Goal: Task Accomplishment & Management: Complete application form

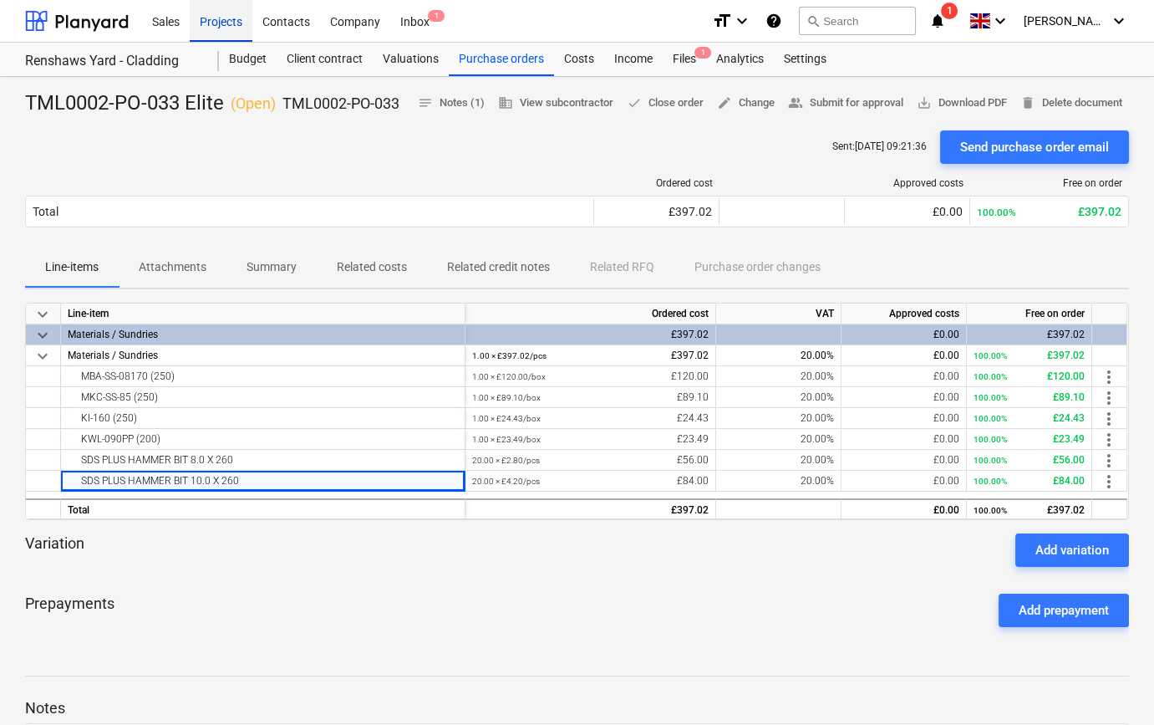
drag, startPoint x: 0, startPoint y: 0, endPoint x: 220, endPoint y: 27, distance: 221.4
click at [220, 27] on div "Projects" at bounding box center [221, 20] width 63 height 43
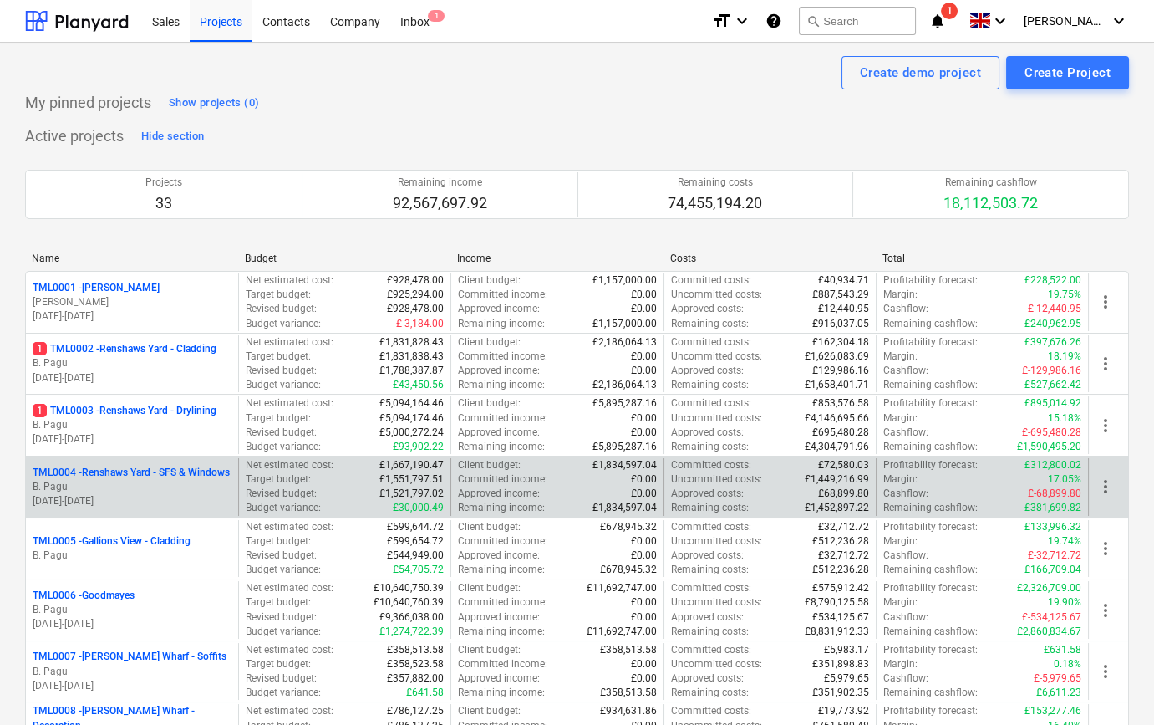
click at [160, 480] on p "B. Pagu" at bounding box center [132, 487] width 199 height 14
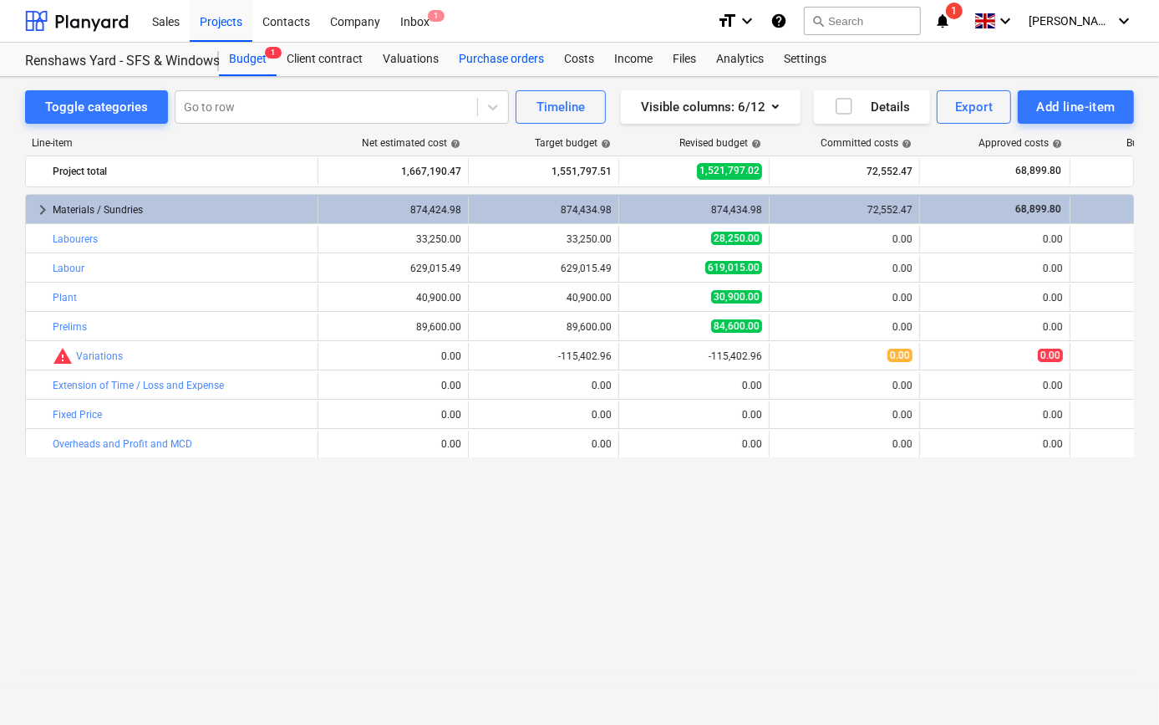
click at [493, 62] on div "Purchase orders" at bounding box center [501, 59] width 105 height 33
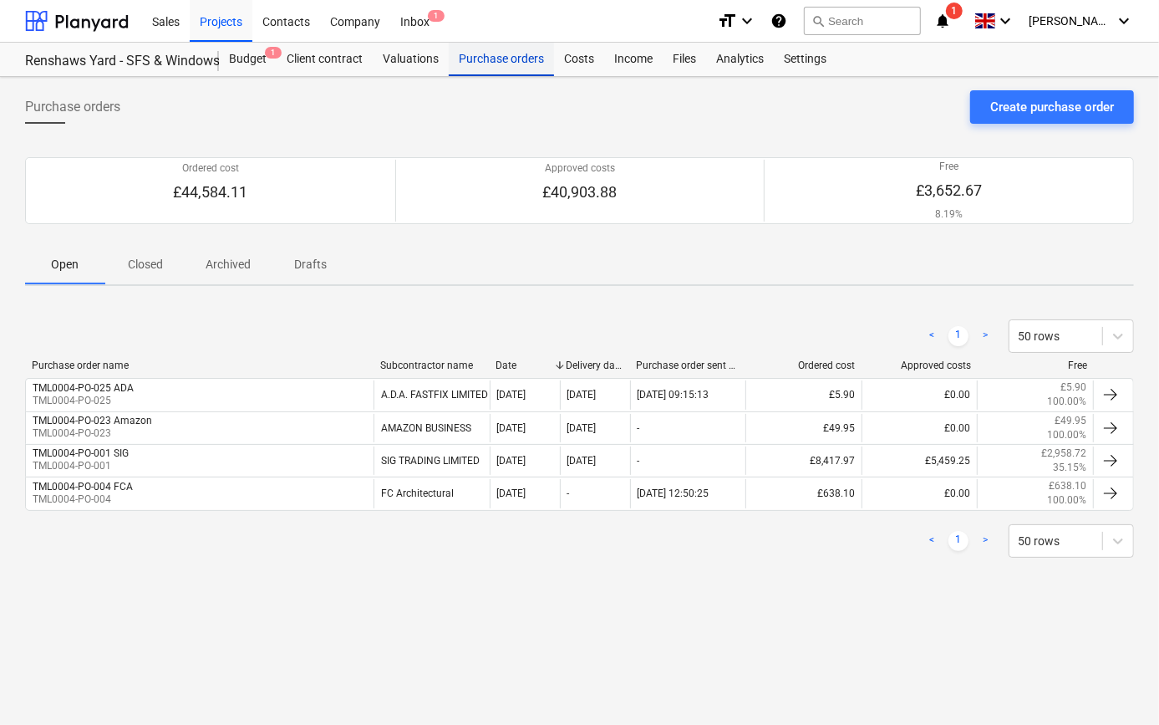
click at [463, 64] on div "Purchase orders" at bounding box center [501, 59] width 105 height 33
click at [127, 267] on p "Closed" at bounding box center [145, 265] width 40 height 18
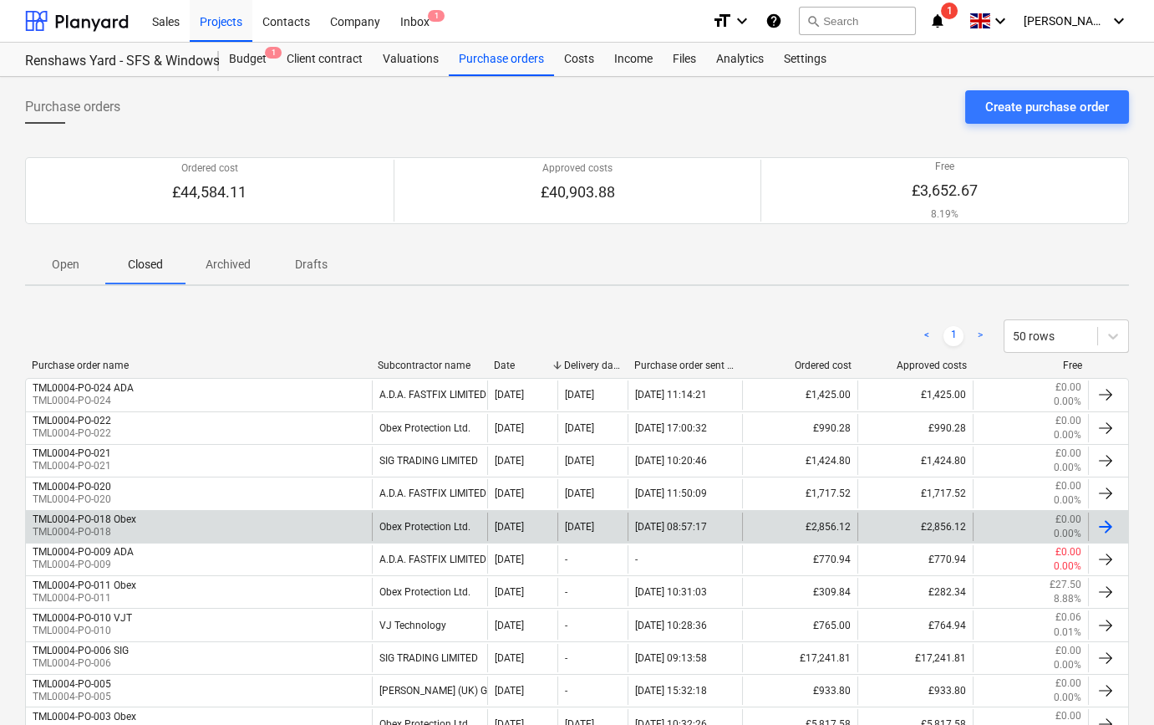
click at [159, 525] on div "TML0004-PO-018 Obex TML0004-PO-018" at bounding box center [199, 526] width 346 height 28
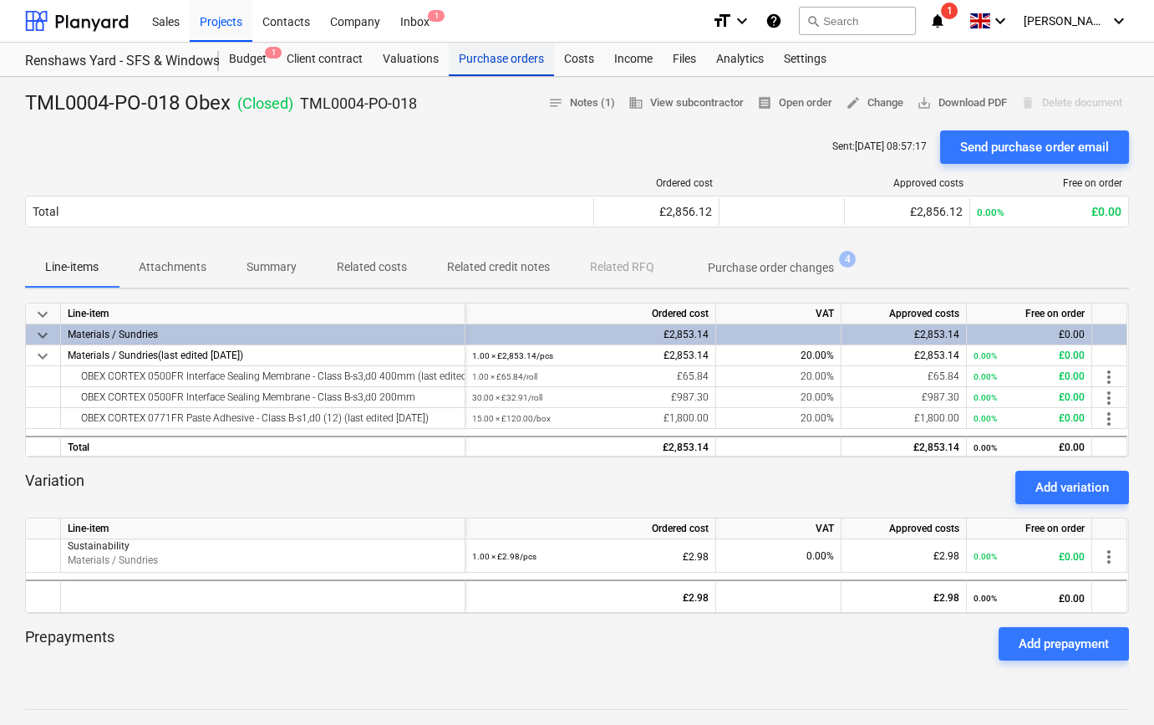
click at [481, 64] on div "Purchase orders" at bounding box center [501, 59] width 105 height 33
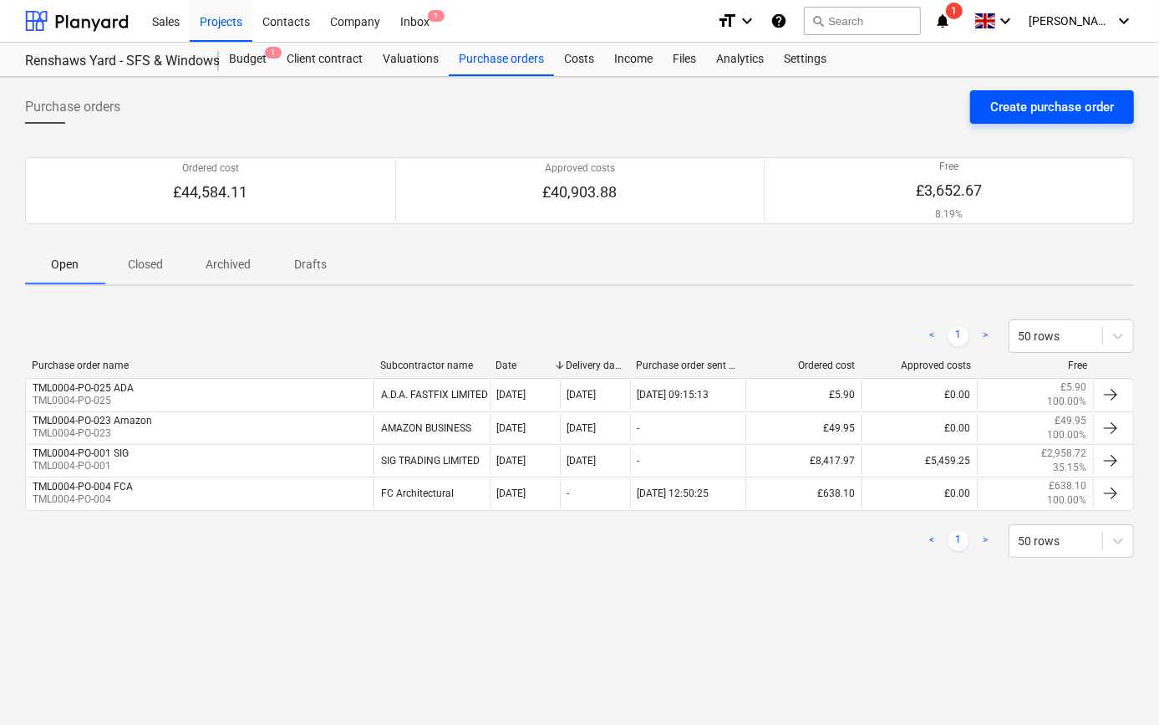
click at [1000, 100] on div "Create purchase order" at bounding box center [1052, 107] width 124 height 22
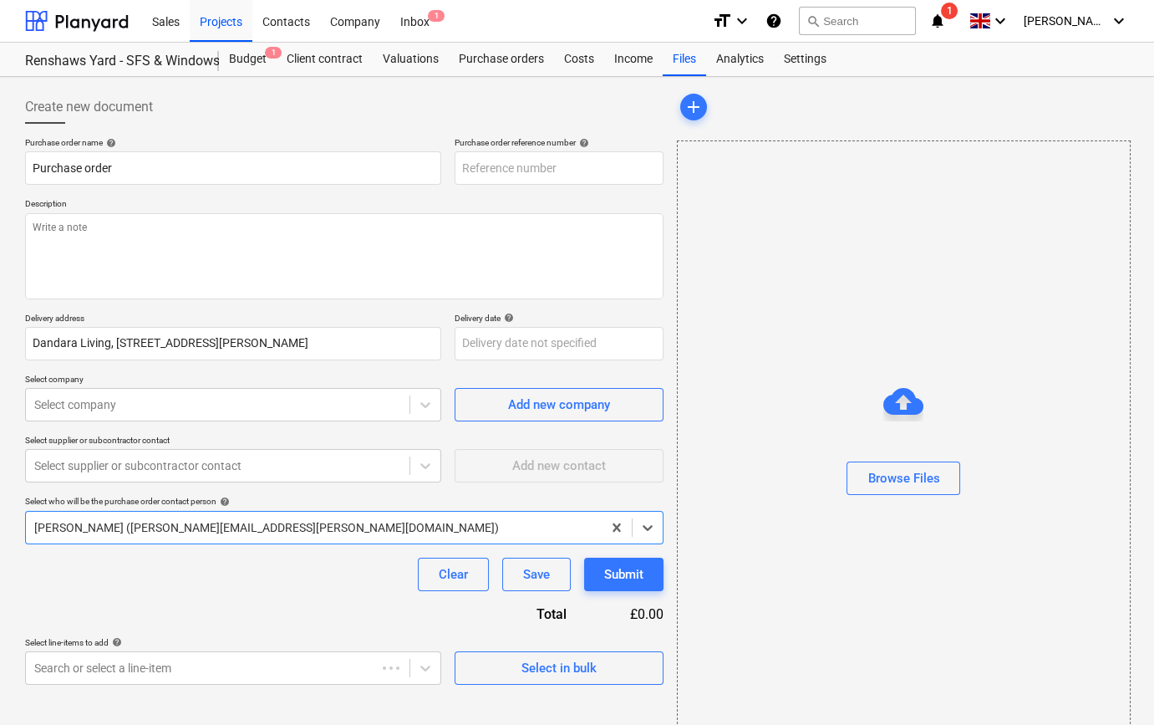
type textarea "x"
type input "TML0004-PO-026"
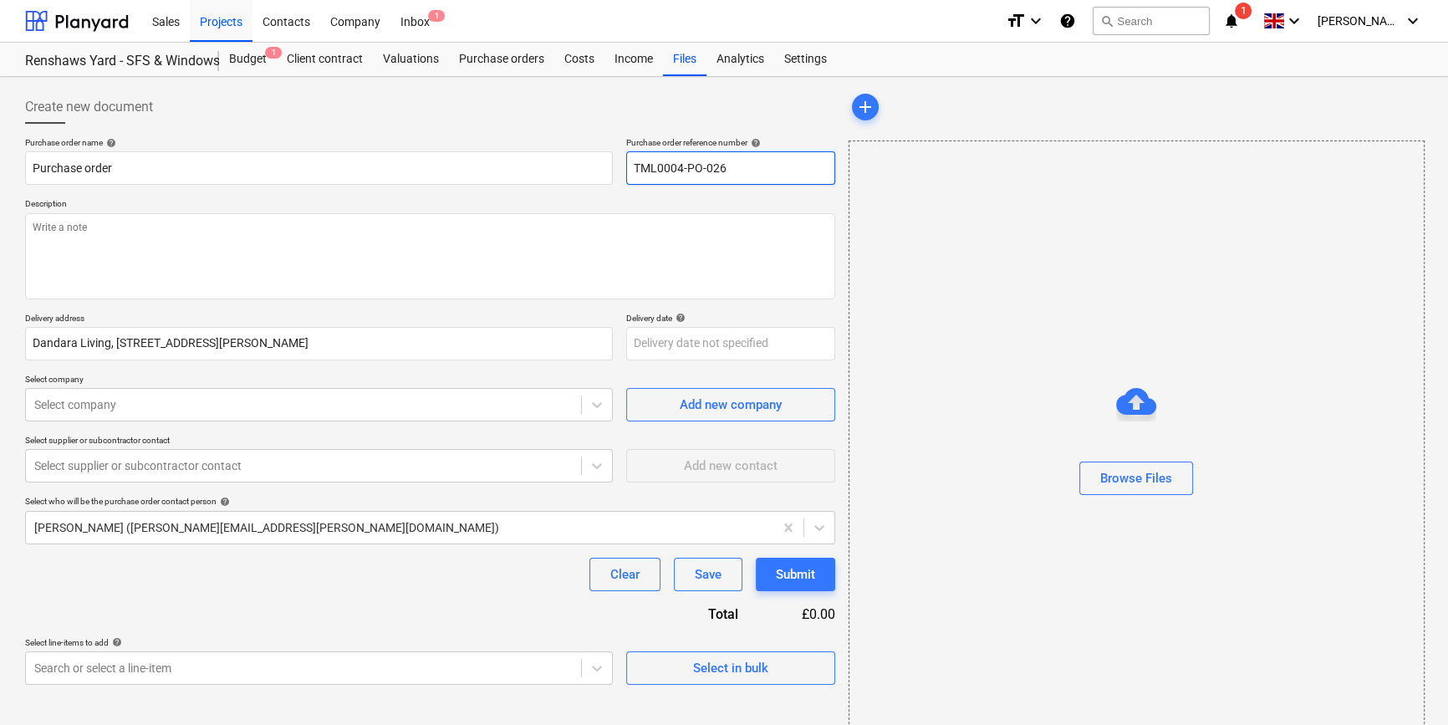
drag, startPoint x: 738, startPoint y: 167, endPoint x: 635, endPoint y: 167, distance: 102.8
click at [635, 167] on input "TML0004-PO-026" at bounding box center [730, 167] width 209 height 33
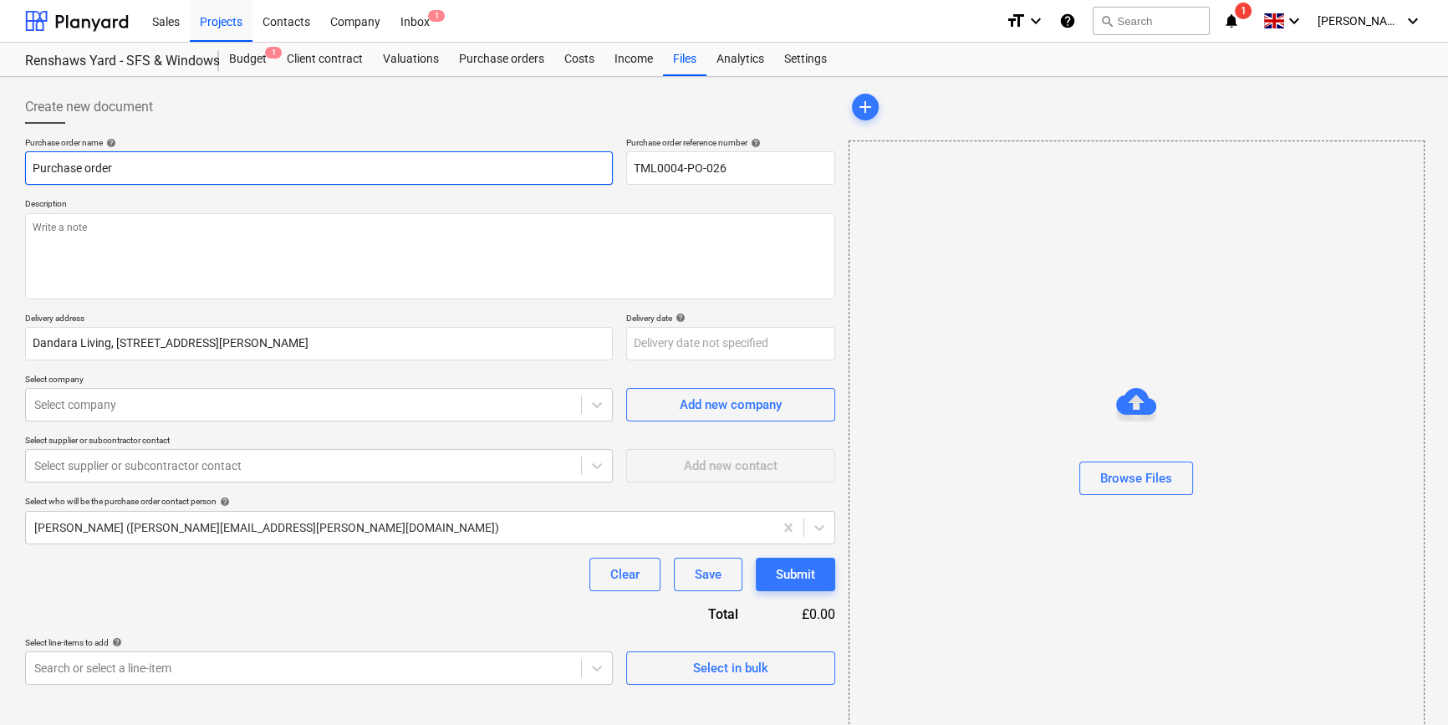
drag, startPoint x: 104, startPoint y: 167, endPoint x: 33, endPoint y: 167, distance: 71.9
click at [33, 167] on input "Purchase order" at bounding box center [319, 167] width 588 height 33
type textarea "x"
paste input "TML0004-PO-026"
type textarea "x"
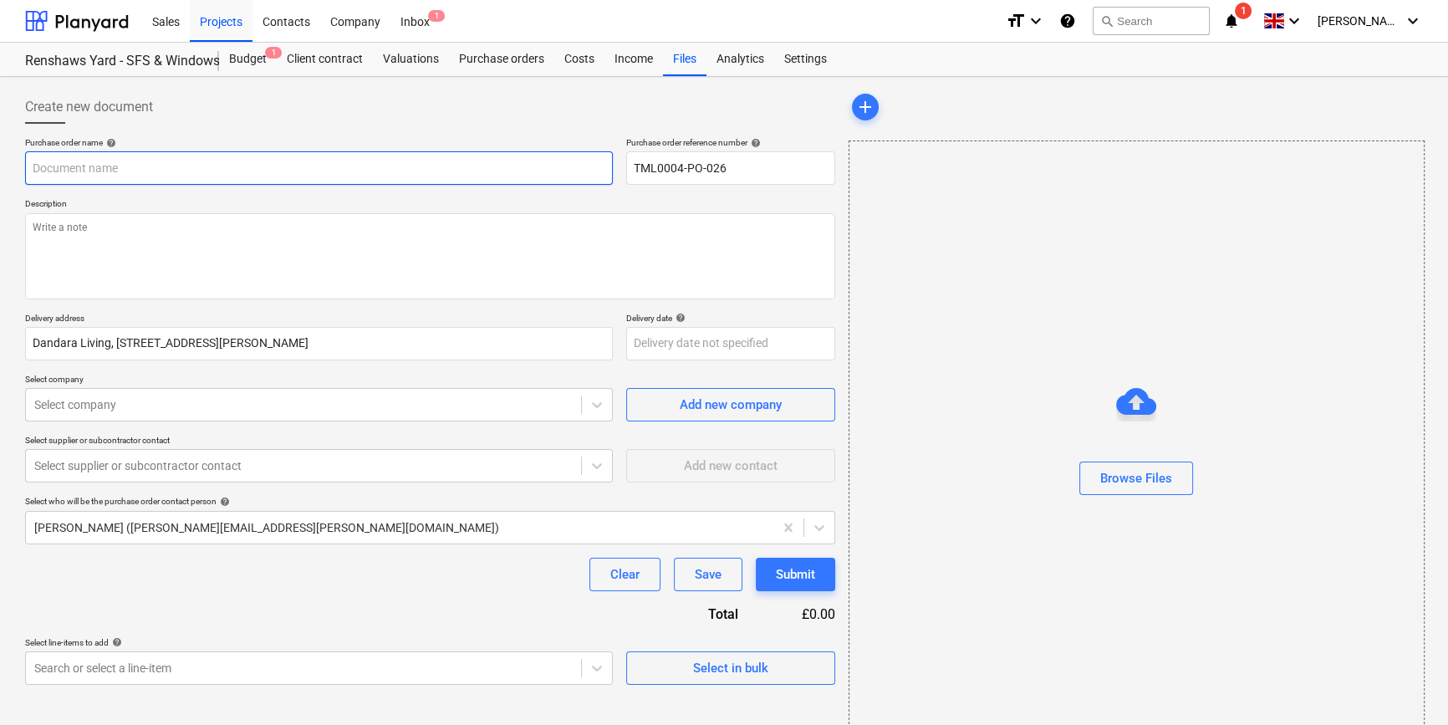
type input "TML0004-PO-026"
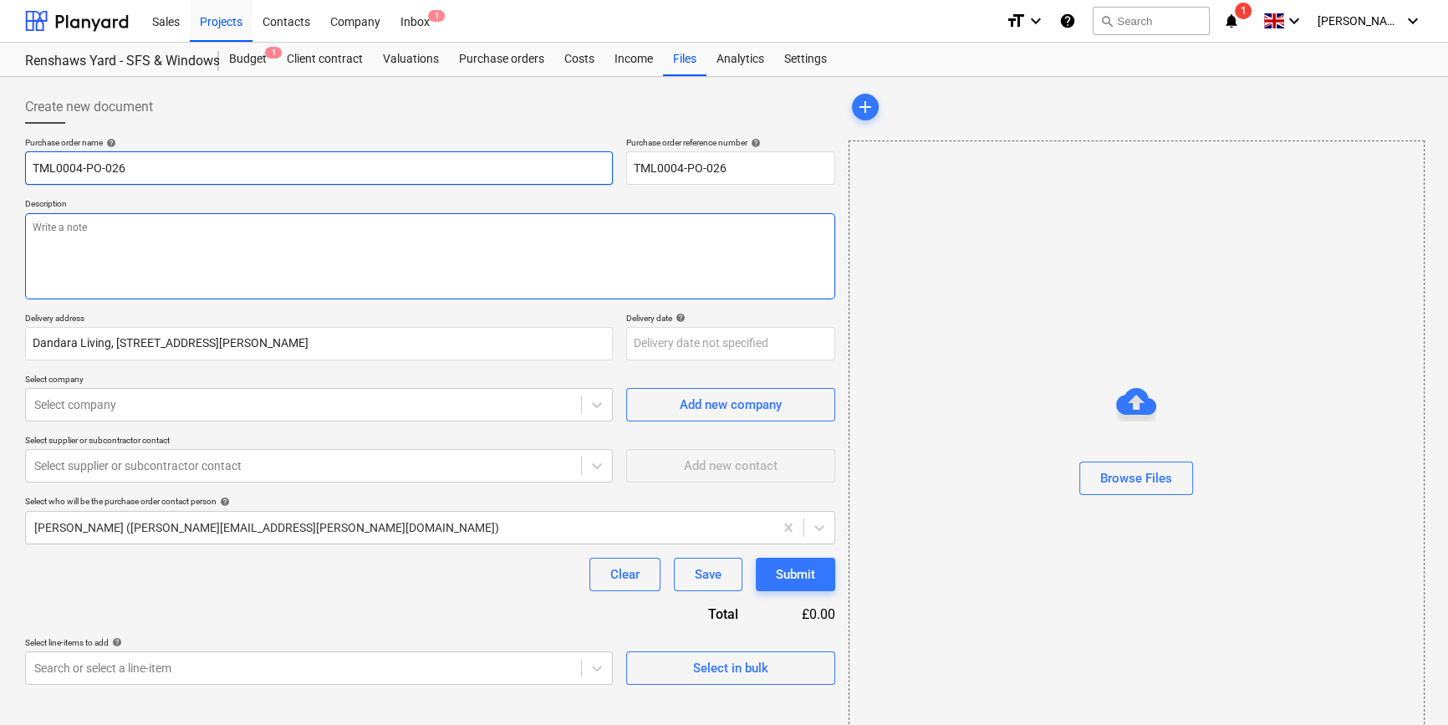
type textarea "x"
type input "TML0004-PO-026"
type textarea "x"
type input "TML0004-PO-026 O"
type textarea "x"
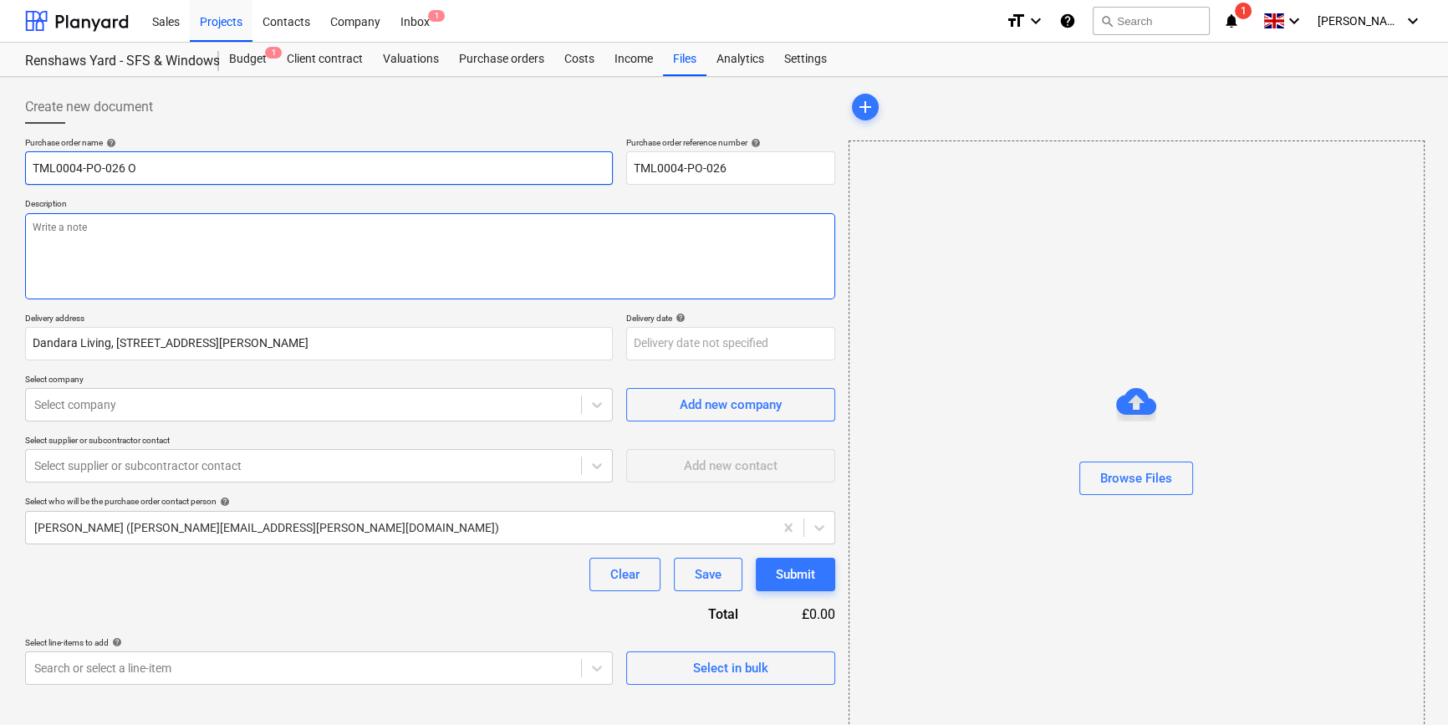
type input "TML0004-PO-026 Ob"
type textarea "x"
type input "TML0004-PO-026 Obe"
type textarea "x"
type input "TML0004-PO-026 Obex"
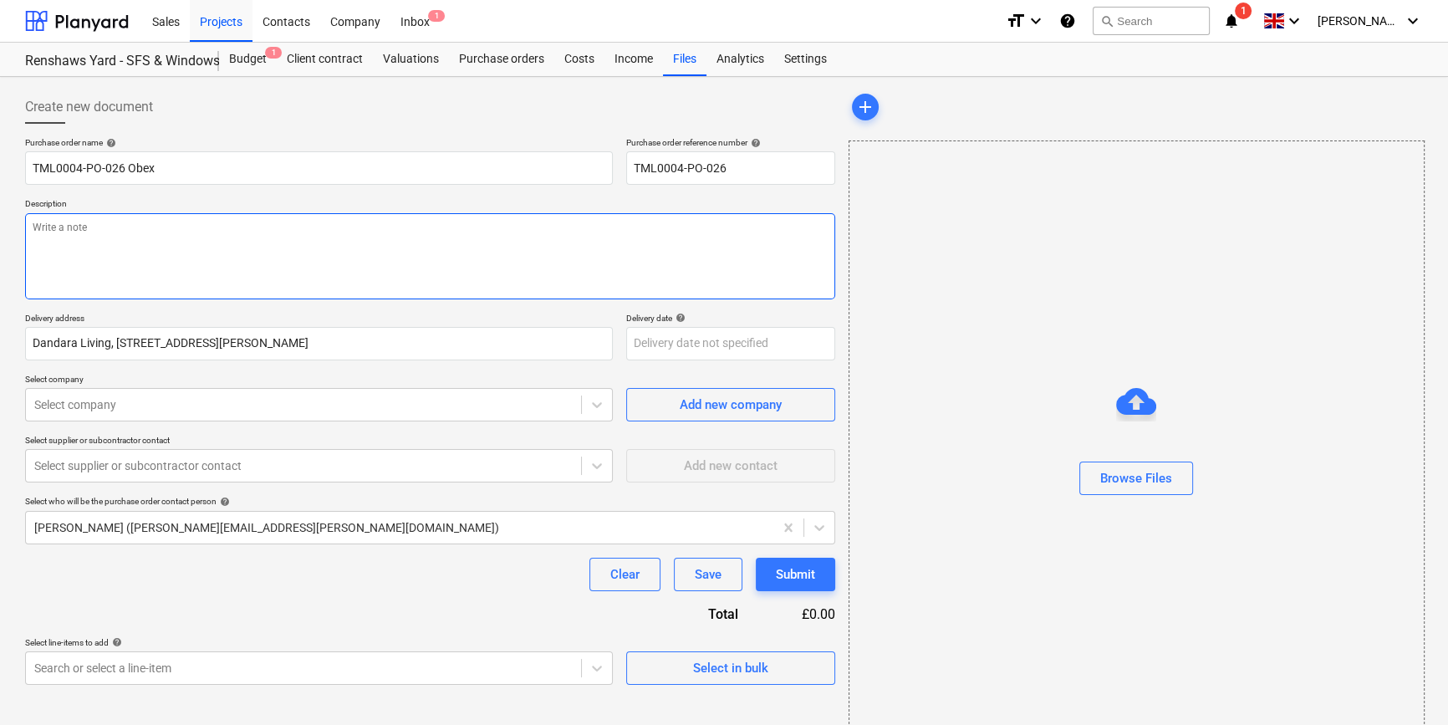
click at [35, 225] on textarea at bounding box center [430, 256] width 810 height 86
type textarea "x"
type textarea "S"
type textarea "x"
type textarea "Si"
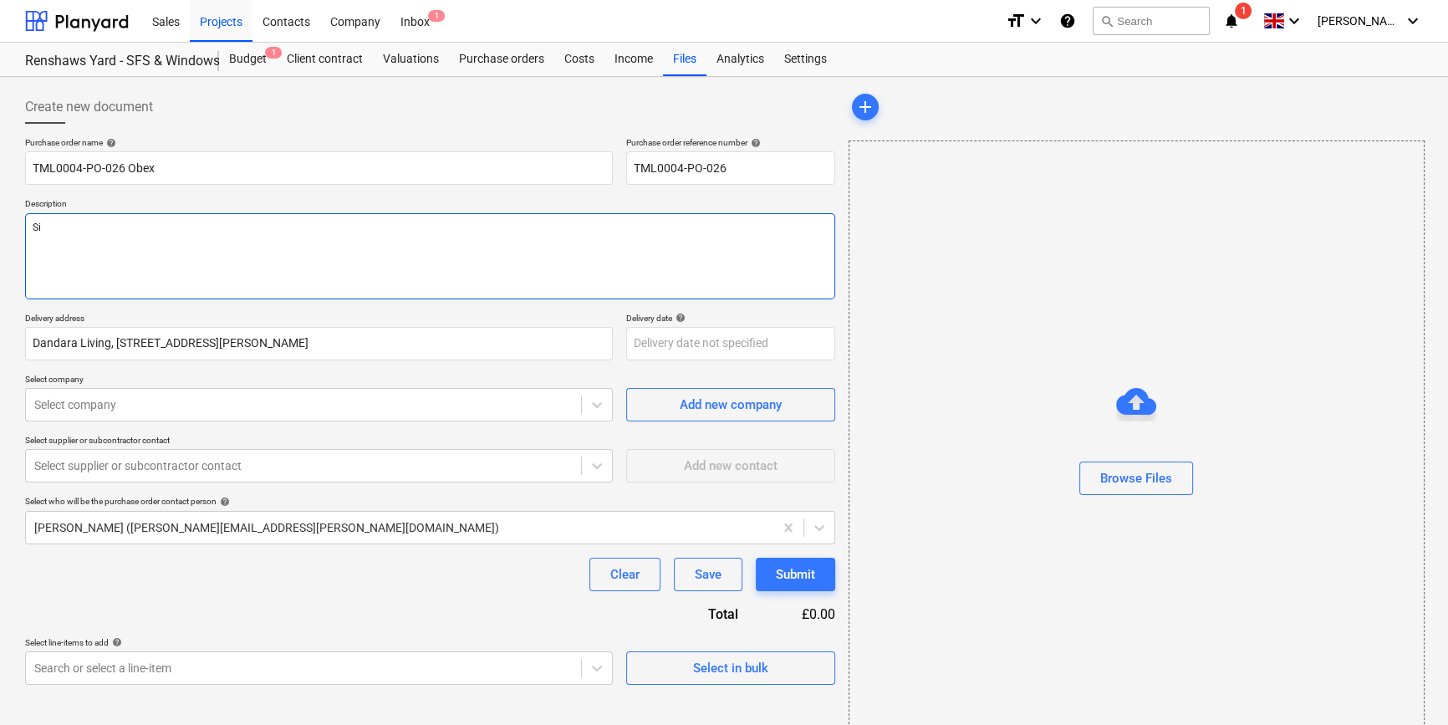
type textarea "x"
type textarea "Sit"
type textarea "x"
type textarea "Site"
type textarea "x"
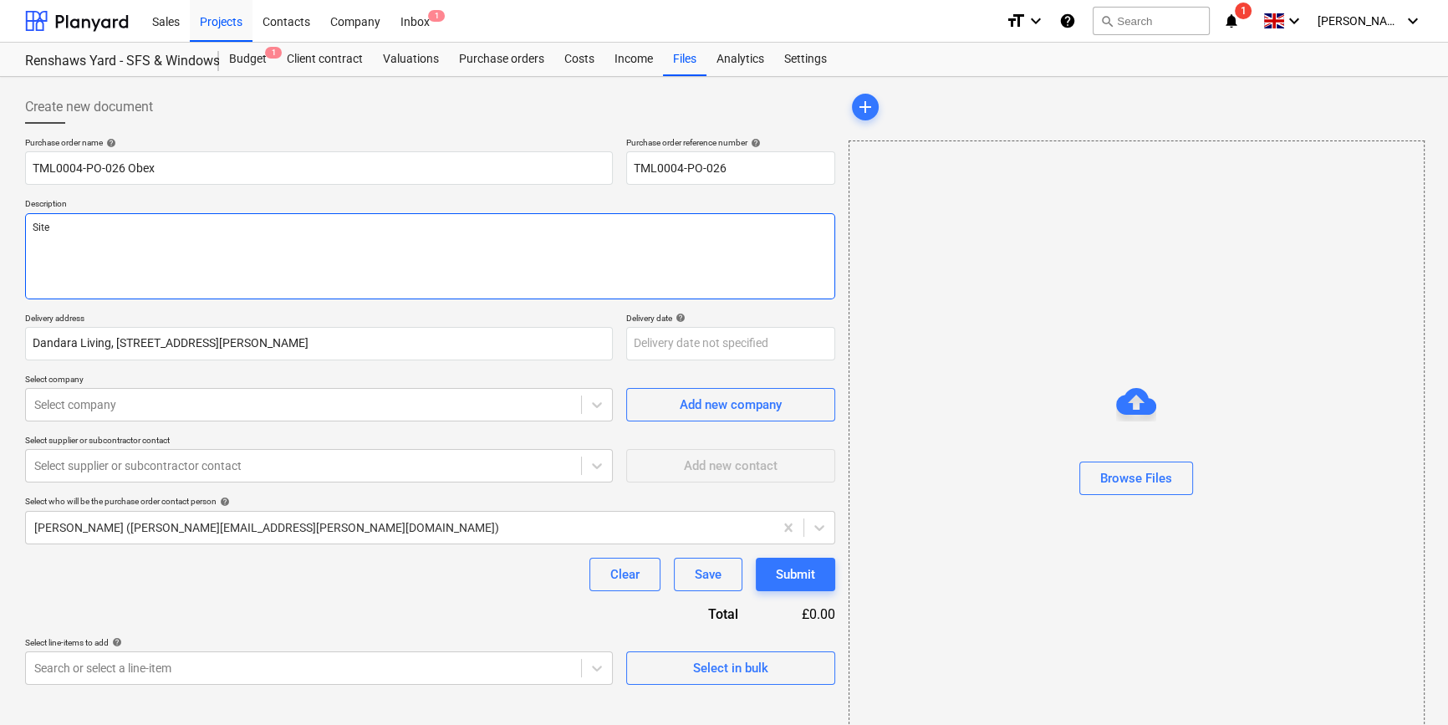
type textarea "Site"
type textarea "x"
type textarea "Site c"
type textarea "x"
type textarea "Site co"
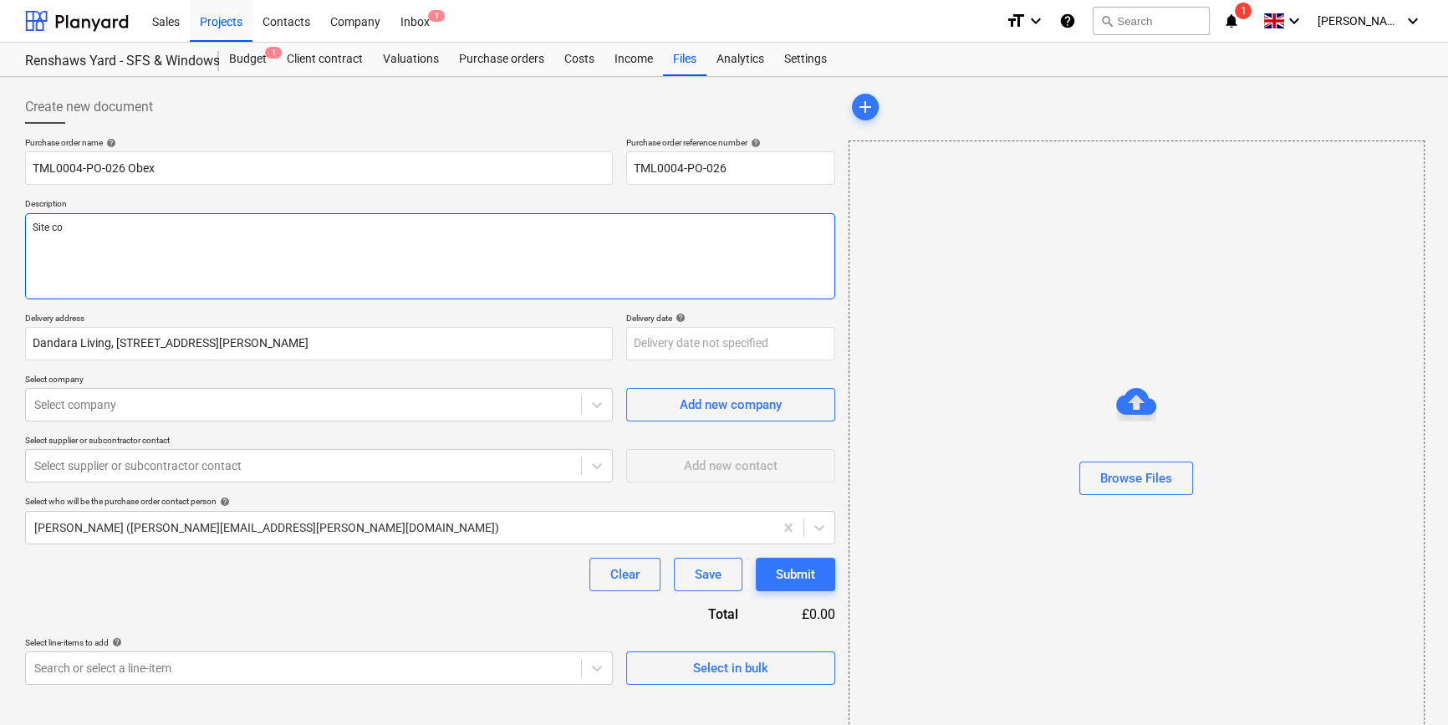
type textarea "x"
type textarea "Site con"
type textarea "x"
type textarea "Site cont"
type textarea "x"
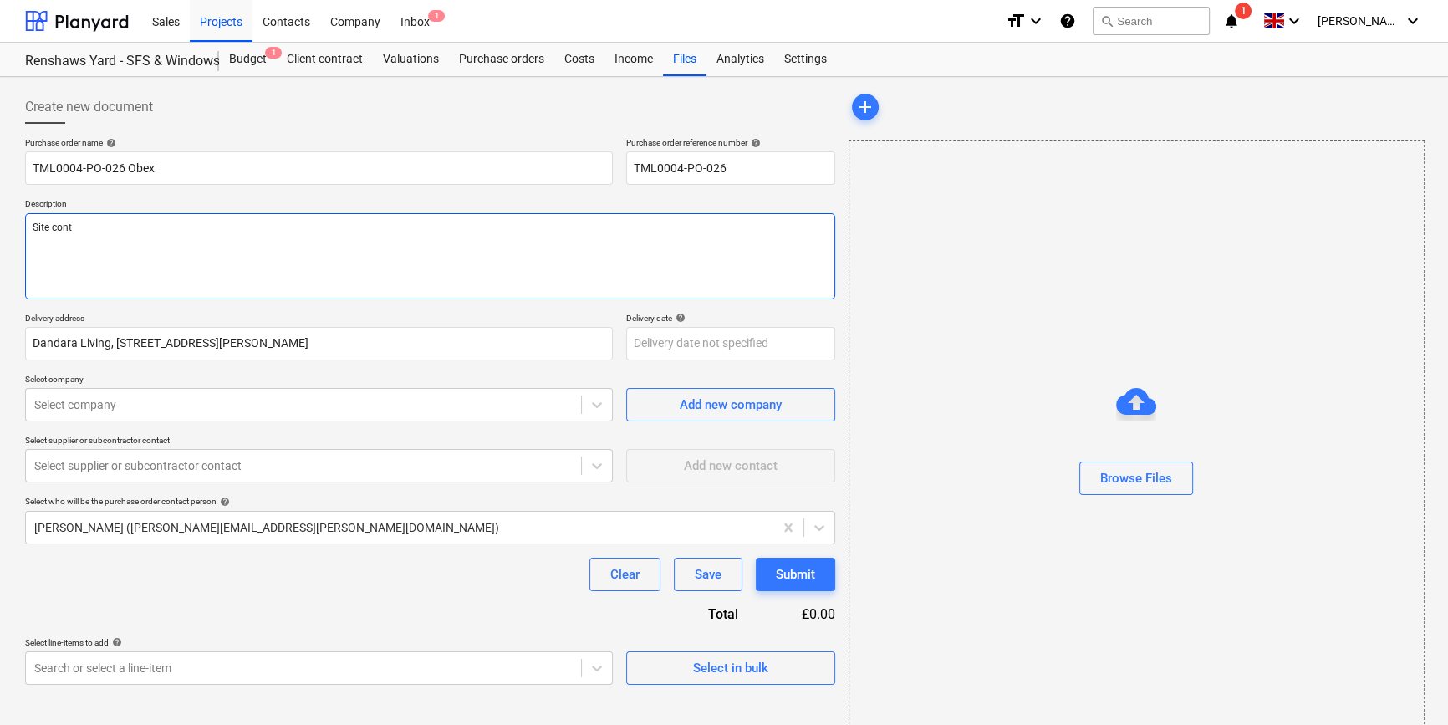
type textarea "Site conta"
type textarea "x"
type textarea "Site contac"
type textarea "x"
type textarea "Site contact"
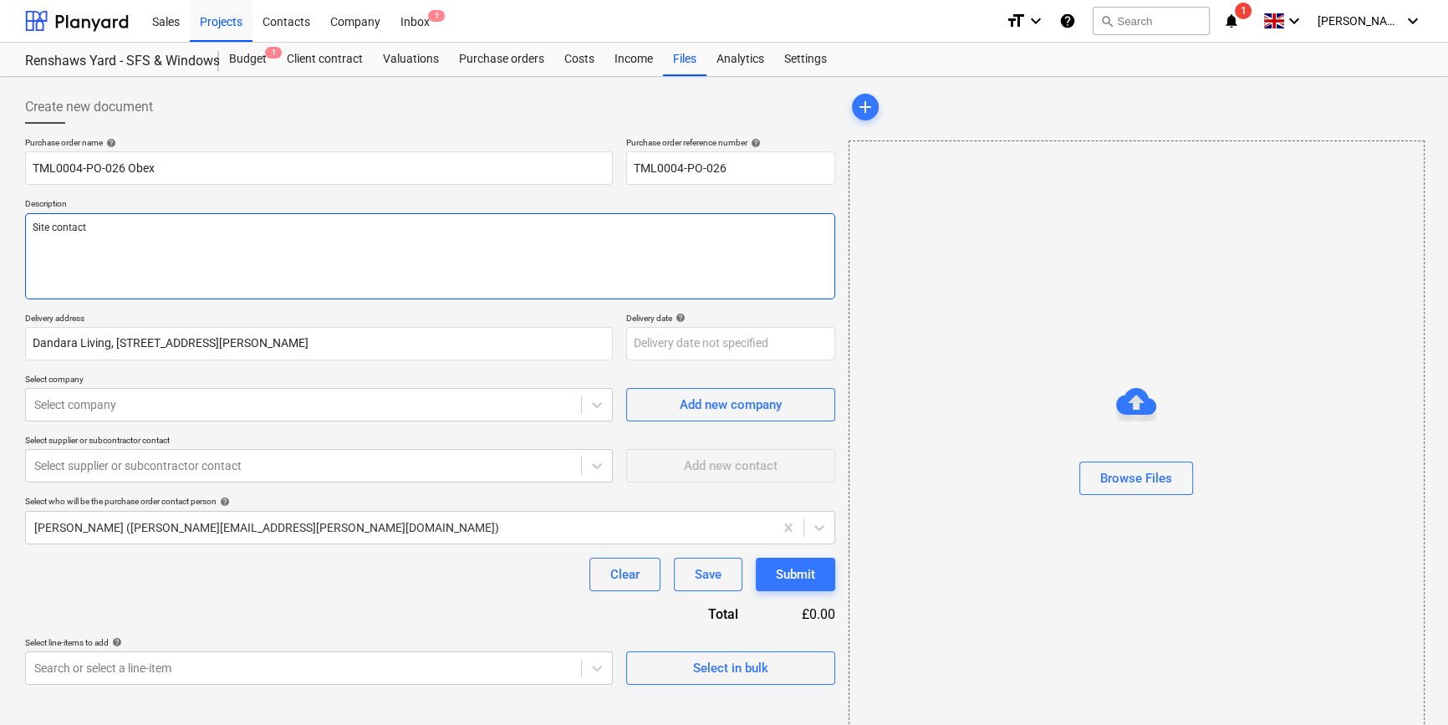
type textarea "x"
type textarea "Site contact"
type textarea "x"
type textarea "Site contact P"
type textarea "x"
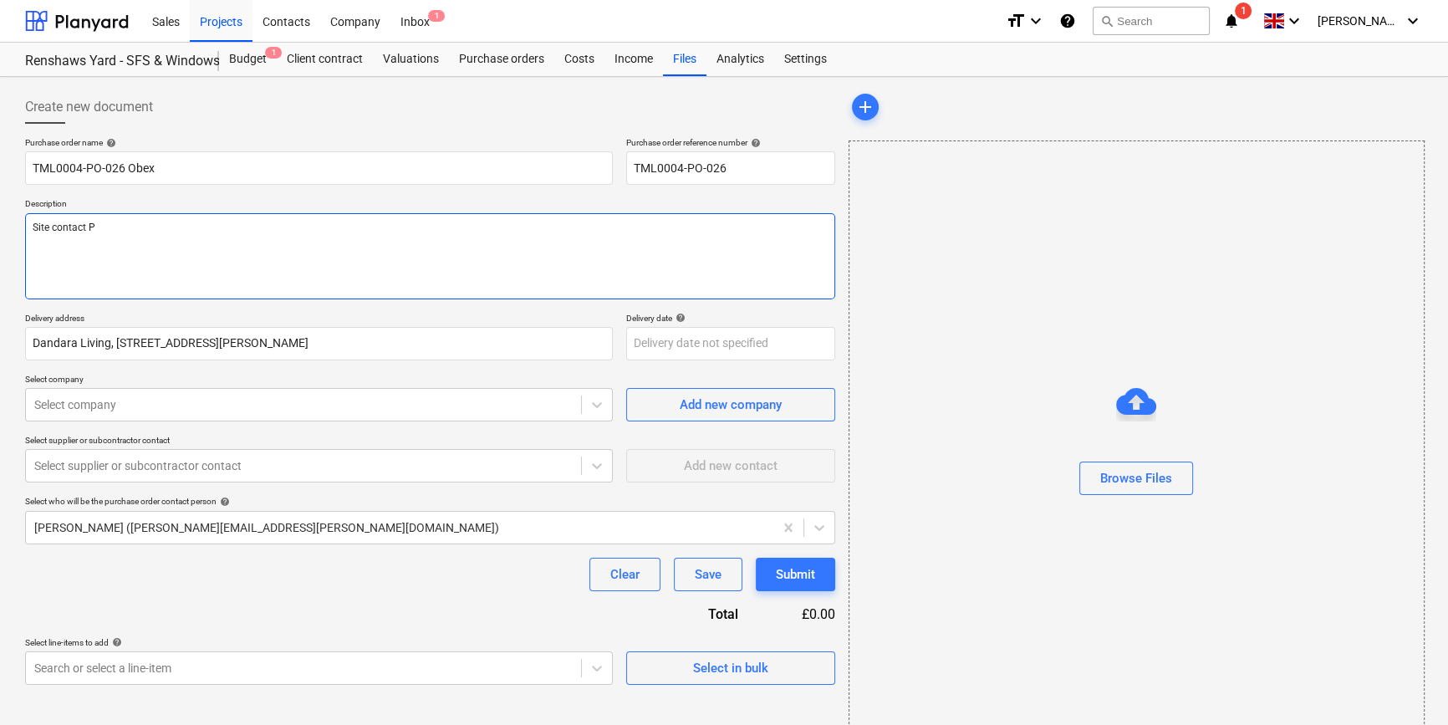
type textarea "Site contact Pe"
type textarea "x"
type textarea "Site contact Ped"
type textarea "x"
type textarea "Site contact Pedz"
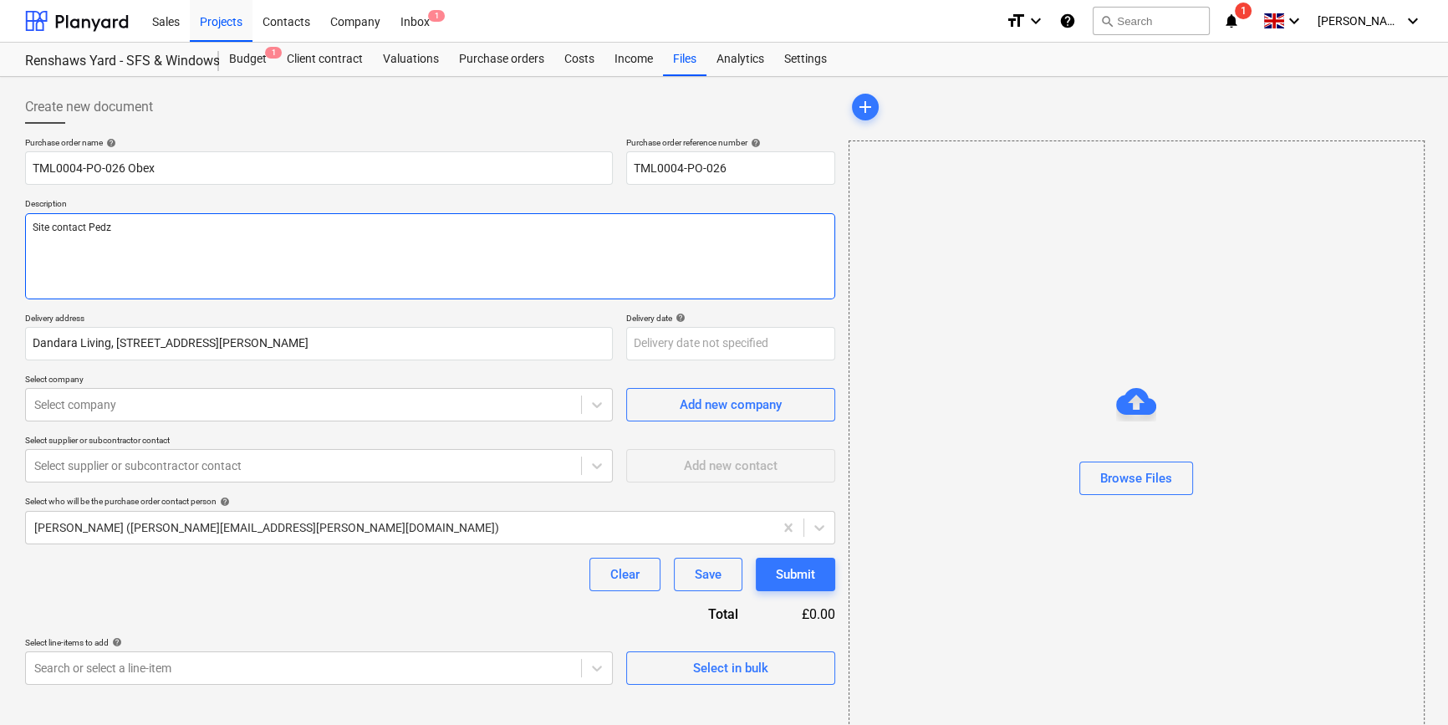
type textarea "x"
type textarea "Site contact Pedzi"
type textarea "x"
type textarea "Site contact Pedzi"
type textarea "x"
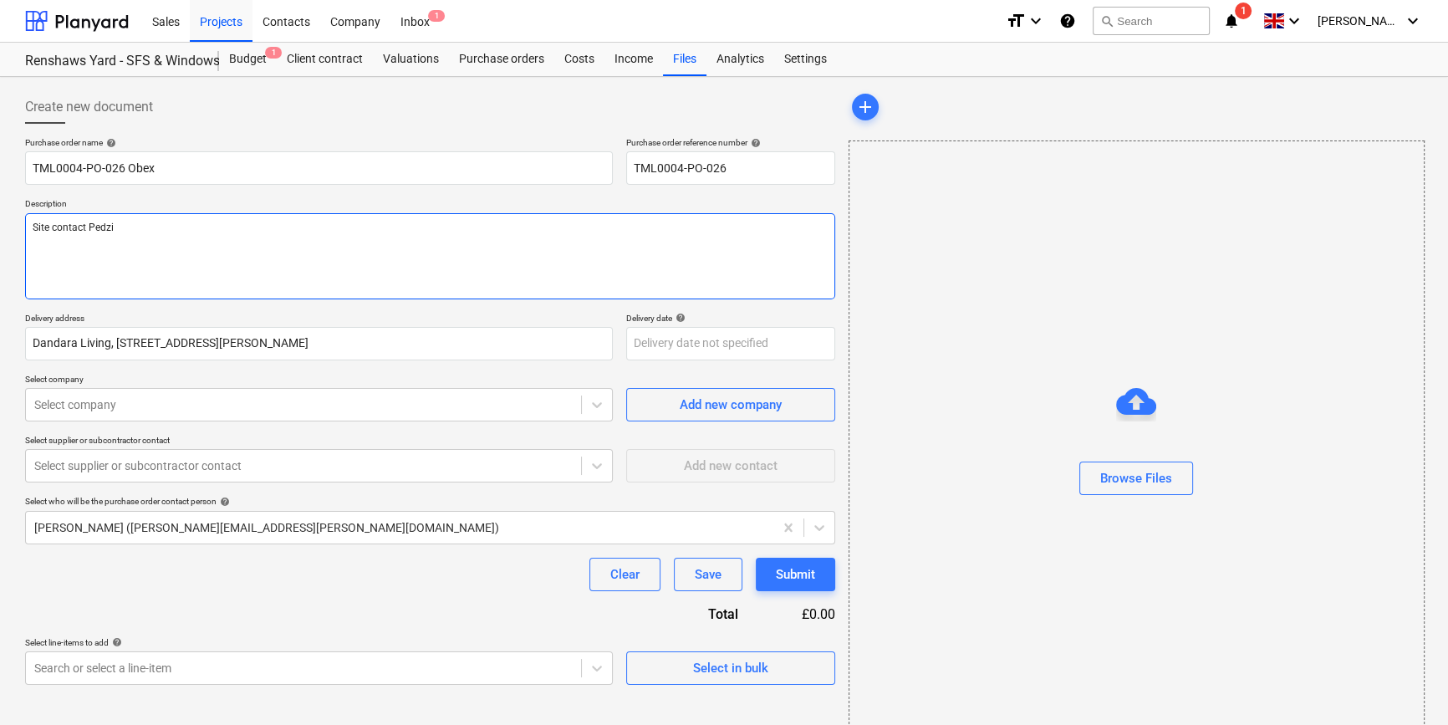
type textarea "Site contact Pedzi 0"
type textarea "x"
type textarea "Site contact Pedzi 07"
type textarea "x"
type textarea "Site contact Pedzi 075"
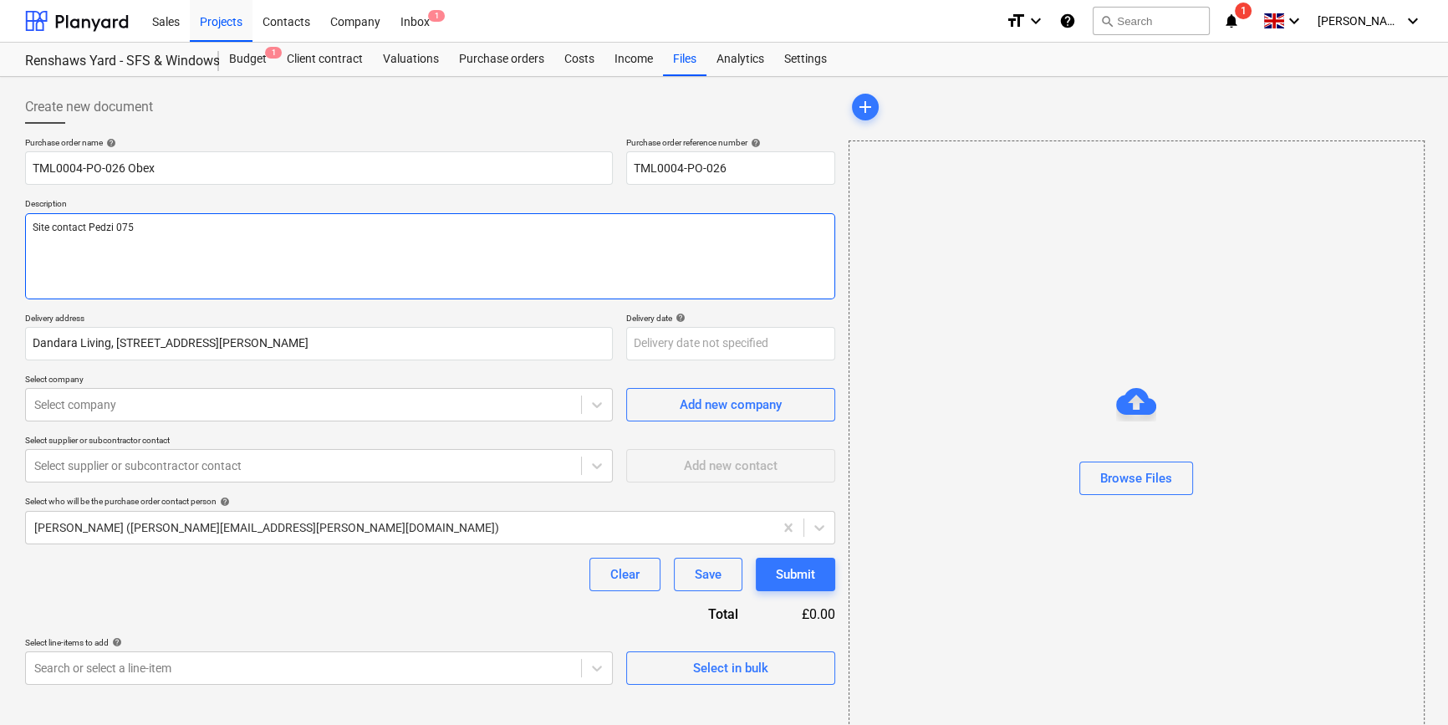
type textarea "x"
type textarea "Site contact Pedzi 0754"
type textarea "x"
type textarea "Site contact Pedzi 07547"
type textarea "x"
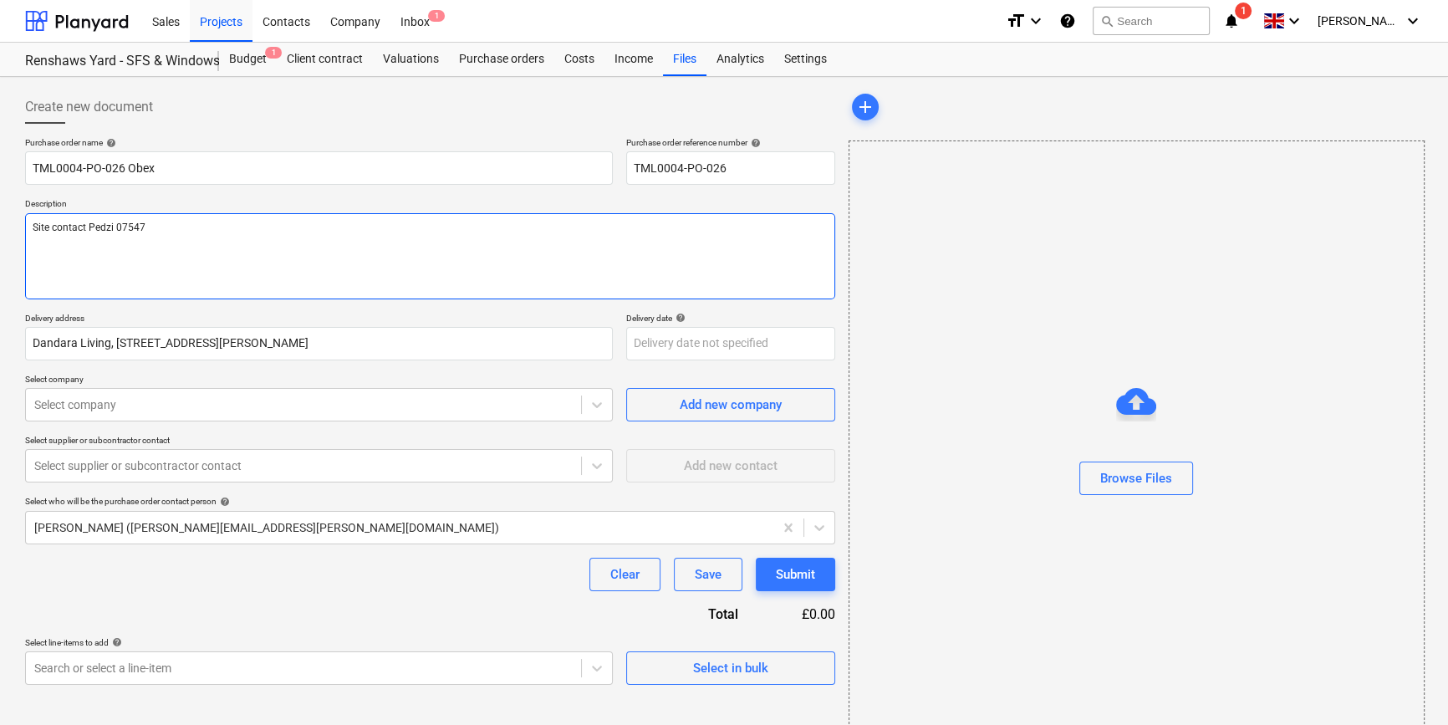
type textarea "Site contact Pedzi 07547"
type textarea "x"
type textarea "Site contact Pedzi 07547 6"
type textarea "x"
type textarea "Site contact Pedzi [PHONE_NUMBER]"
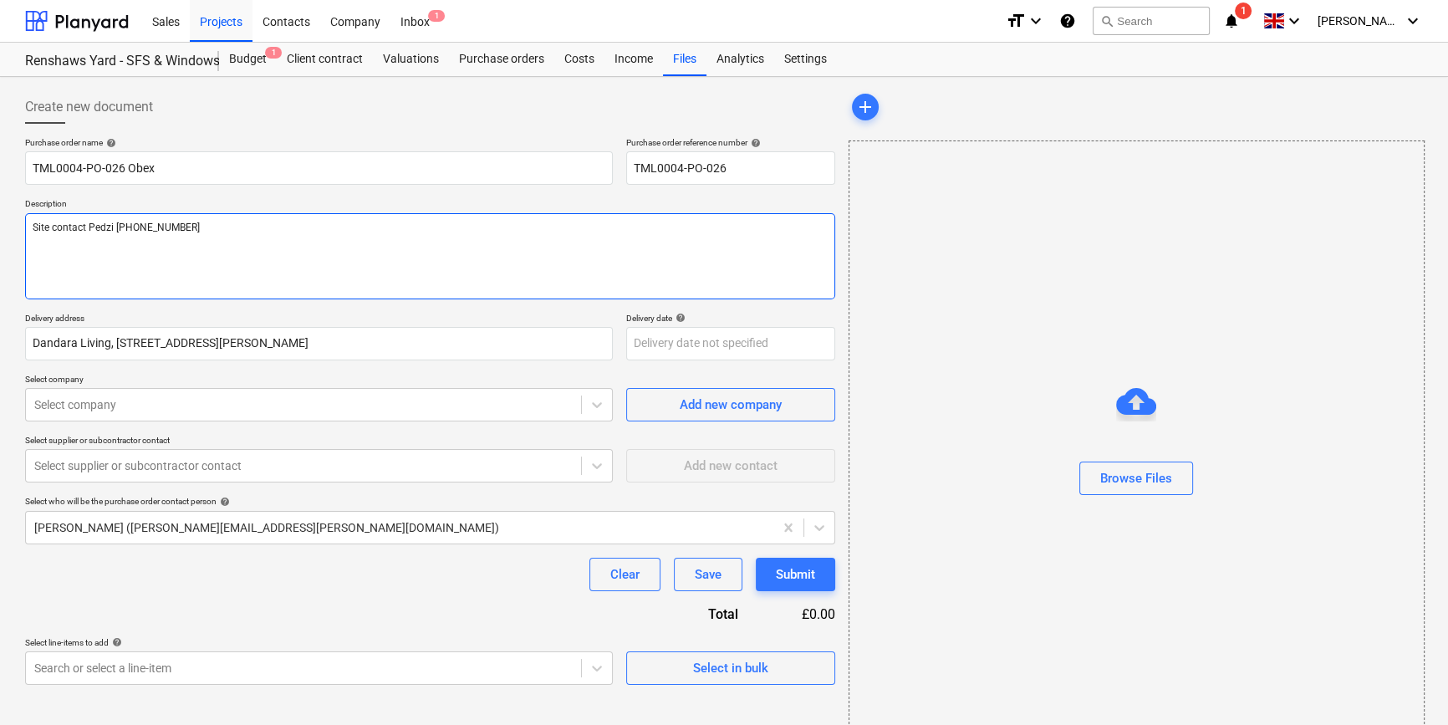
type textarea "x"
type textarea "Site contact Pedzi [PHONE_NUMBER]"
type textarea "x"
type textarea "Site contact Pedzi [PHONE_NUMBER]"
type textarea "x"
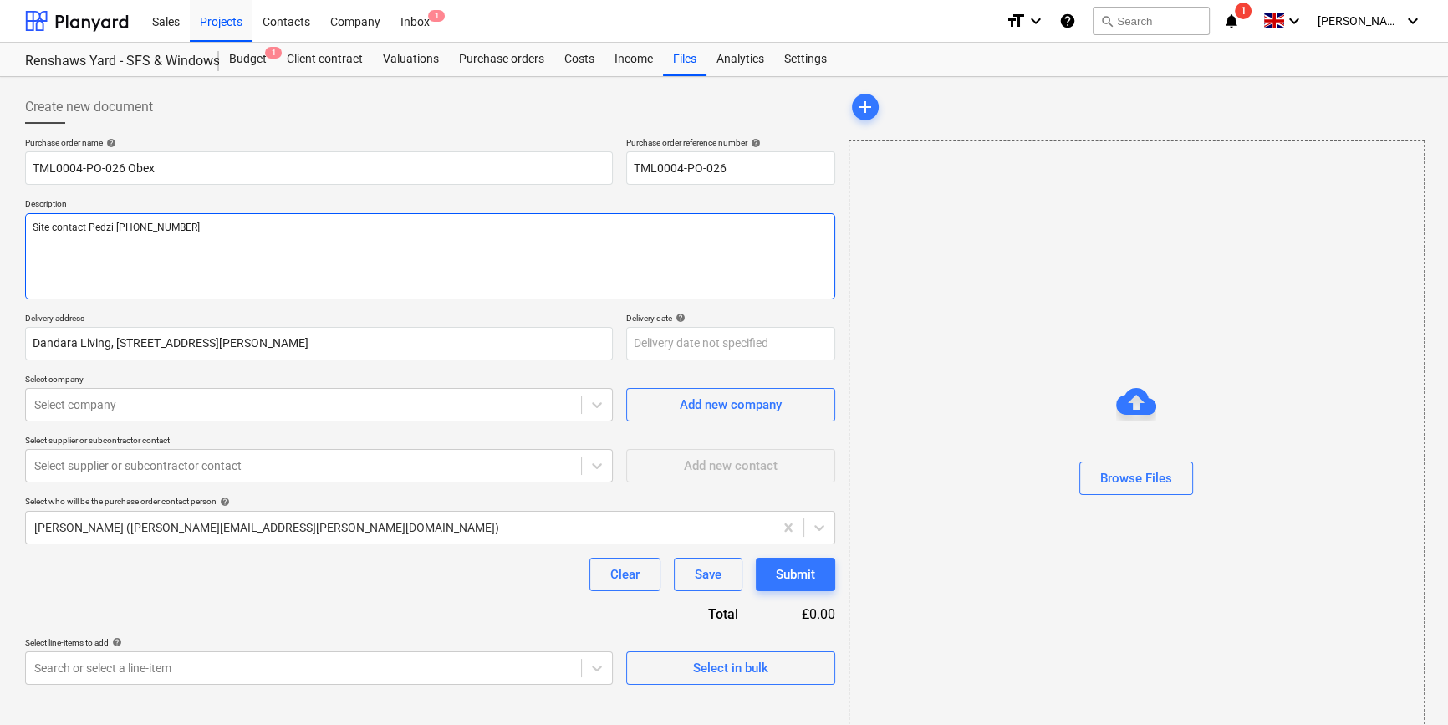
type textarea "Site contact Pedzi [PHONE_NUMBER]"
type textarea "x"
type textarea "Site contact Pedzi [PHONE_NUMBER]"
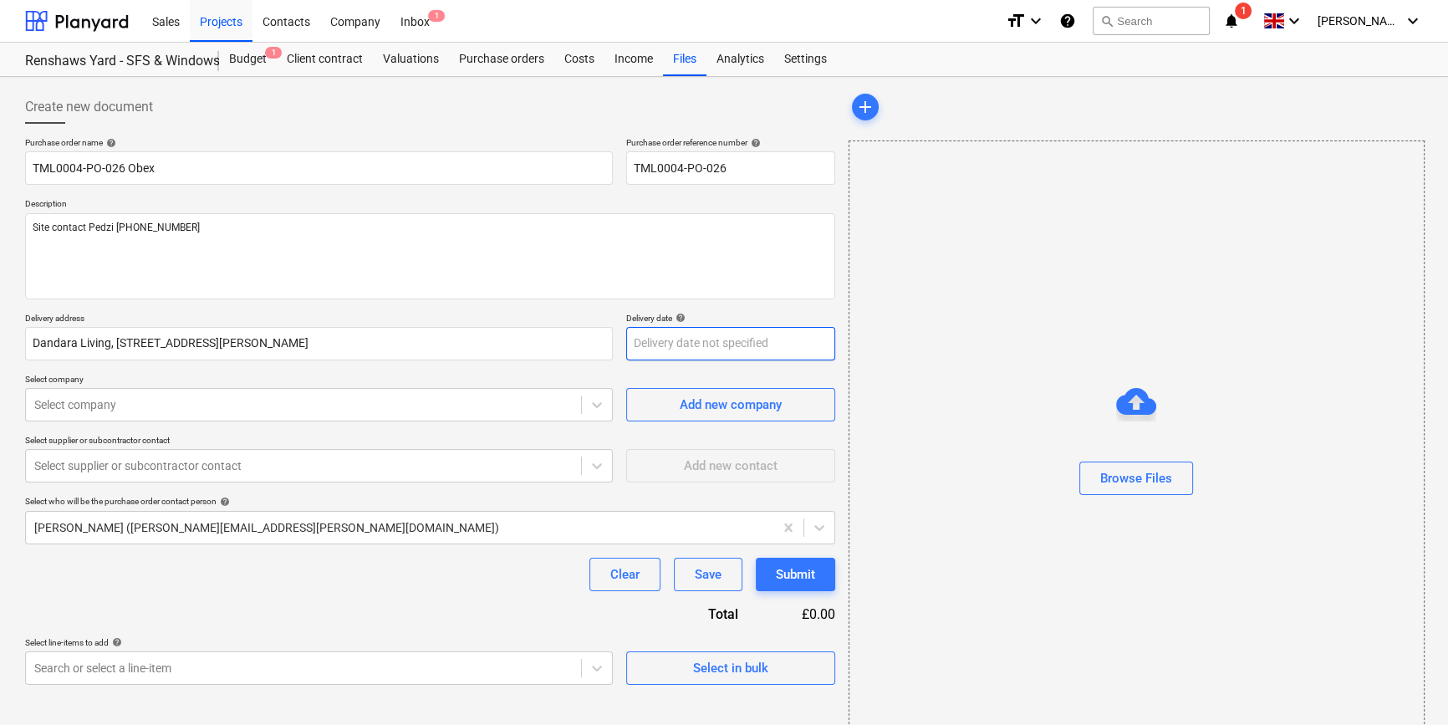
click at [674, 353] on body "Sales Projects Contacts Company Inbox 1 format_size keyboard_arrow_down help se…" at bounding box center [724, 362] width 1448 height 725
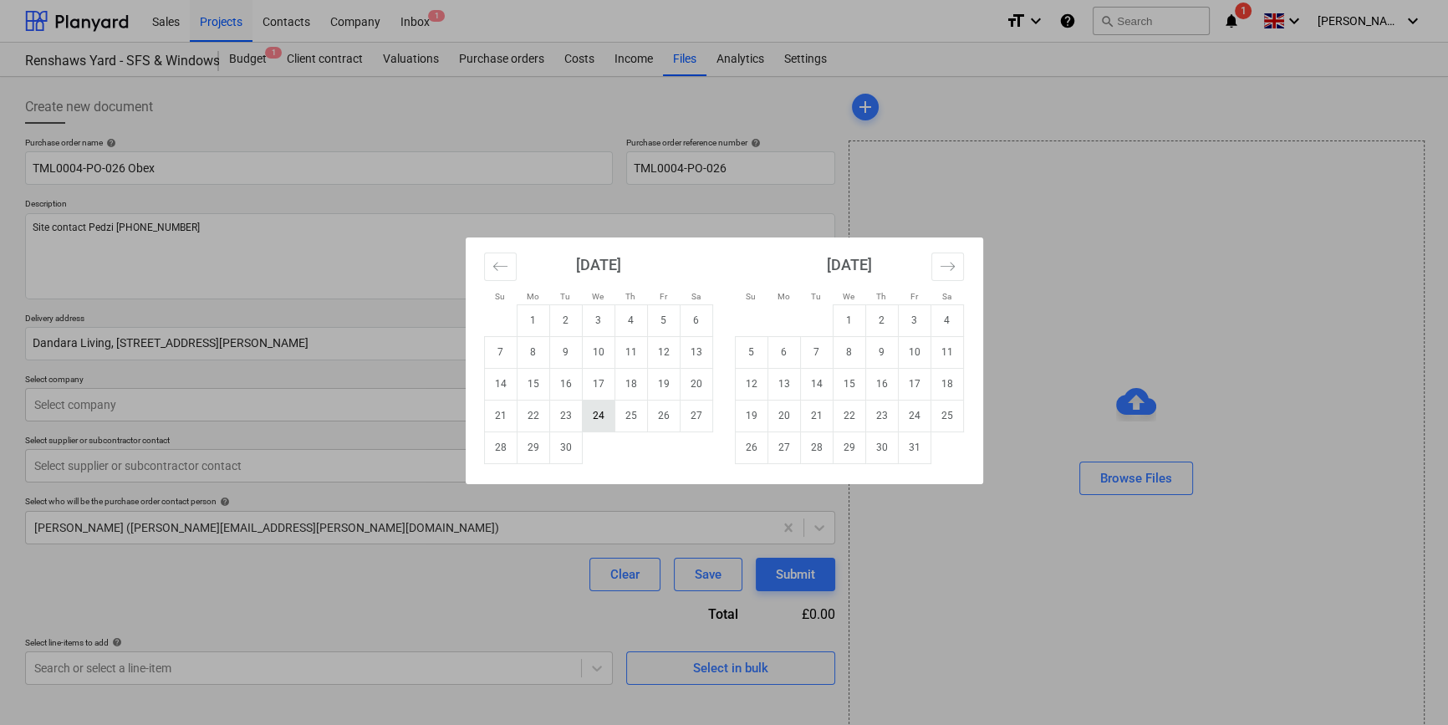
click at [596, 413] on td "24" at bounding box center [598, 415] width 33 height 32
type textarea "x"
type input "[DATE]"
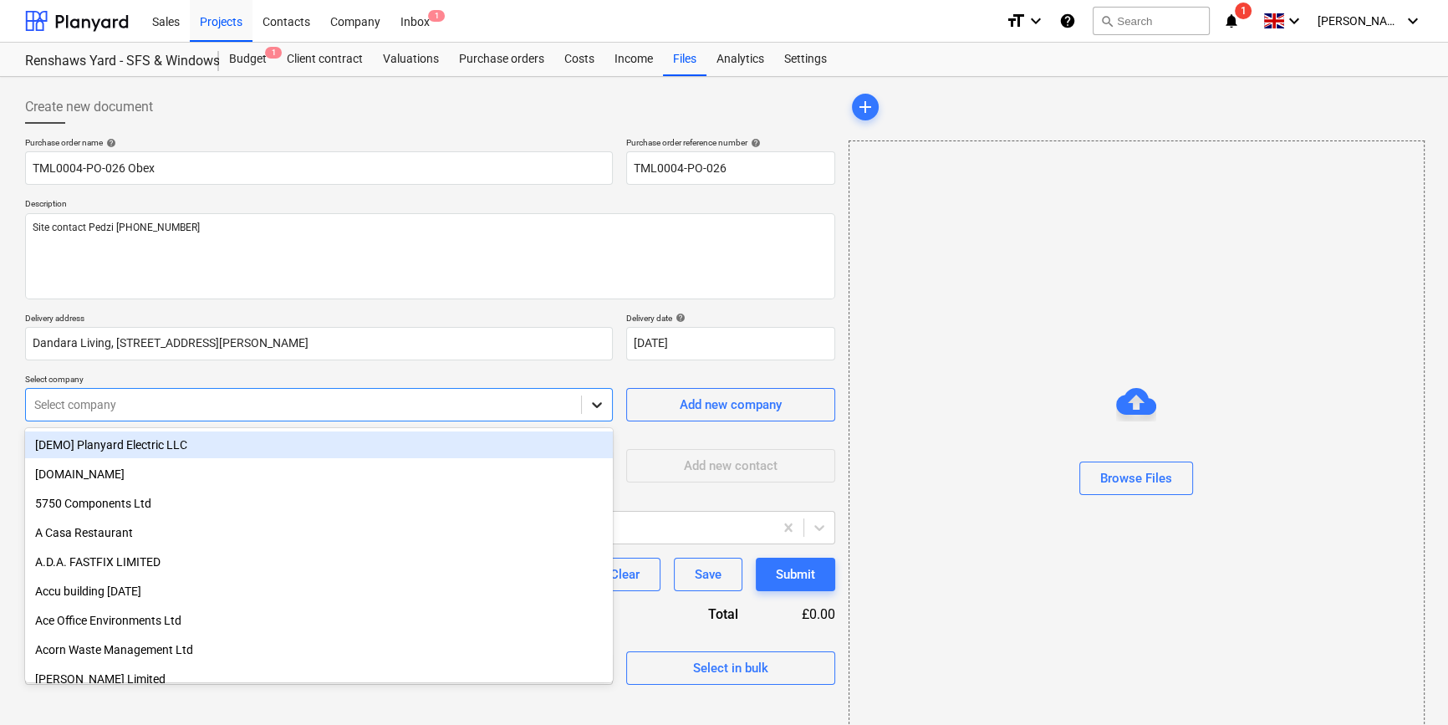
click at [598, 413] on div at bounding box center [597, 404] width 30 height 30
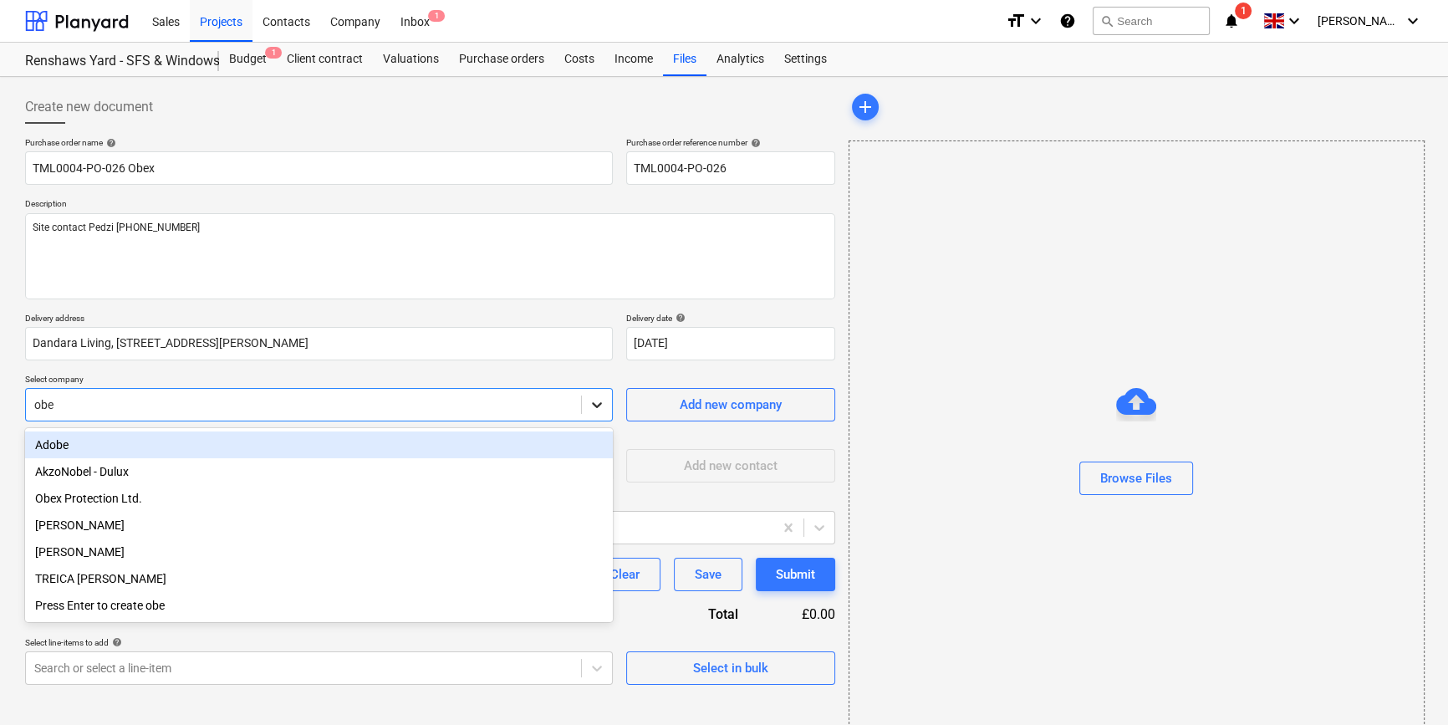
type input "obex"
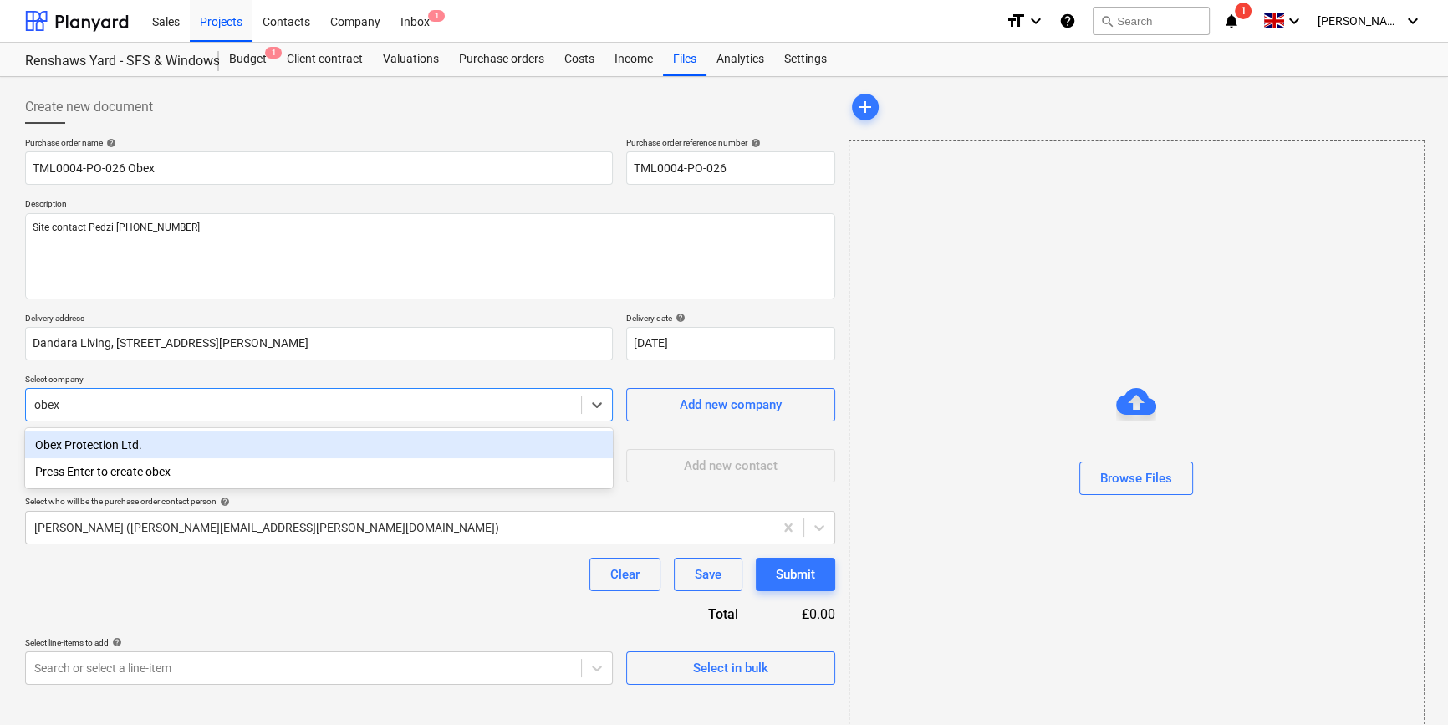
click at [266, 435] on div "Obex Protection Ltd." at bounding box center [319, 444] width 588 height 27
type textarea "x"
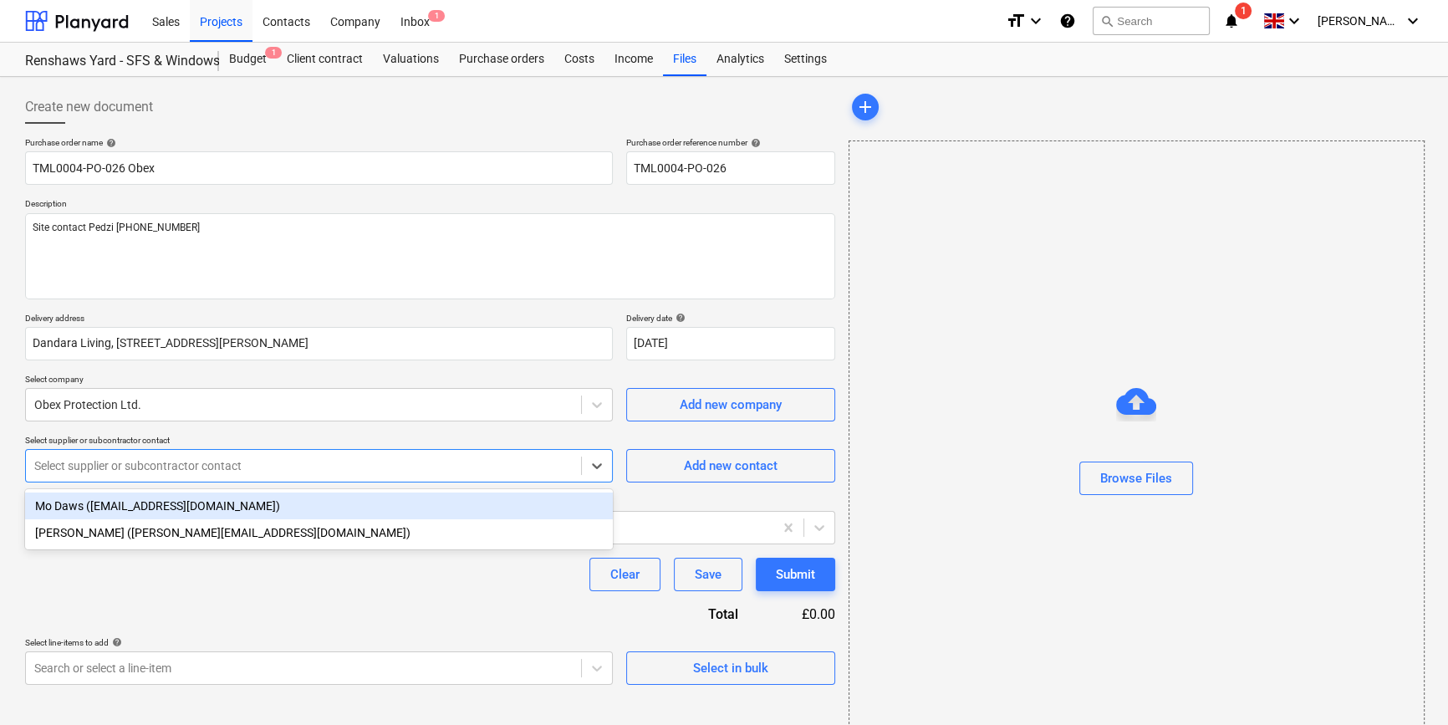
click at [242, 463] on div at bounding box center [303, 465] width 538 height 17
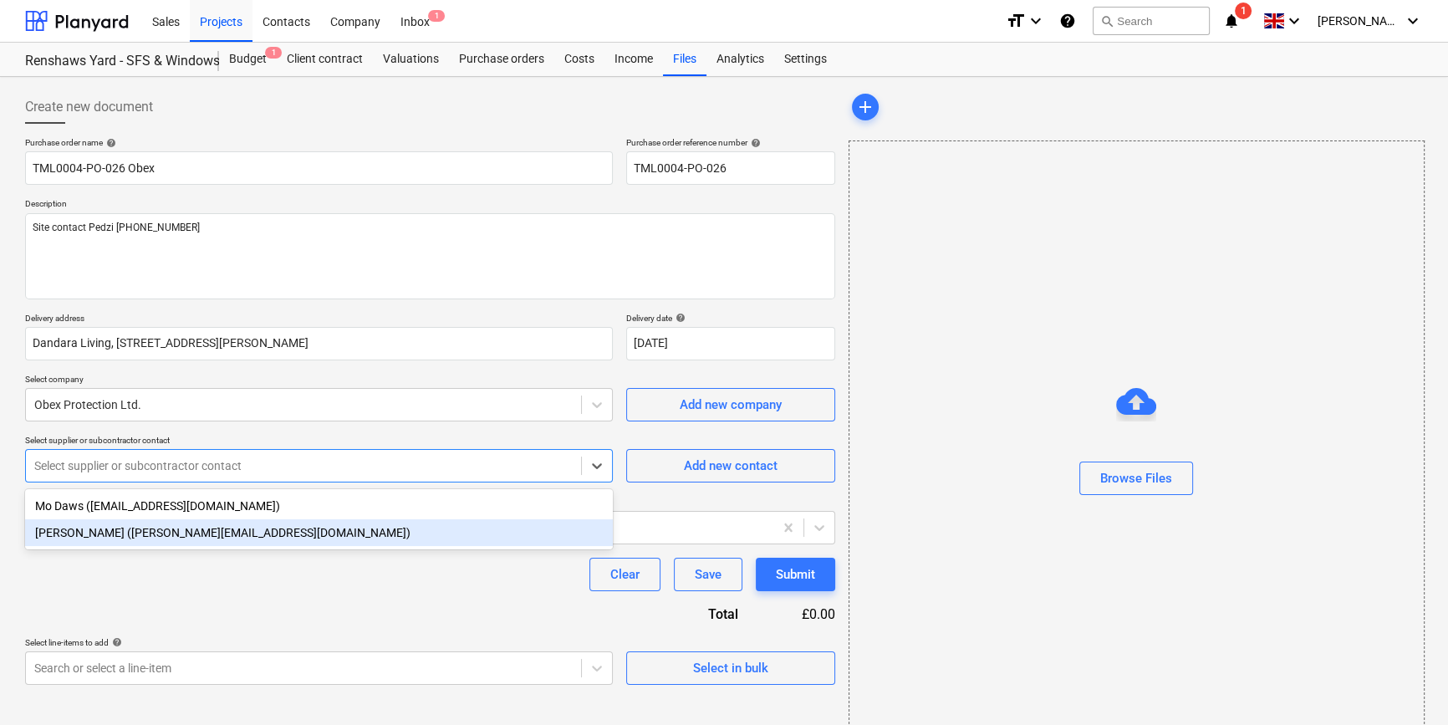
click at [145, 539] on div "[PERSON_NAME] ([PERSON_NAME][EMAIL_ADDRESS][DOMAIN_NAME])" at bounding box center [319, 532] width 588 height 27
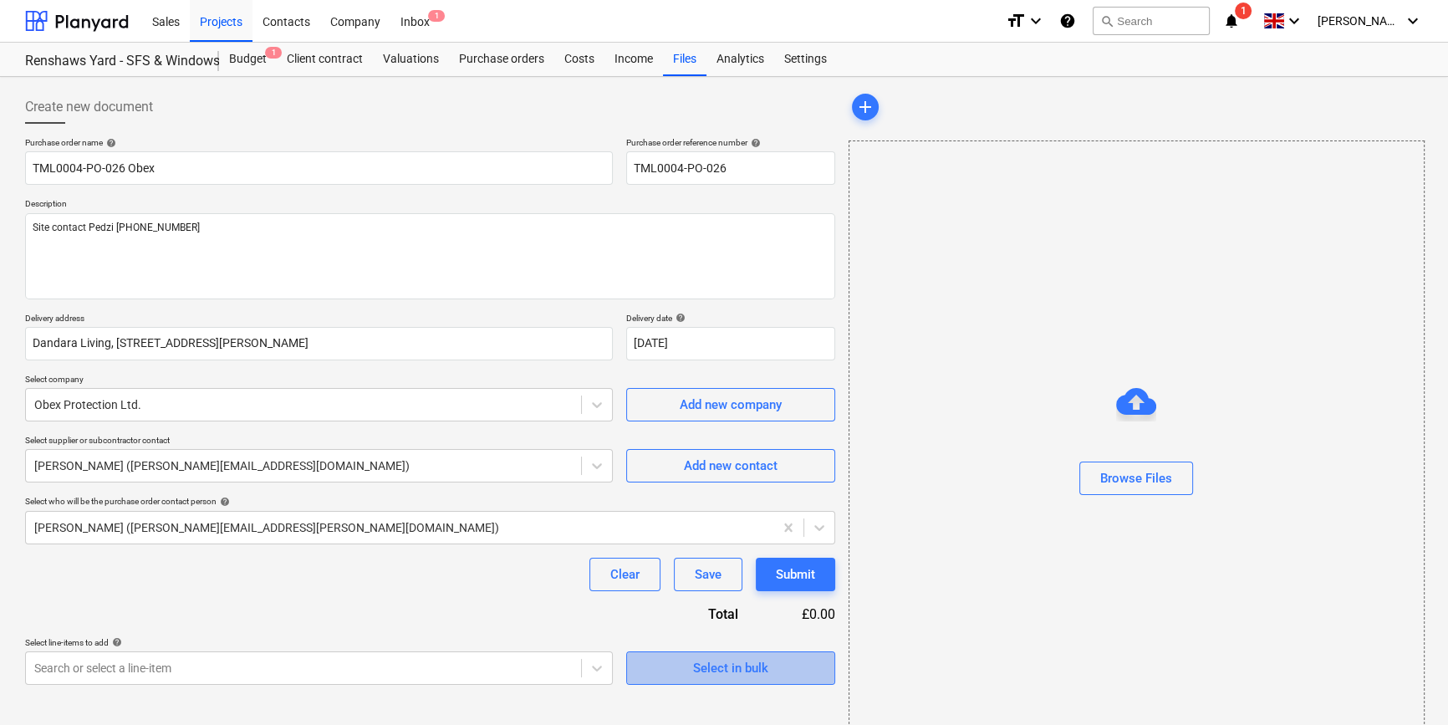
click at [689, 663] on span "Select in bulk" at bounding box center [730, 668] width 167 height 22
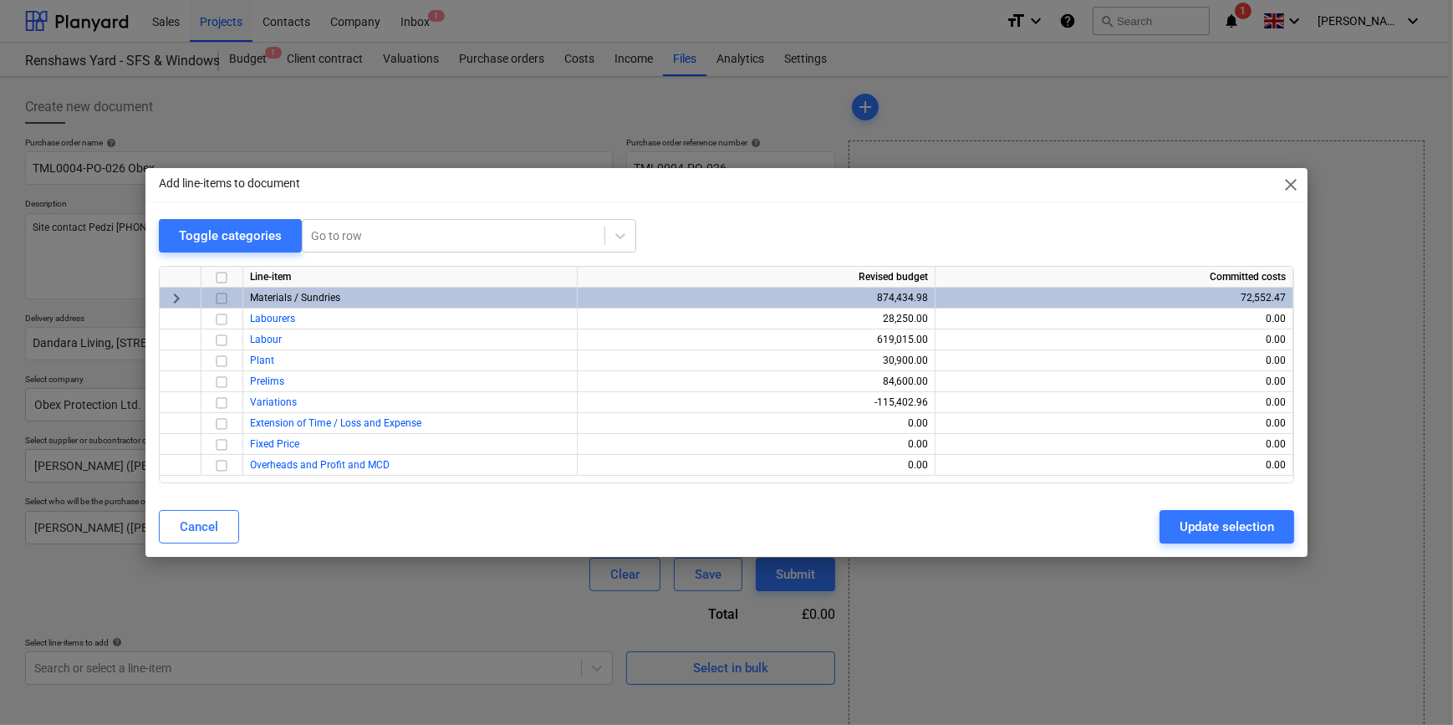
click at [217, 296] on input "checkbox" at bounding box center [221, 298] width 20 height 20
click at [1153, 521] on div "Update selection" at bounding box center [1226, 527] width 94 height 22
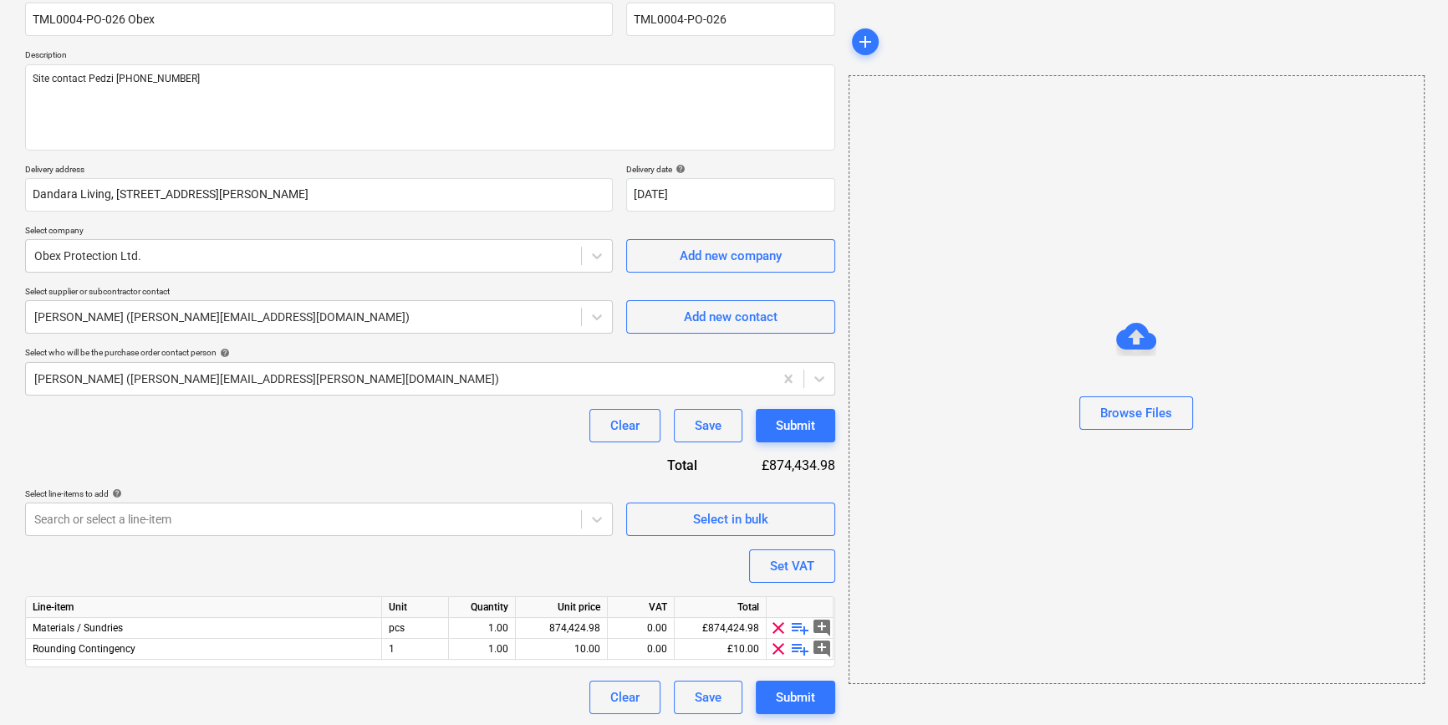
scroll to position [150, 0]
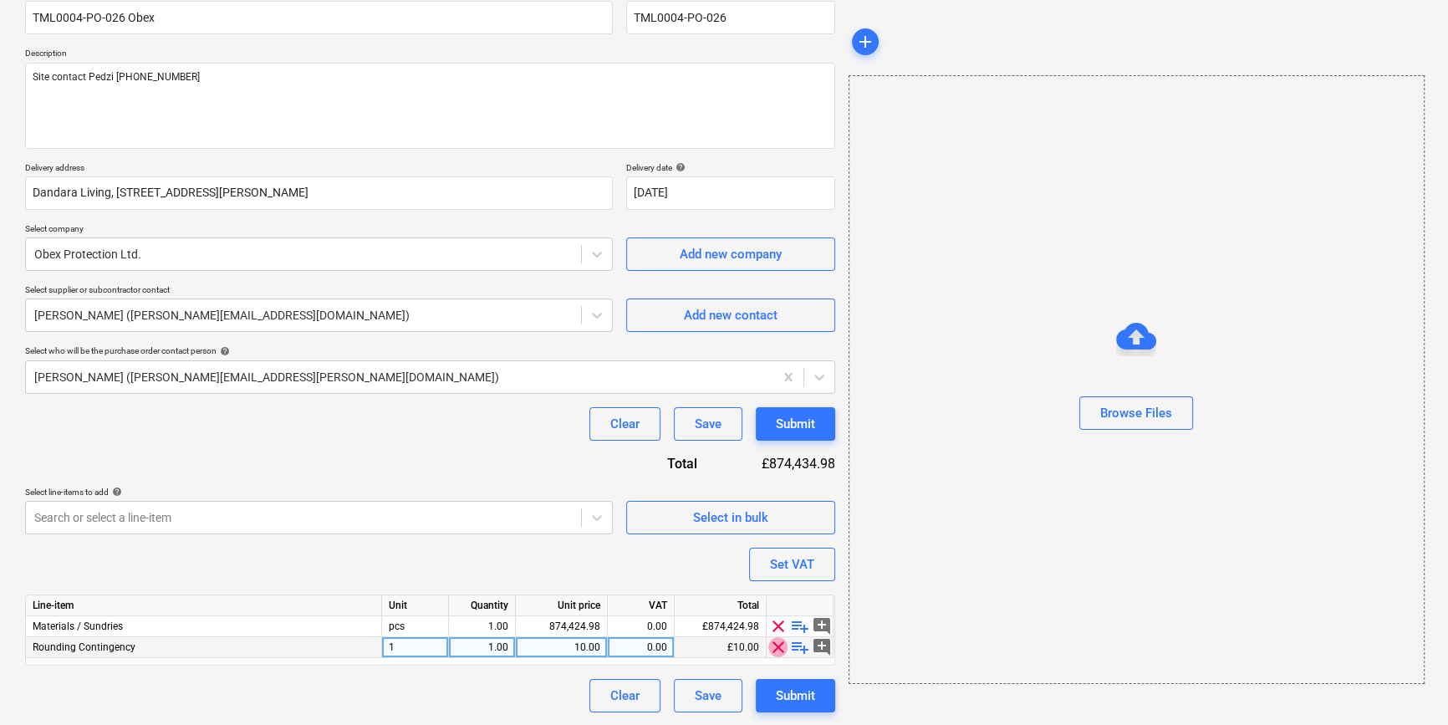
click at [775, 644] on span "clear" at bounding box center [778, 647] width 20 height 20
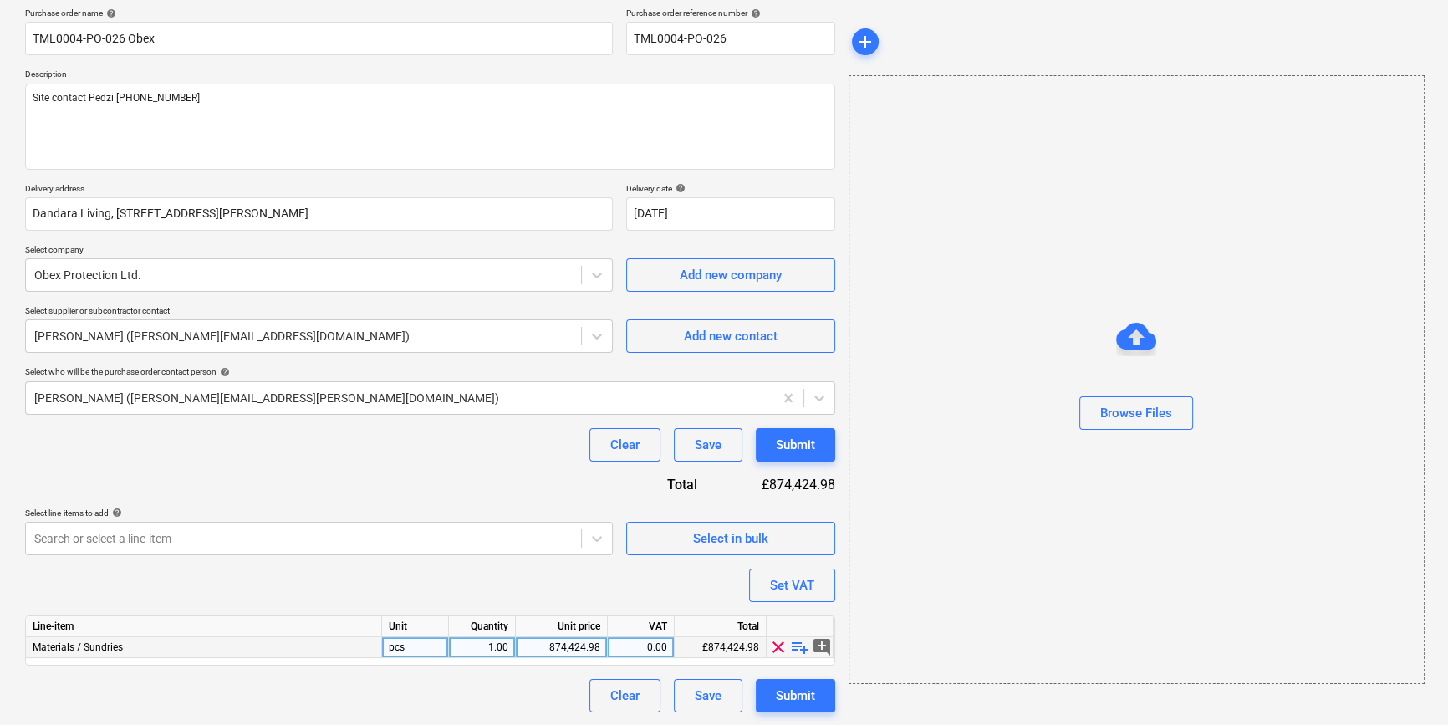
click at [793, 650] on span "playlist_add" at bounding box center [800, 647] width 20 height 20
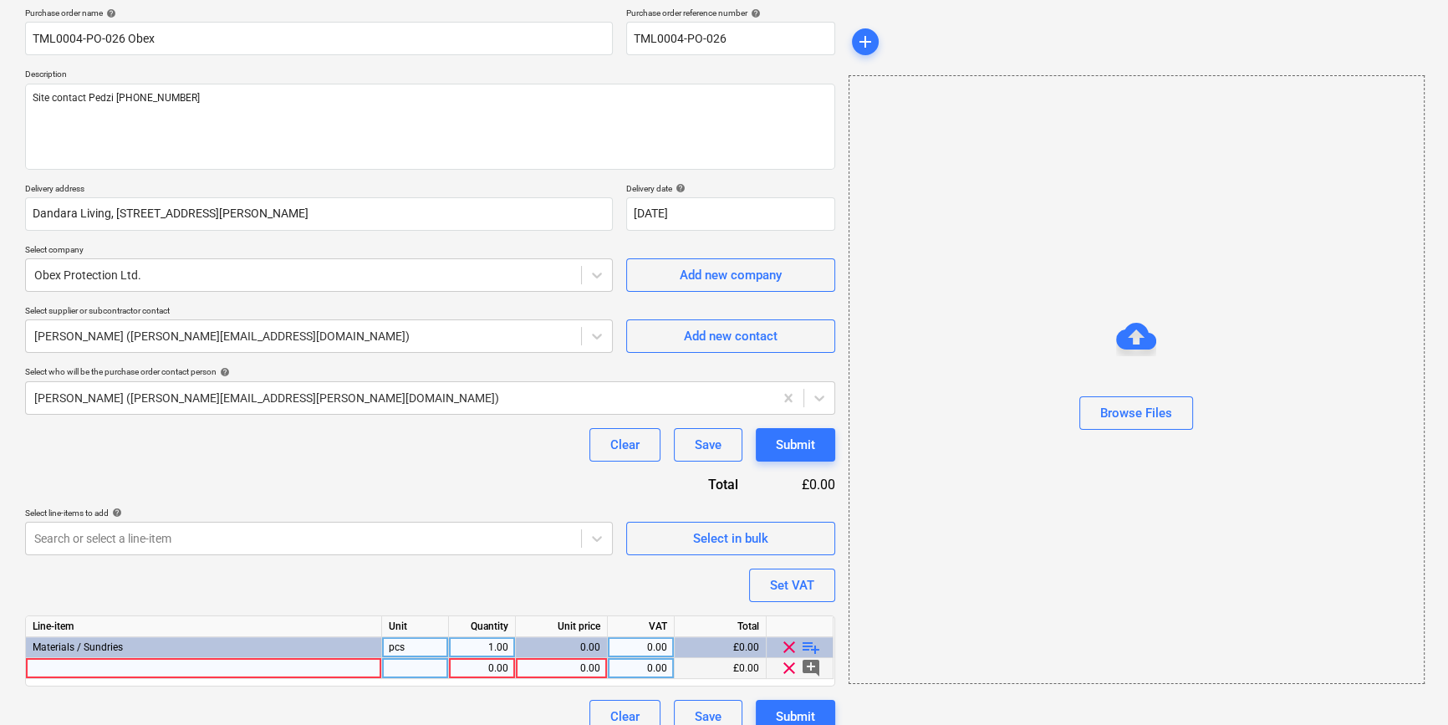
click at [62, 667] on div at bounding box center [204, 668] width 356 height 21
type textarea "x"
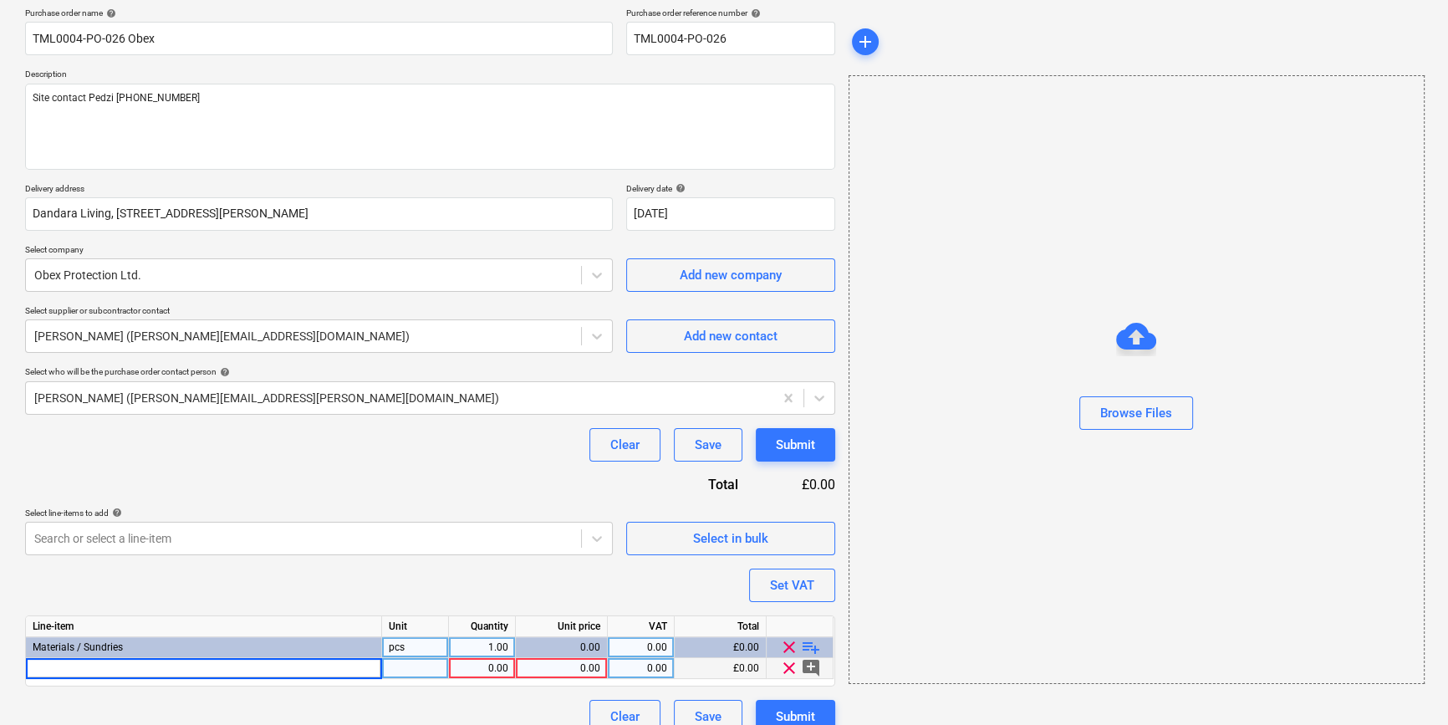
type input "CORTEX 0771FR Paste adhesive – Class b-S,D0 x 600ml (12)"
type textarea "x"
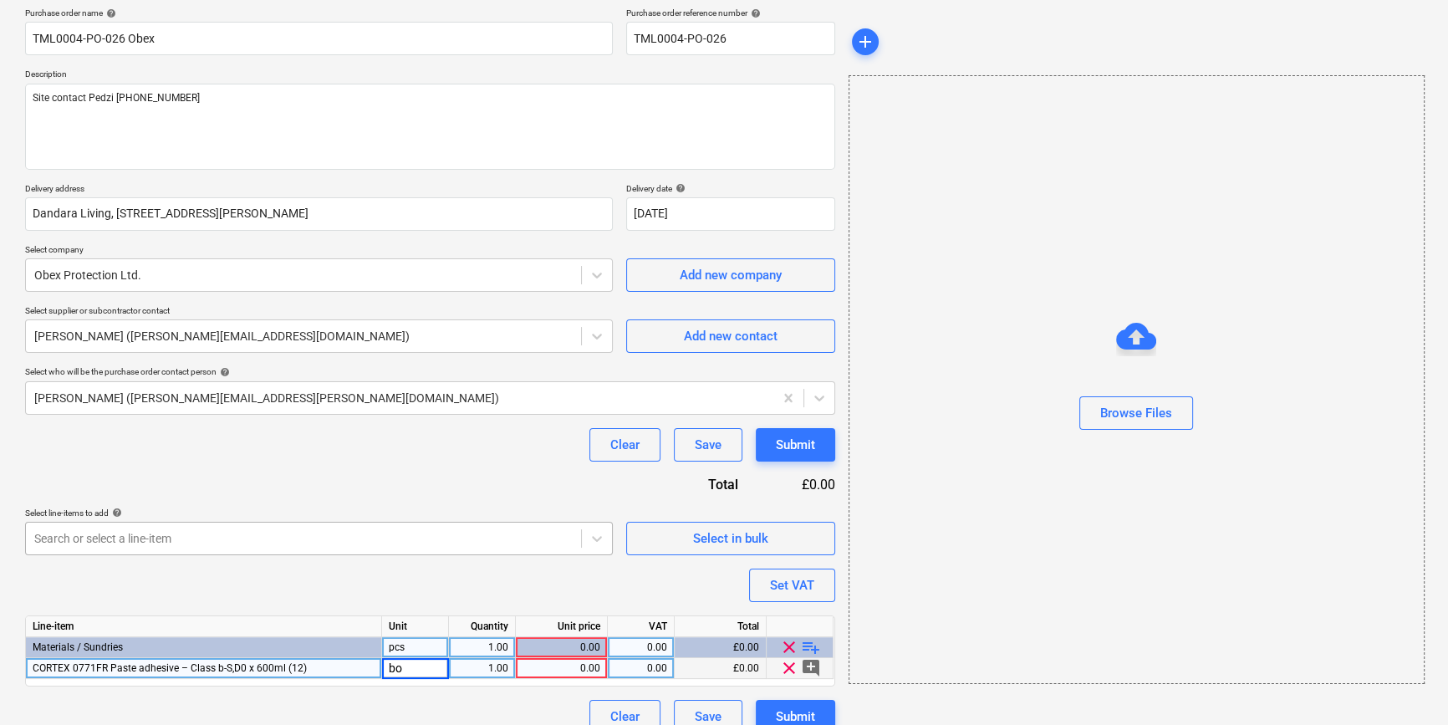
type input "box"
type textarea "x"
type input "120"
type textarea "x"
type input "20"
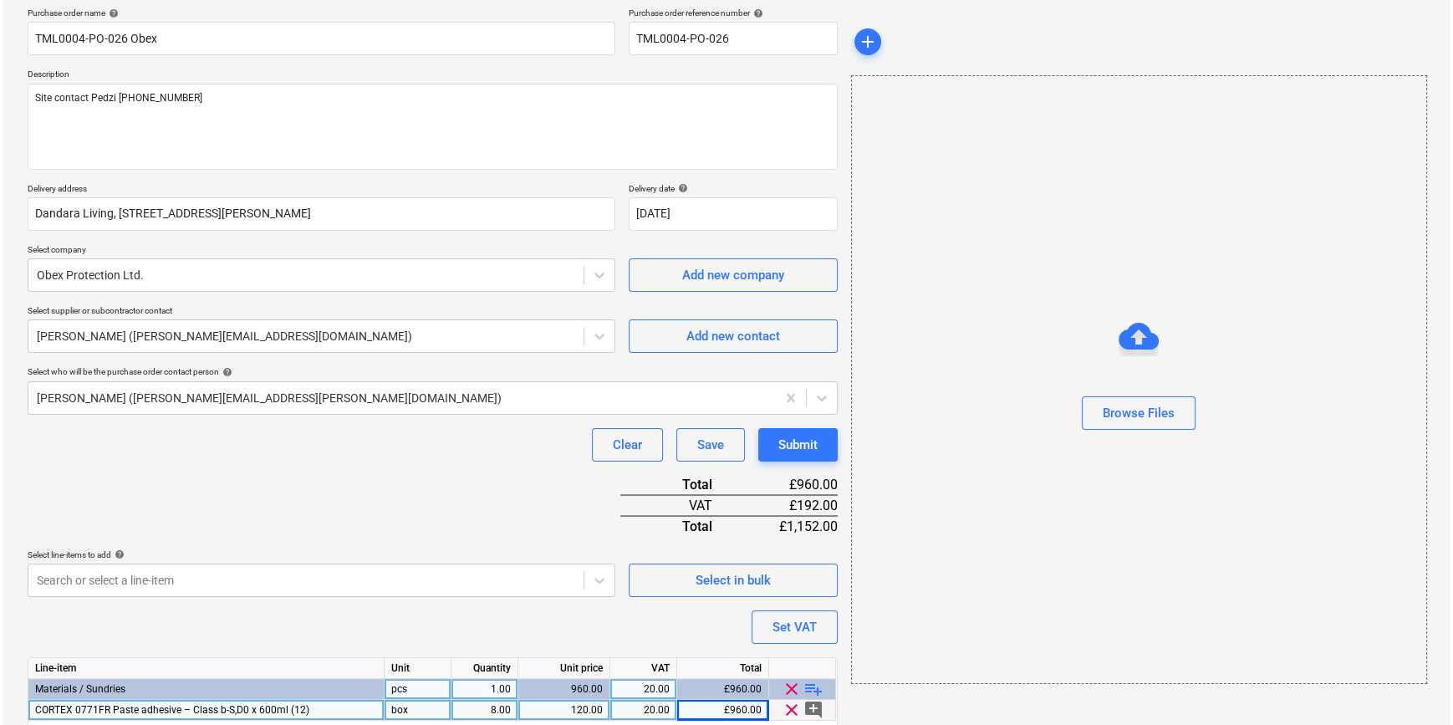
scroll to position [192, 0]
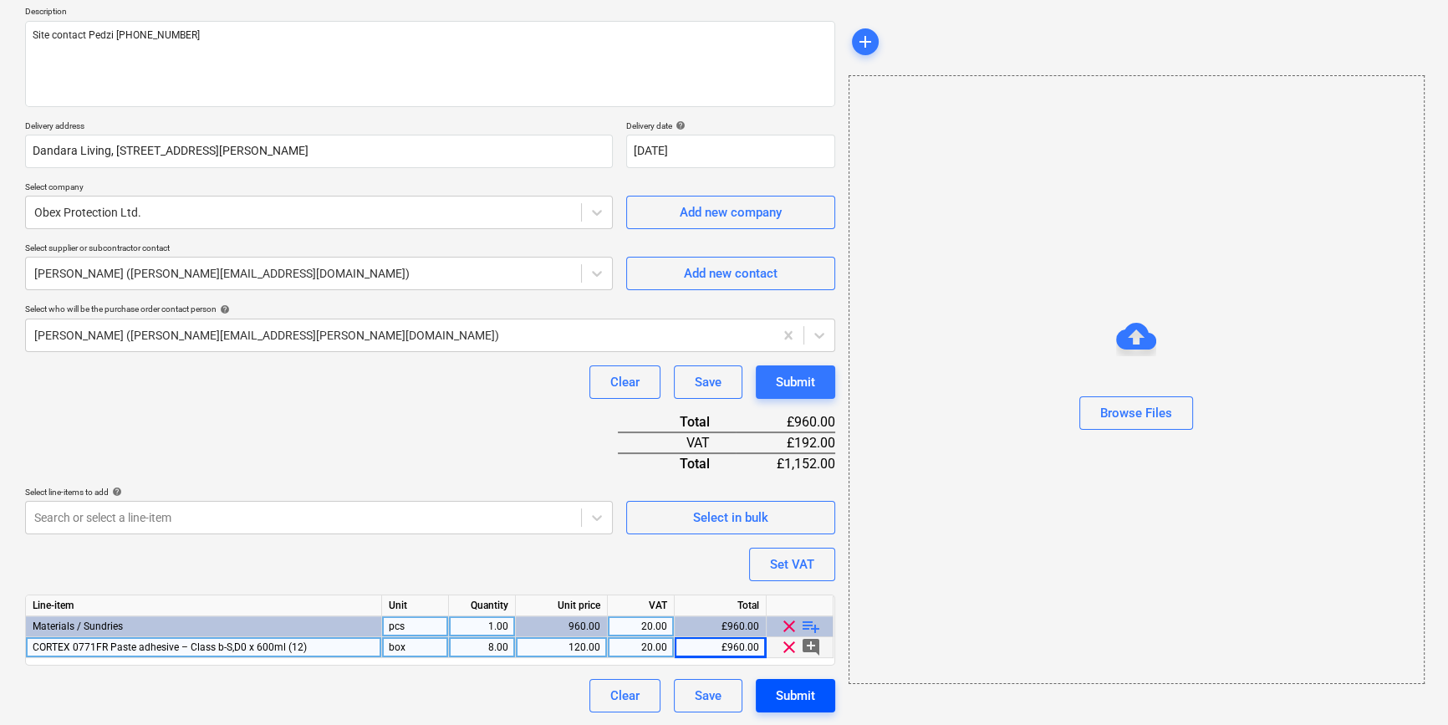
click at [795, 702] on div "Submit" at bounding box center [795, 695] width 39 height 22
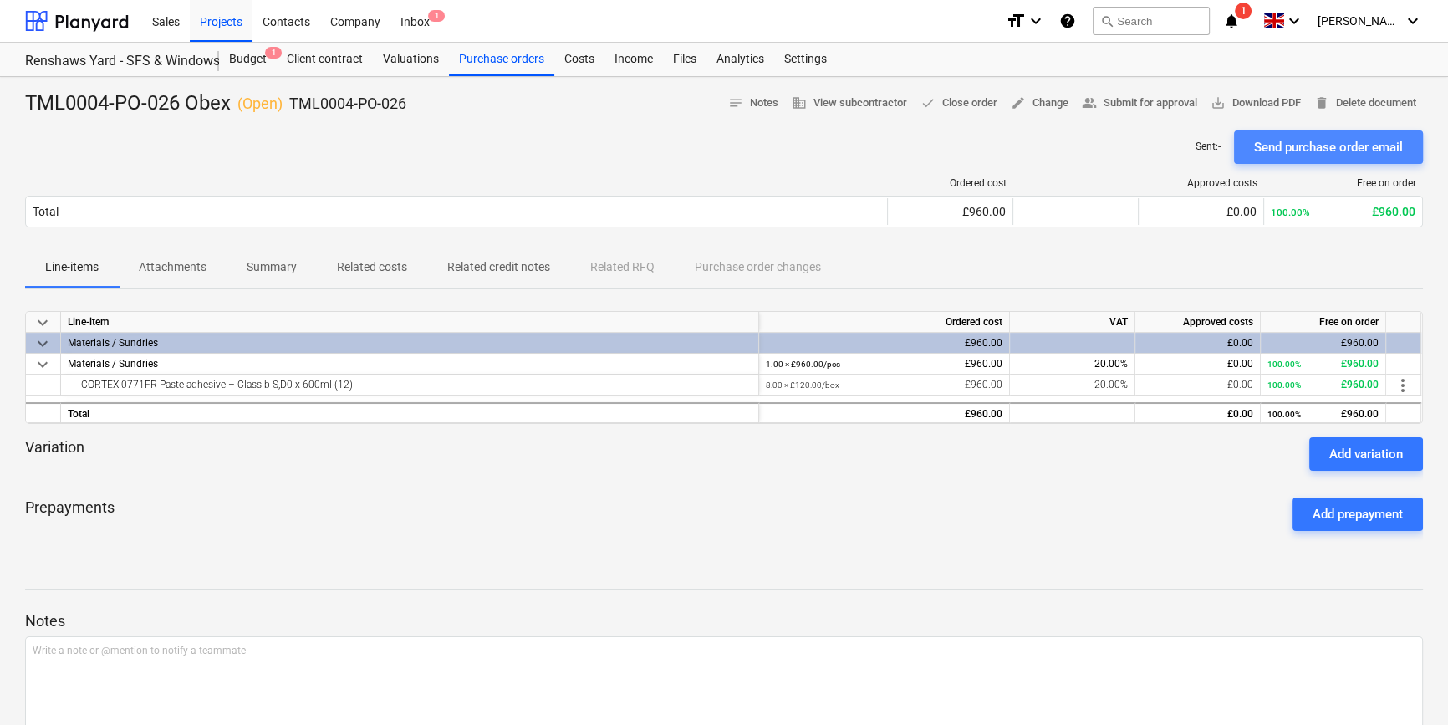
click at [1153, 145] on div "Send purchase order email" at bounding box center [1328, 147] width 149 height 22
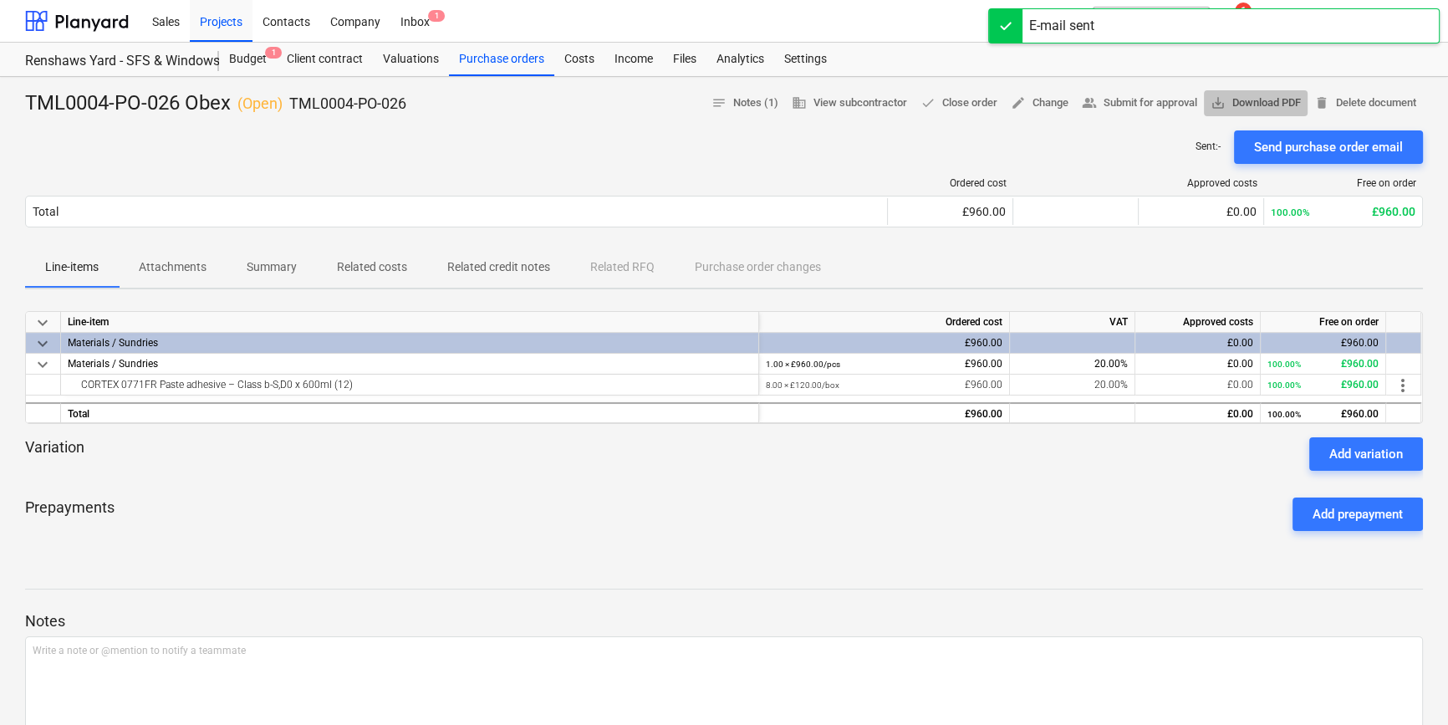
click at [1153, 106] on span "save_alt Download PDF" at bounding box center [1255, 103] width 90 height 19
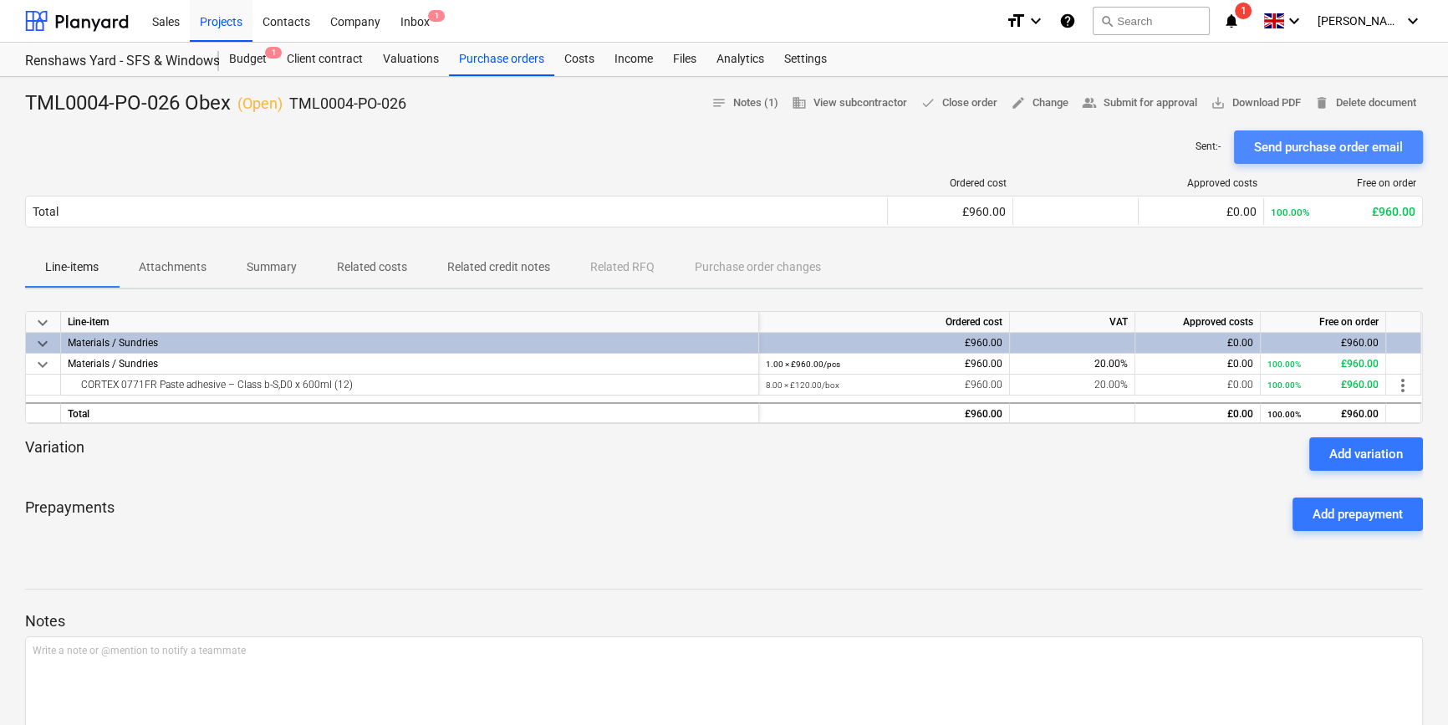
click at [1153, 140] on div "Send purchase order email" at bounding box center [1328, 147] width 149 height 22
click at [515, 60] on div "Purchase orders" at bounding box center [501, 59] width 105 height 33
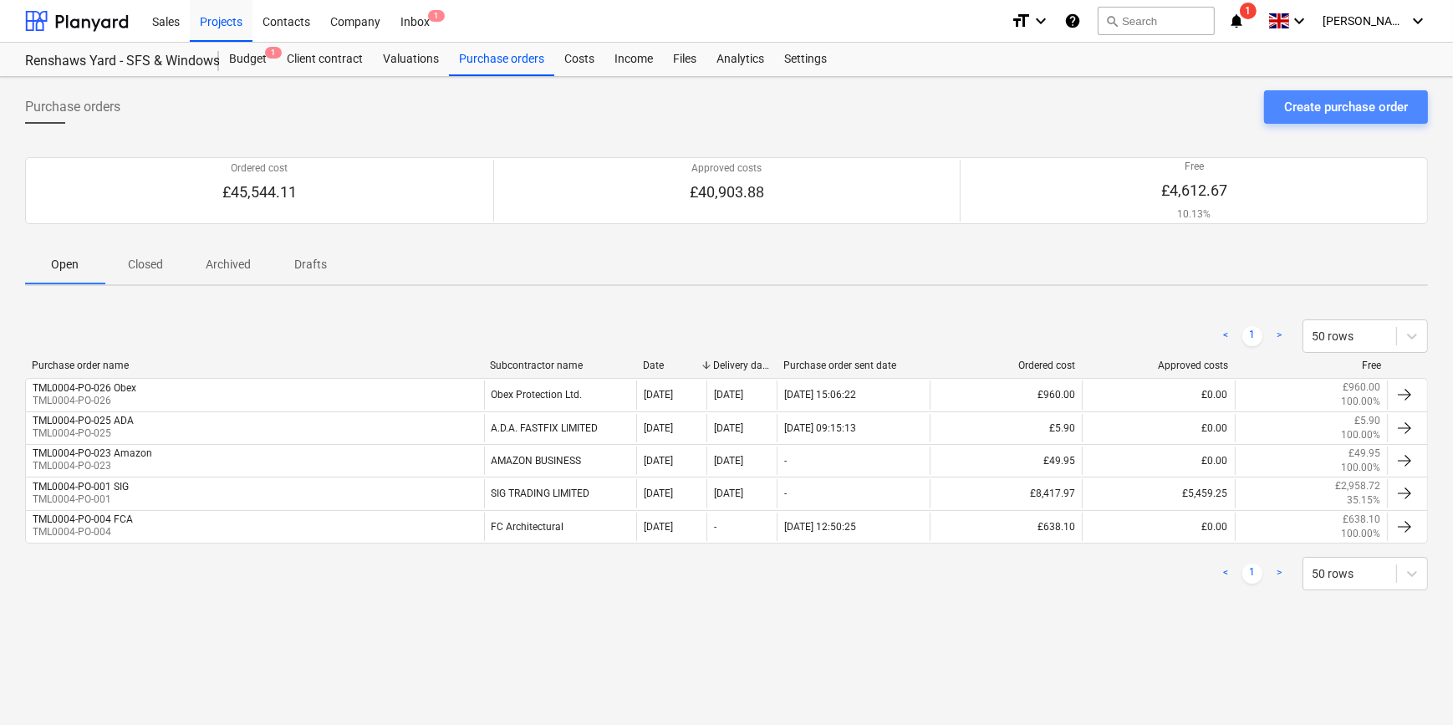
click at [1153, 99] on div "Create purchase order" at bounding box center [1346, 107] width 124 height 22
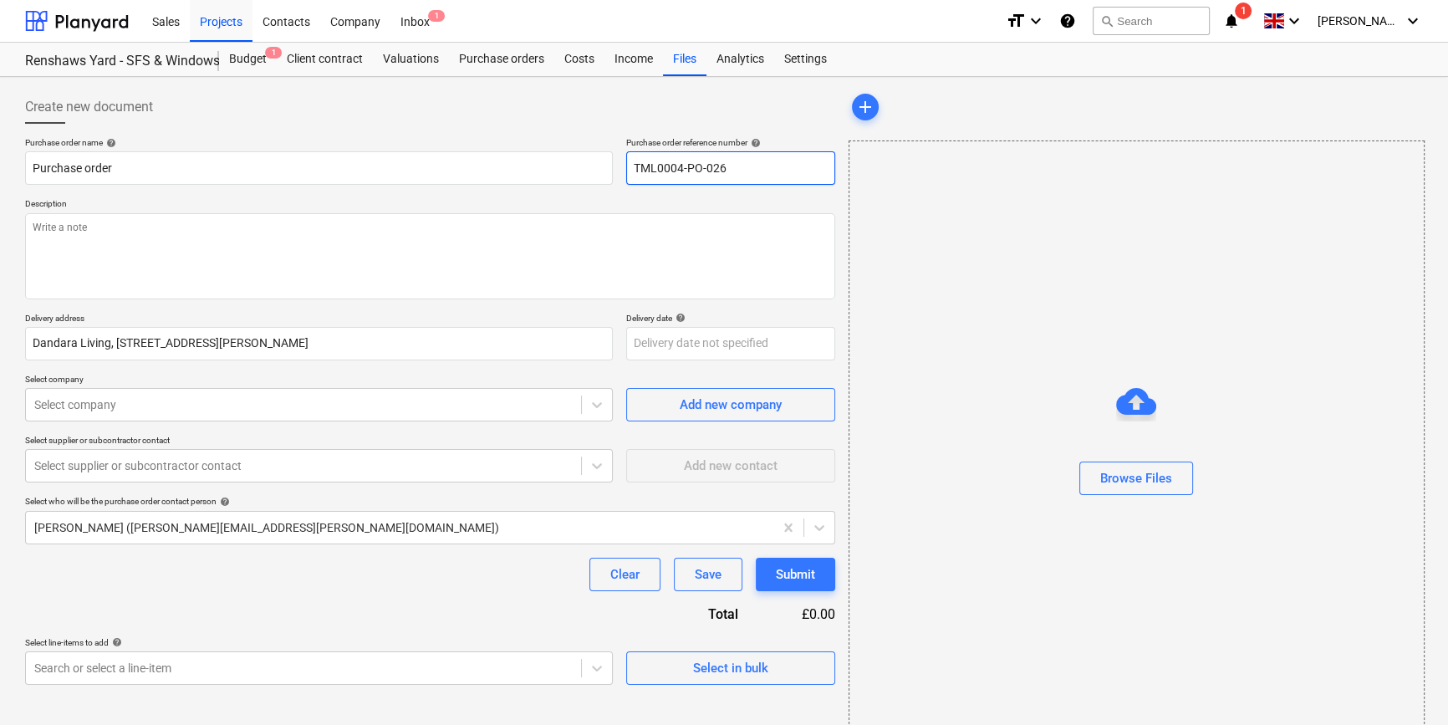
click at [740, 165] on input "TML0004-PO-026" at bounding box center [730, 167] width 209 height 33
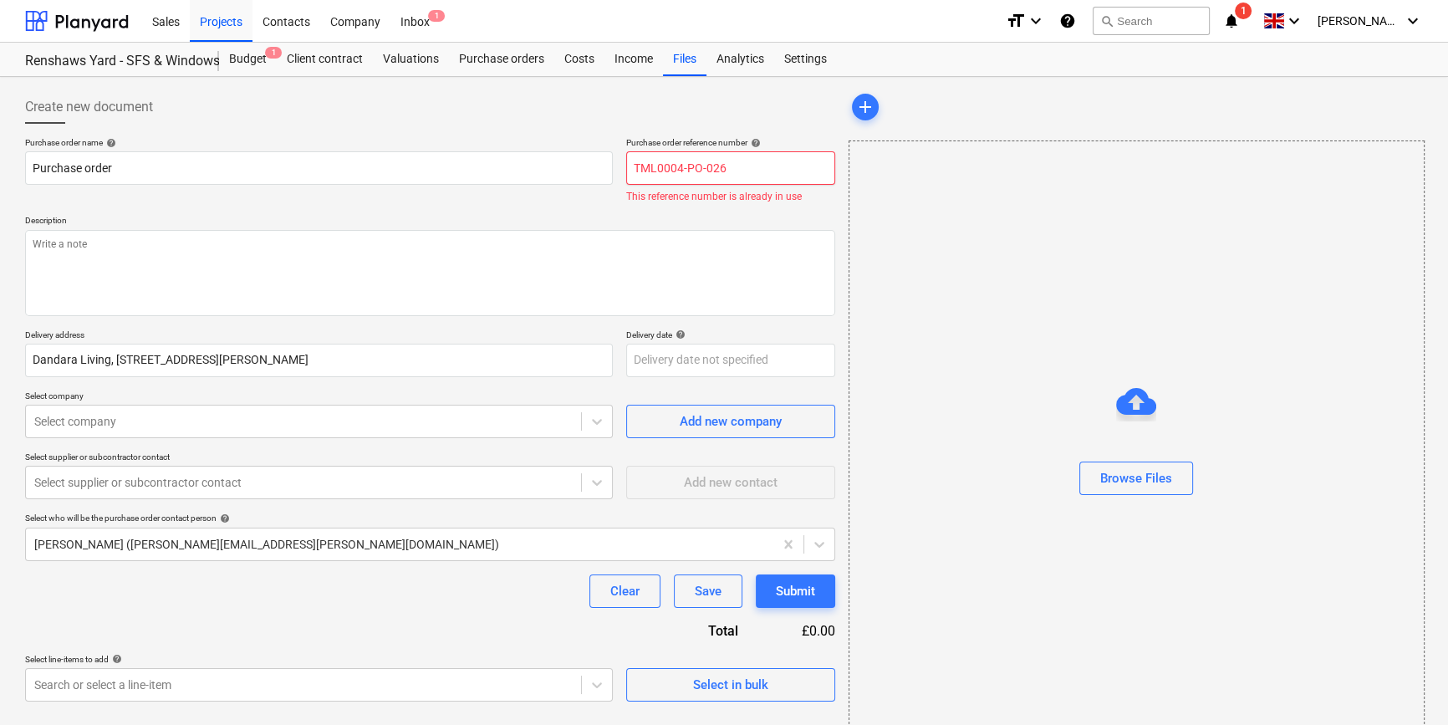
click at [738, 166] on input "TML0004-PO-026" at bounding box center [730, 167] width 209 height 33
type textarea "x"
type input "TML0004-PO-02"
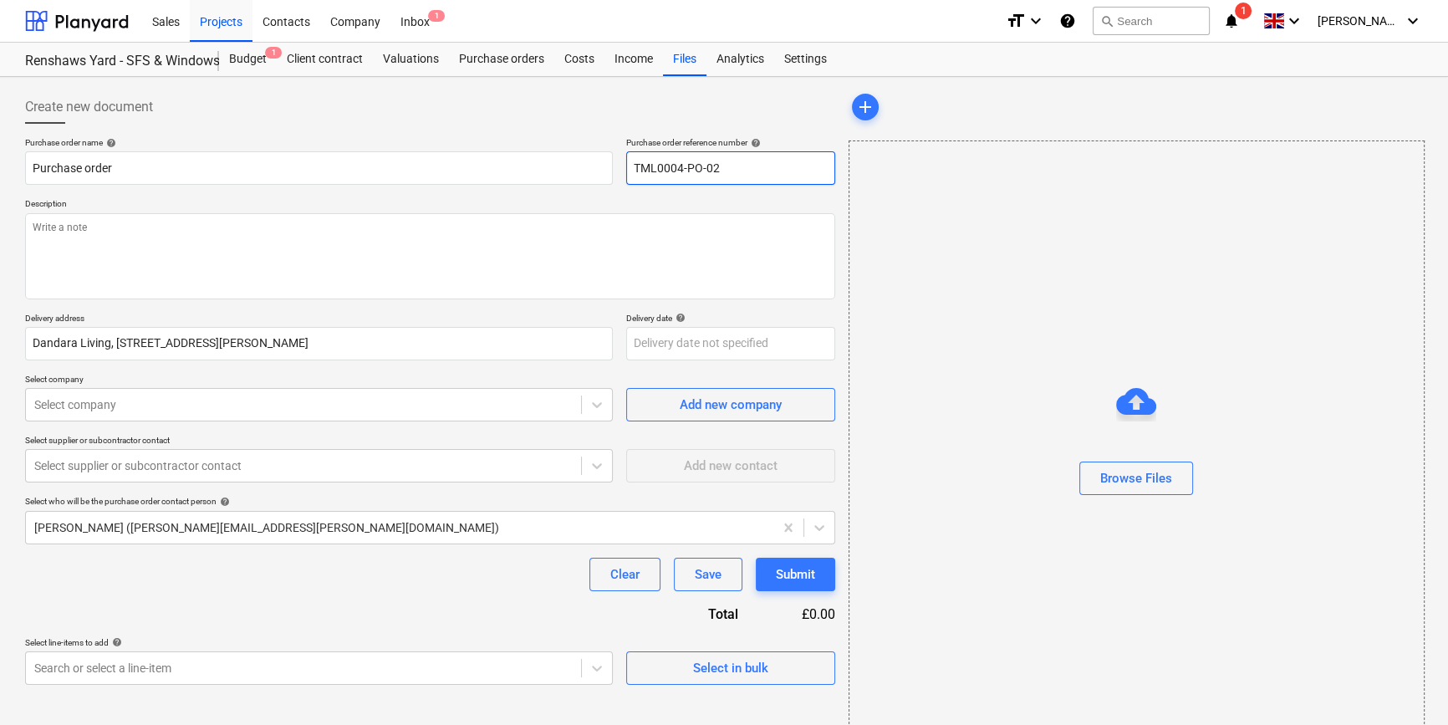
type textarea "x"
drag, startPoint x: 731, startPoint y: 166, endPoint x: 630, endPoint y: 166, distance: 101.1
click at [630, 166] on input "TML0004-PO-027" at bounding box center [730, 167] width 209 height 33
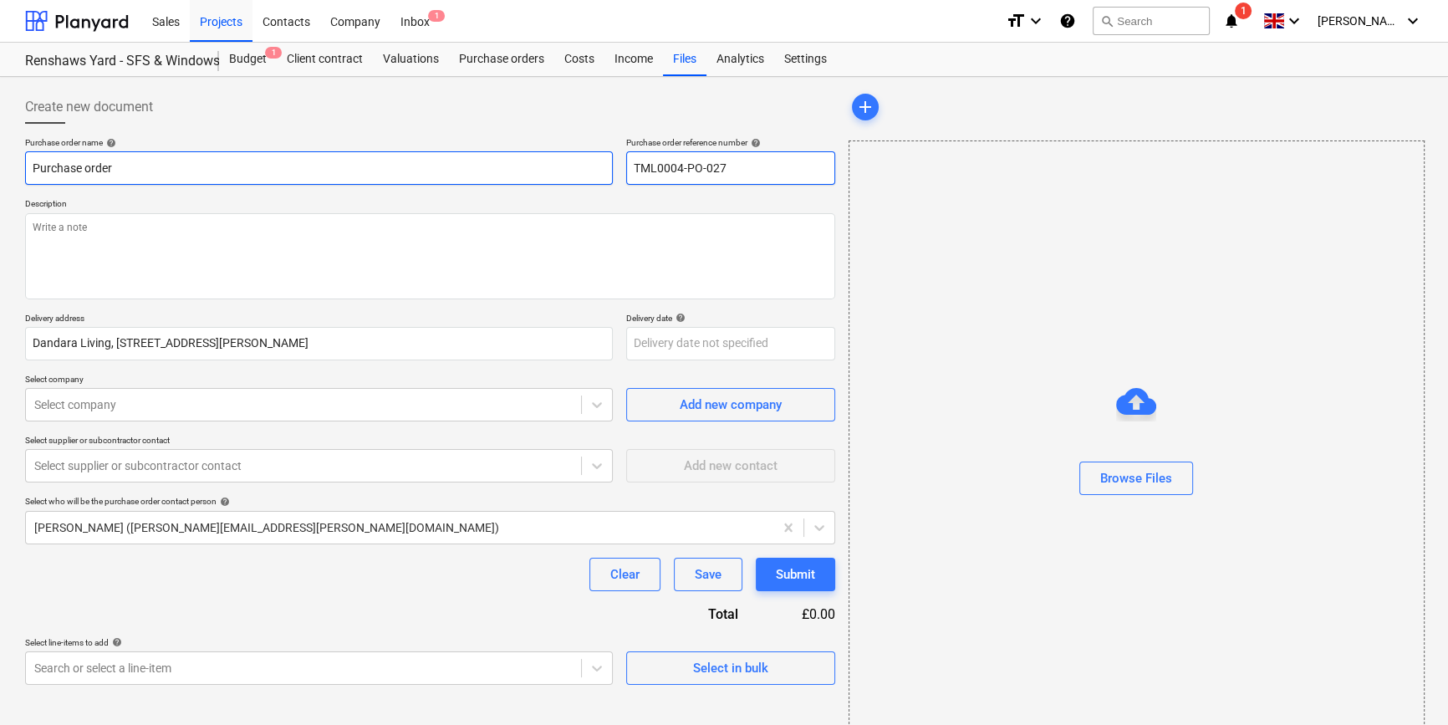
type input "TML0004-PO-027"
drag, startPoint x: 115, startPoint y: 166, endPoint x: 35, endPoint y: 169, distance: 80.3
click at [35, 169] on input "Purchase order" at bounding box center [319, 167] width 588 height 33
type textarea "x"
paste input "TML0004-PO-027"
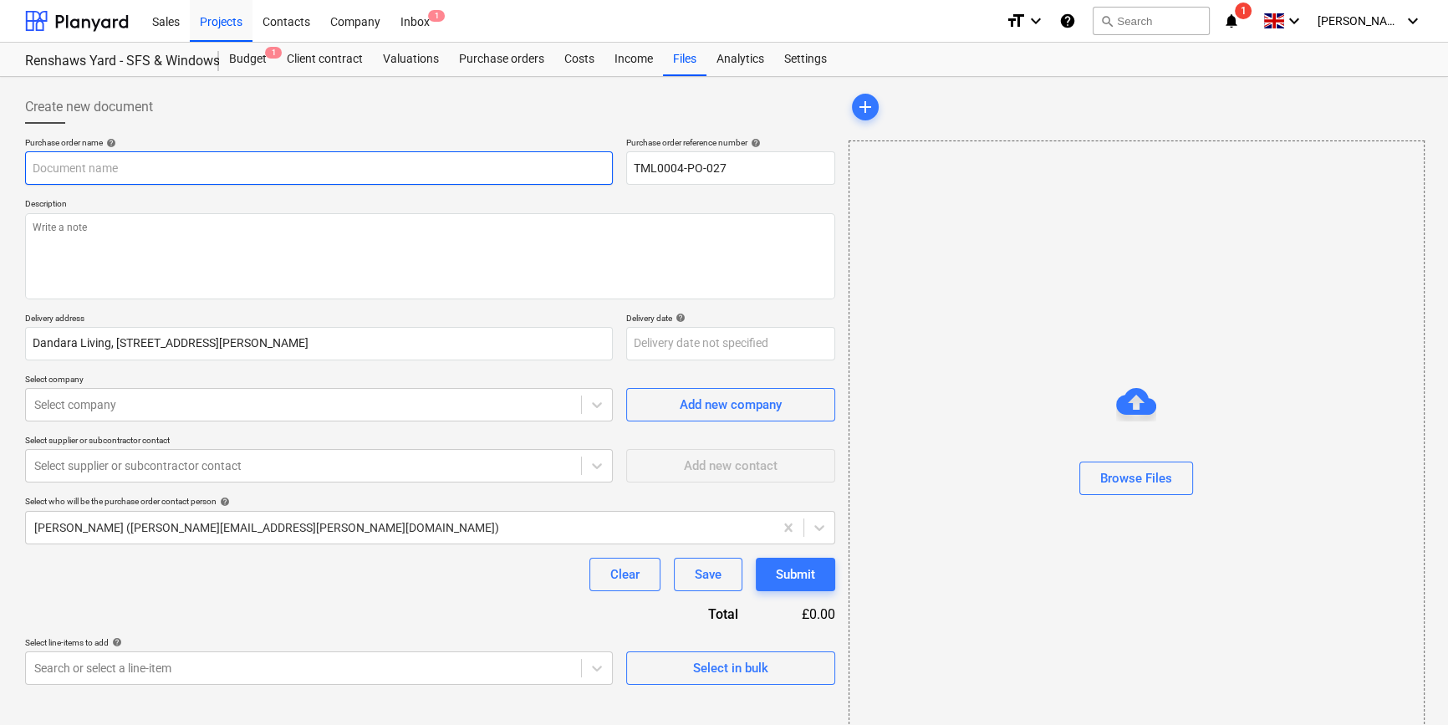
type textarea "x"
type input "TML0004-PO-027"
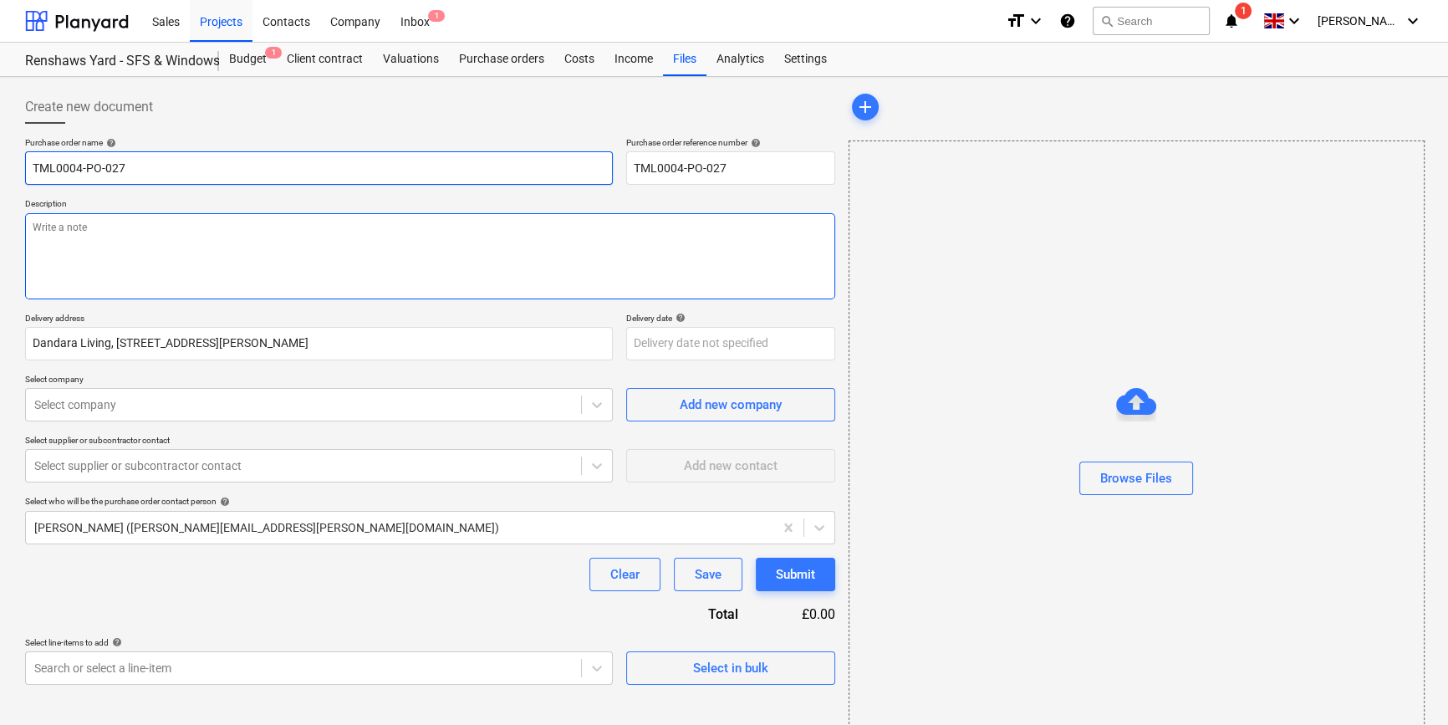
type textarea "x"
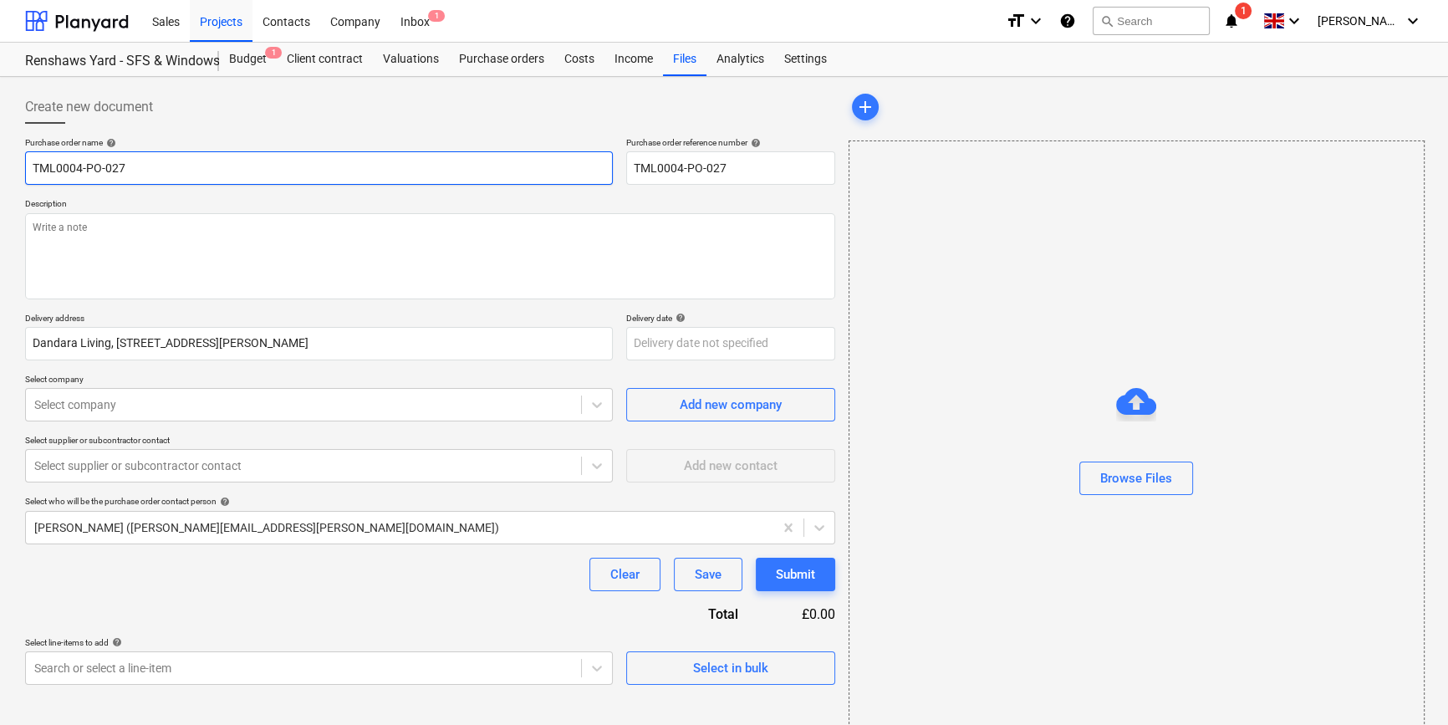
type input "TML0004-PO-027"
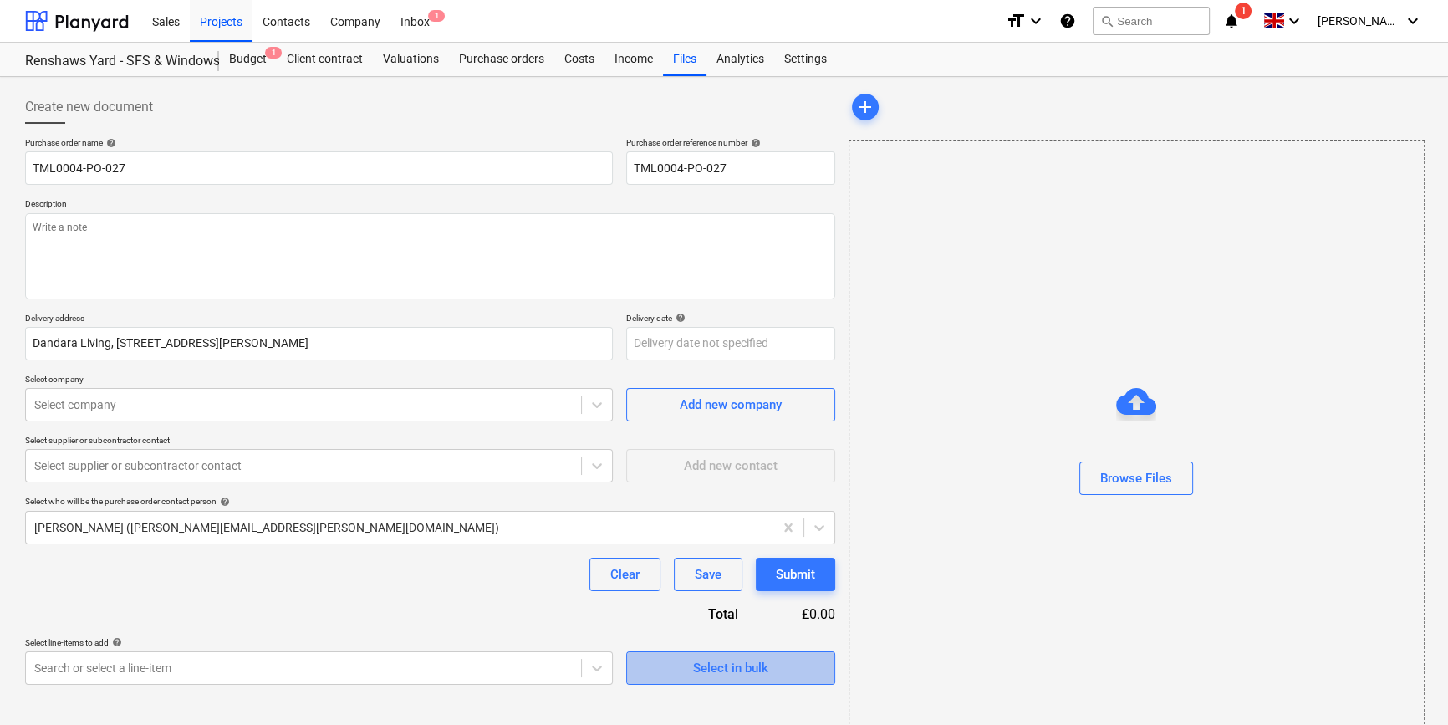
click at [710, 667] on div "Select in bulk" at bounding box center [730, 668] width 75 height 22
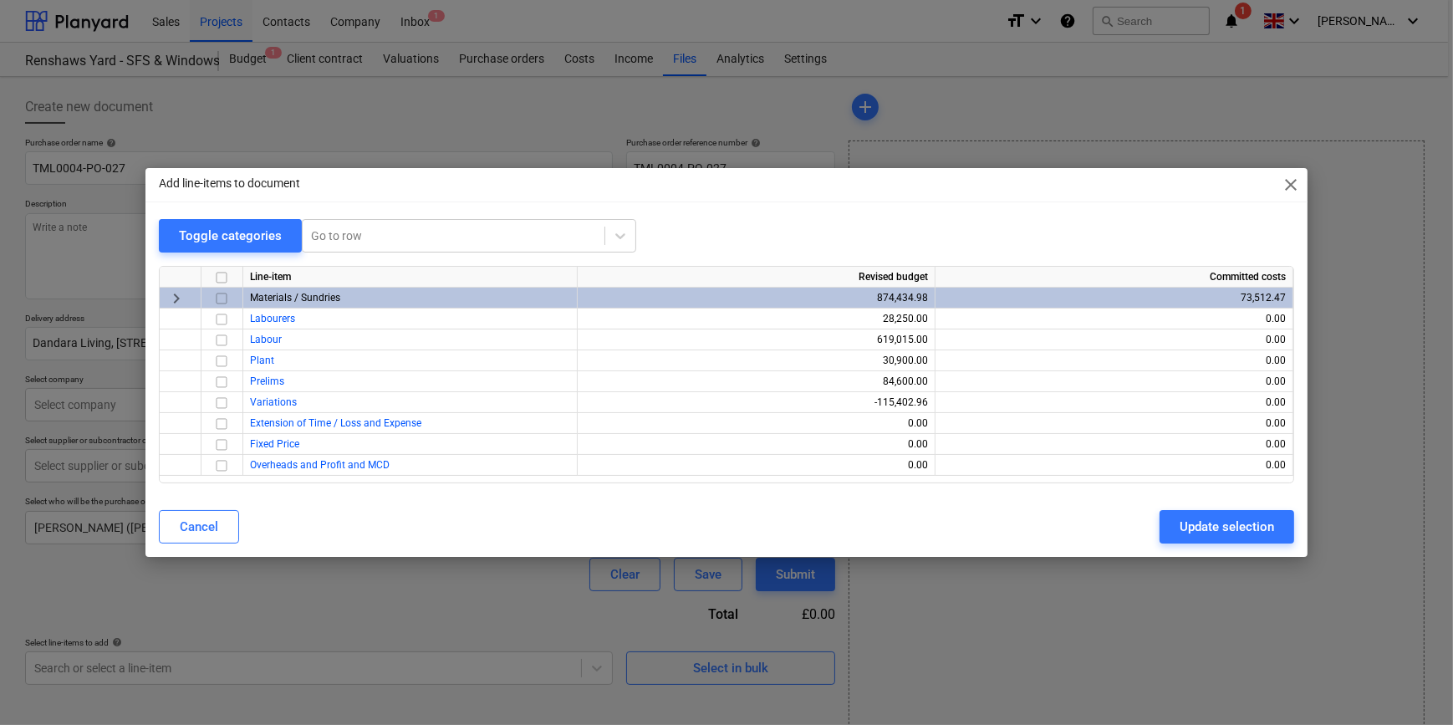
click at [218, 295] on input "checkbox" at bounding box center [221, 298] width 20 height 20
click at [1153, 527] on div "Update selection" at bounding box center [1226, 527] width 94 height 22
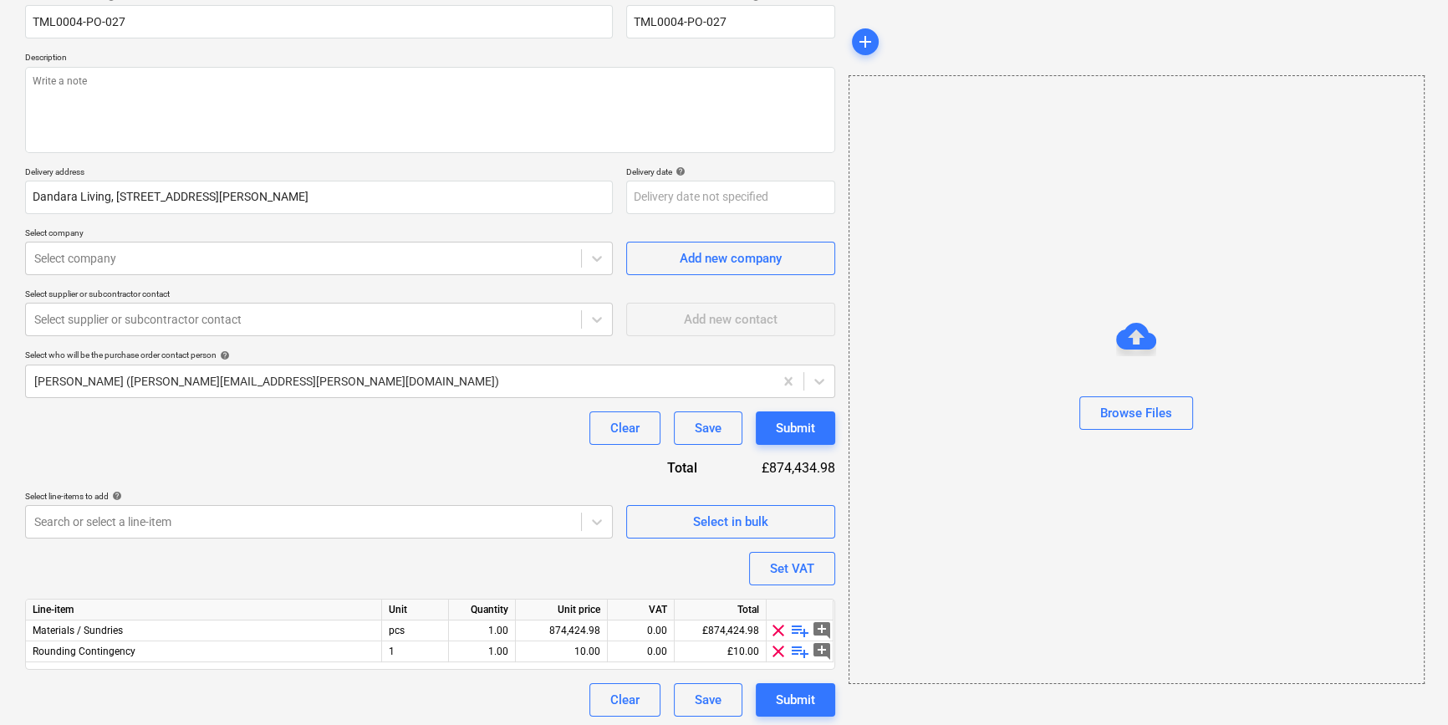
scroll to position [150, 0]
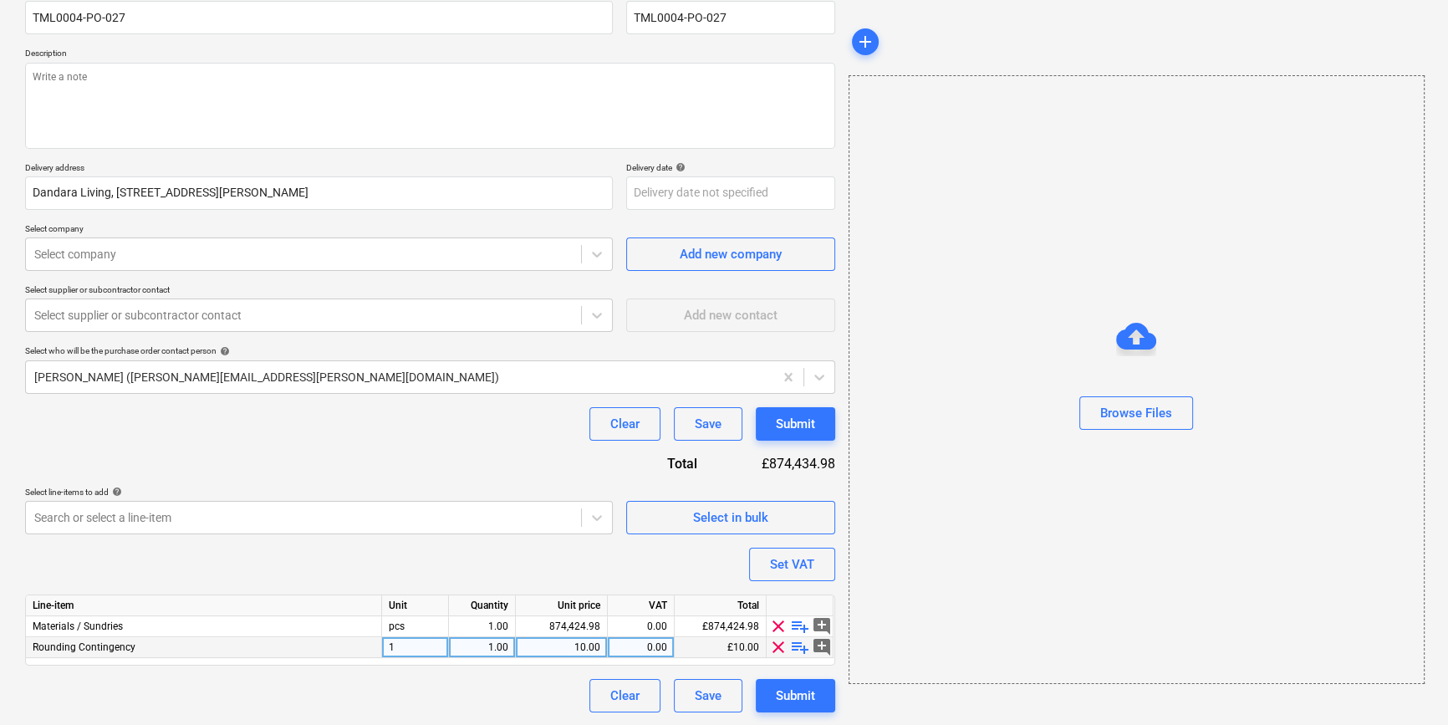
click at [777, 649] on span "clear" at bounding box center [778, 647] width 20 height 20
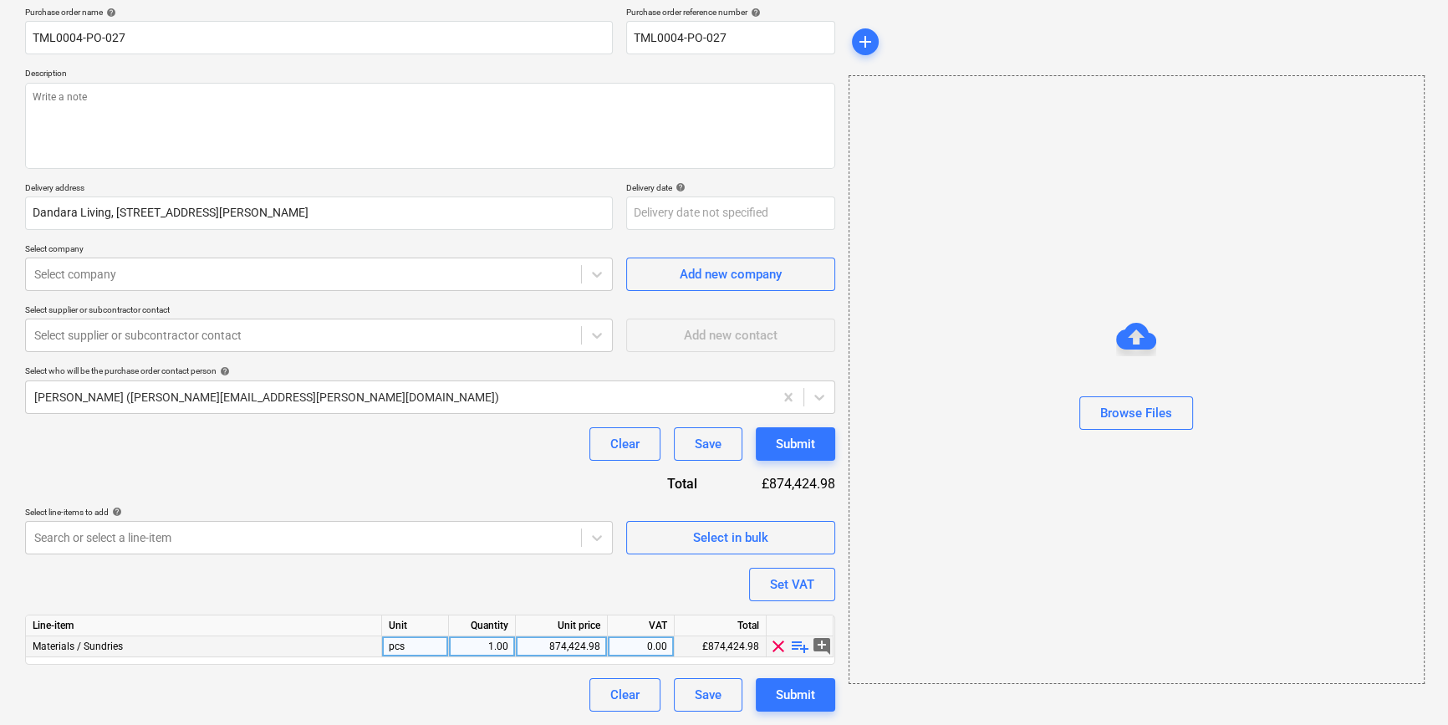
scroll to position [130, 0]
click at [794, 646] on span "playlist_add" at bounding box center [800, 647] width 20 height 20
type textarea "x"
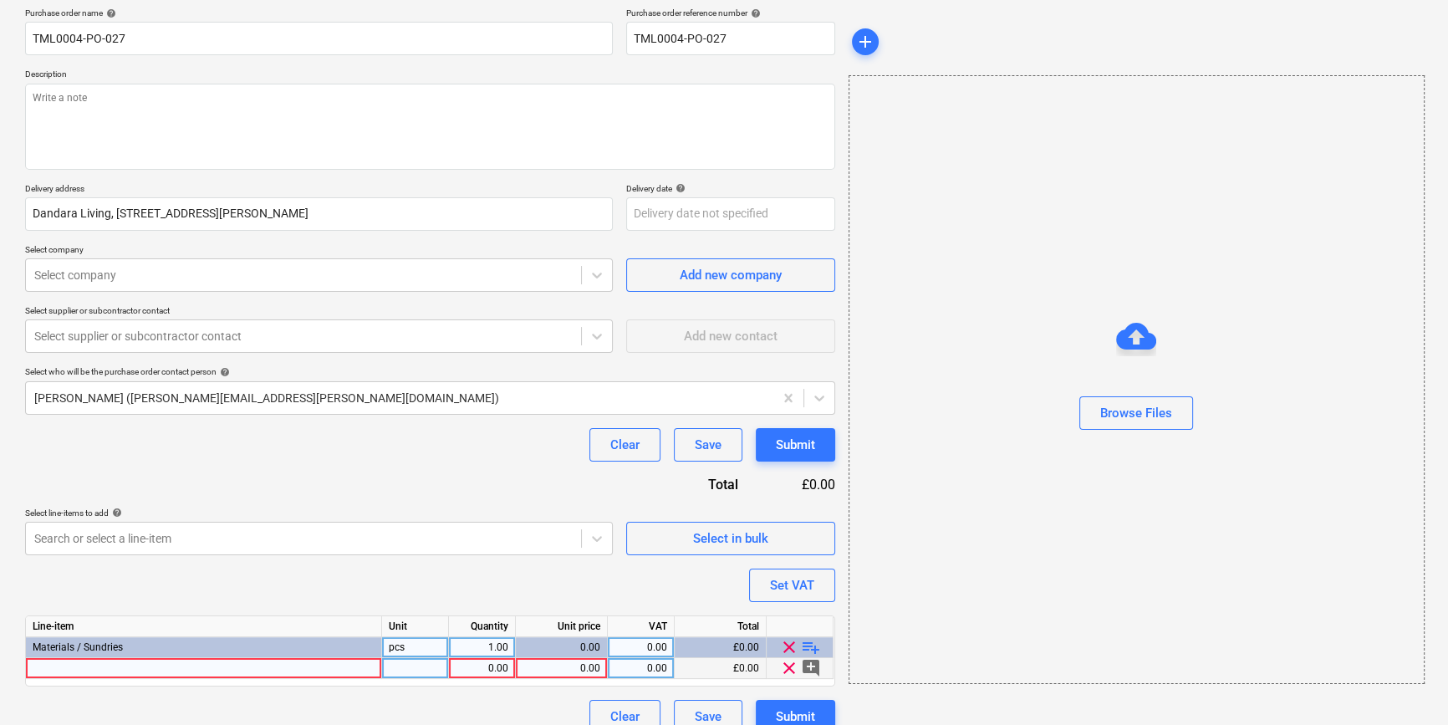
click at [43, 668] on div at bounding box center [204, 668] width 356 height 21
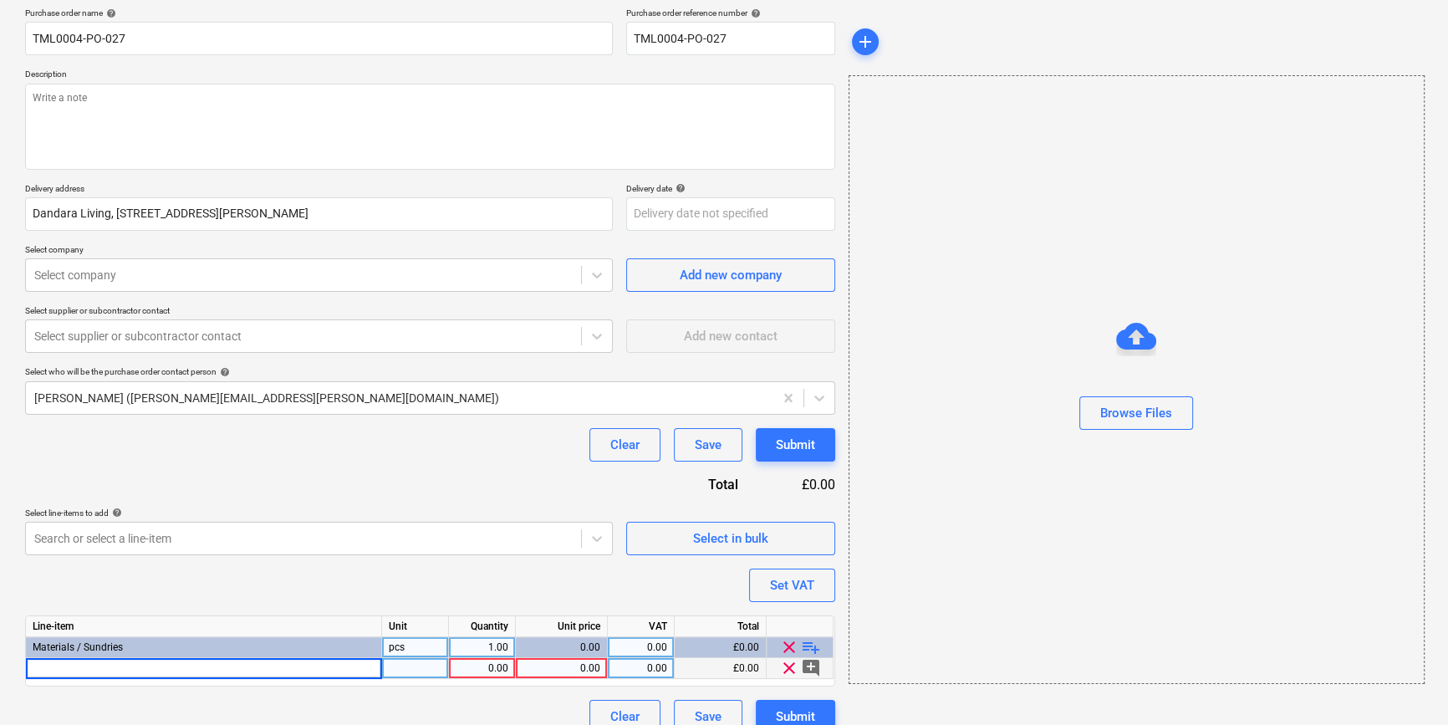
type input "Tyvek FireCurb Housewrap (2066B) 1500mm x 50m"
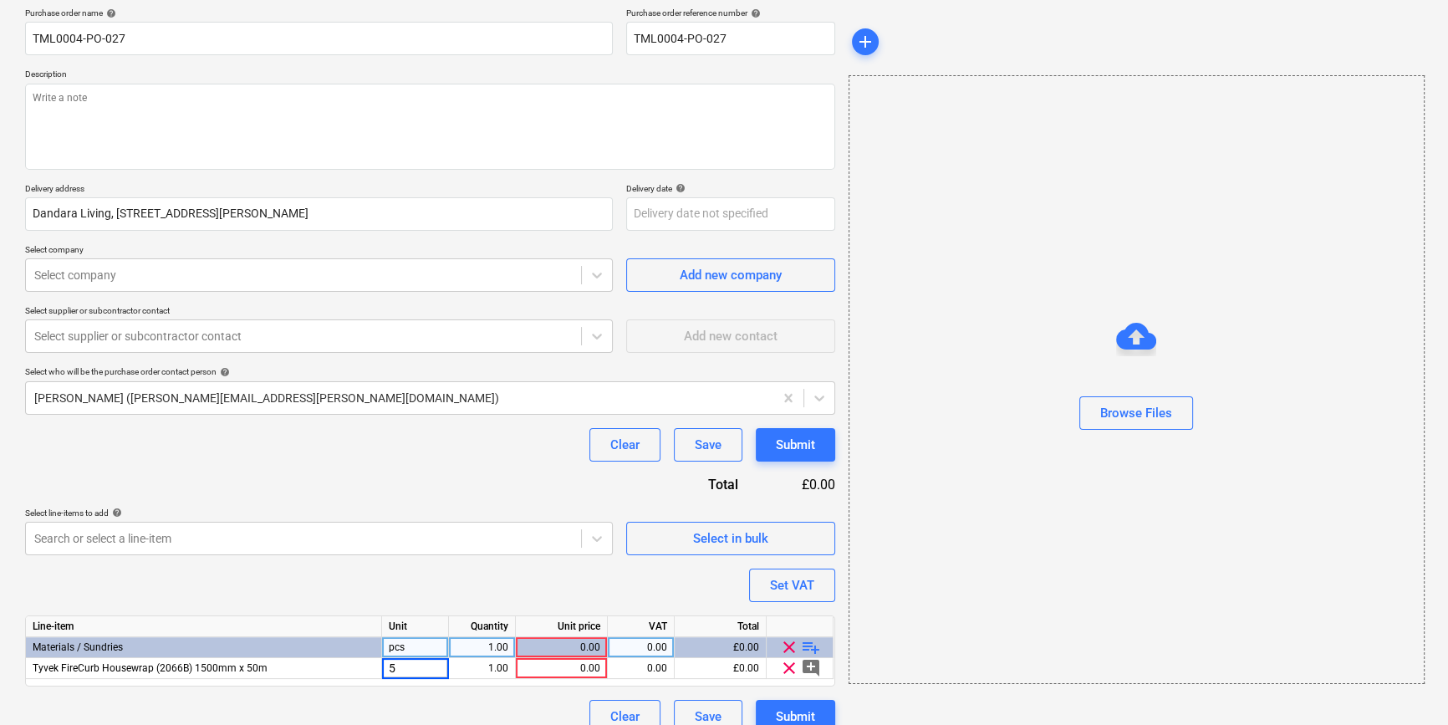
type textarea "x"
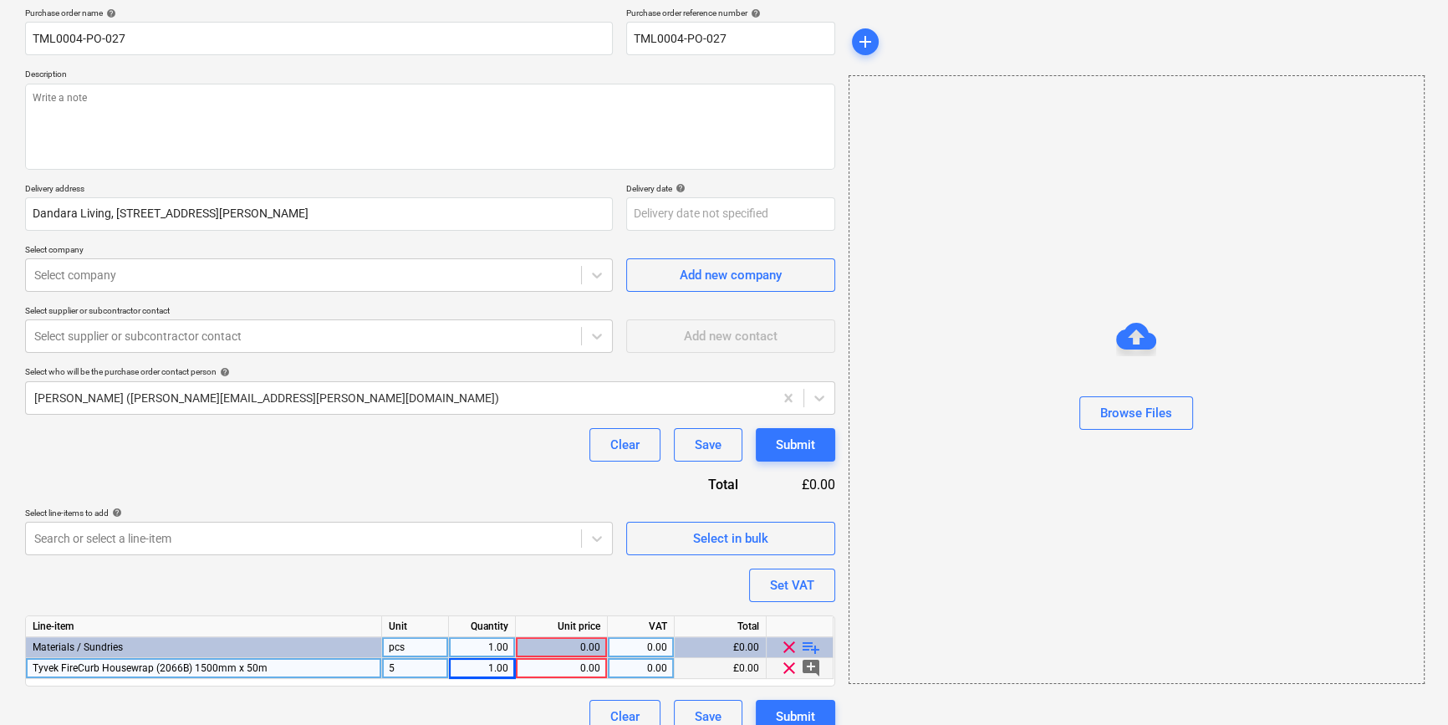
click at [411, 673] on div "5" at bounding box center [415, 668] width 67 height 21
type input "roll"
type textarea "x"
click at [564, 669] on div "0.00" at bounding box center [561, 668] width 78 height 21
type input "143.28"
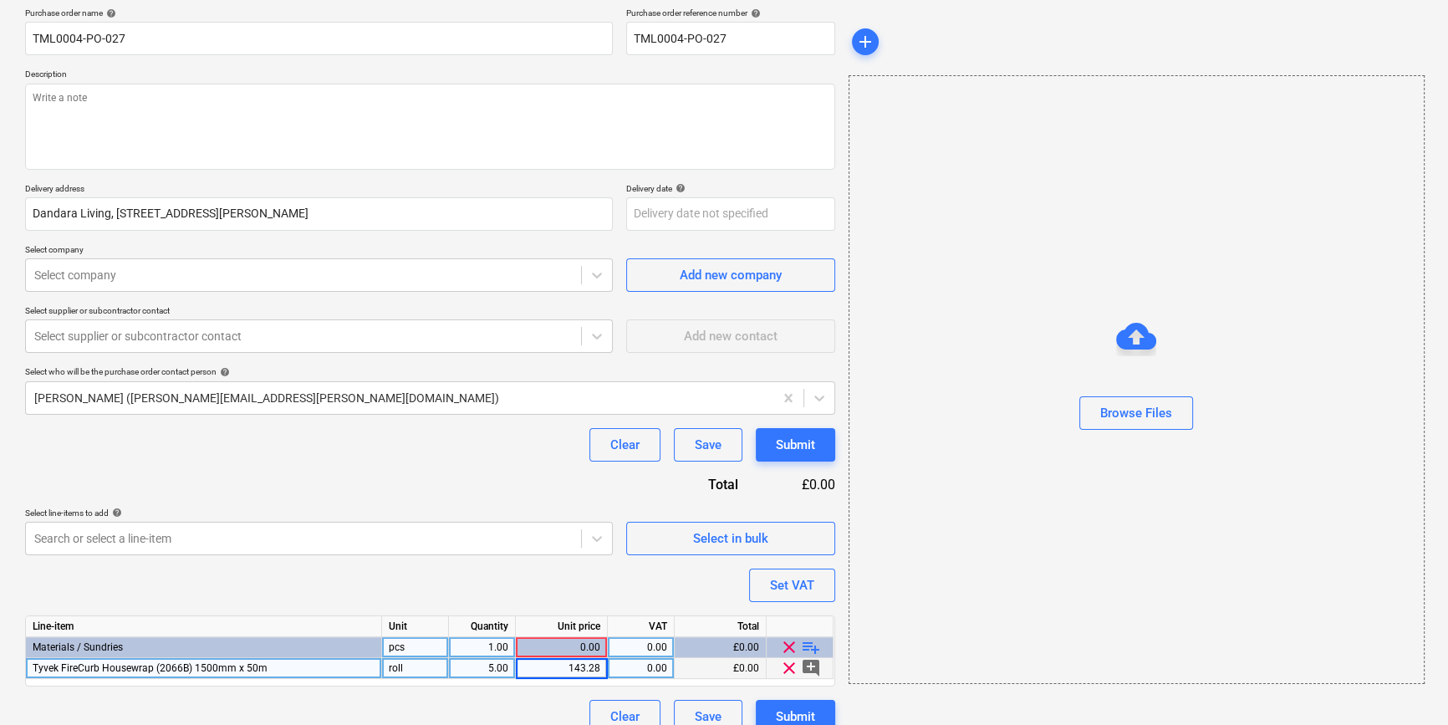
type textarea "x"
type input "20"
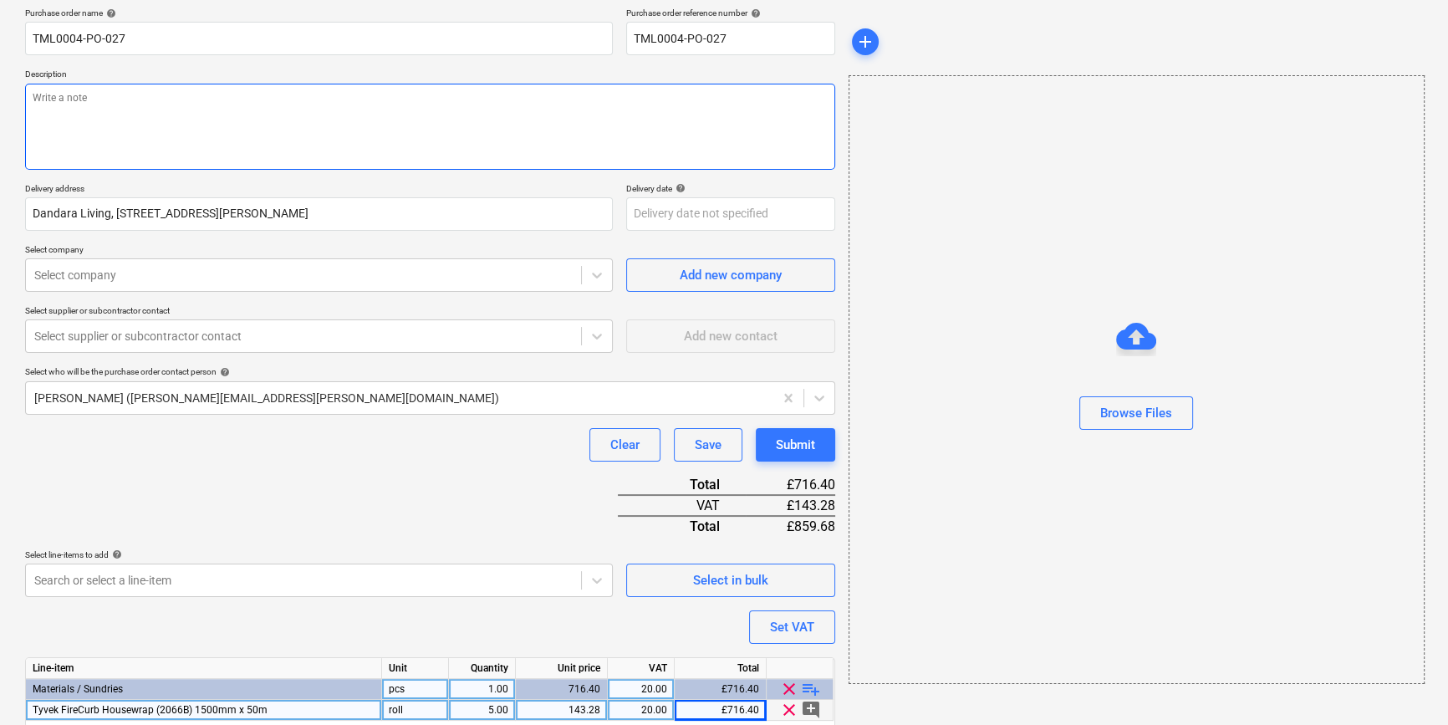
click at [93, 105] on textarea at bounding box center [430, 127] width 810 height 86
paste textarea "Site contact Pedzi [PHONE_NUMBER]"
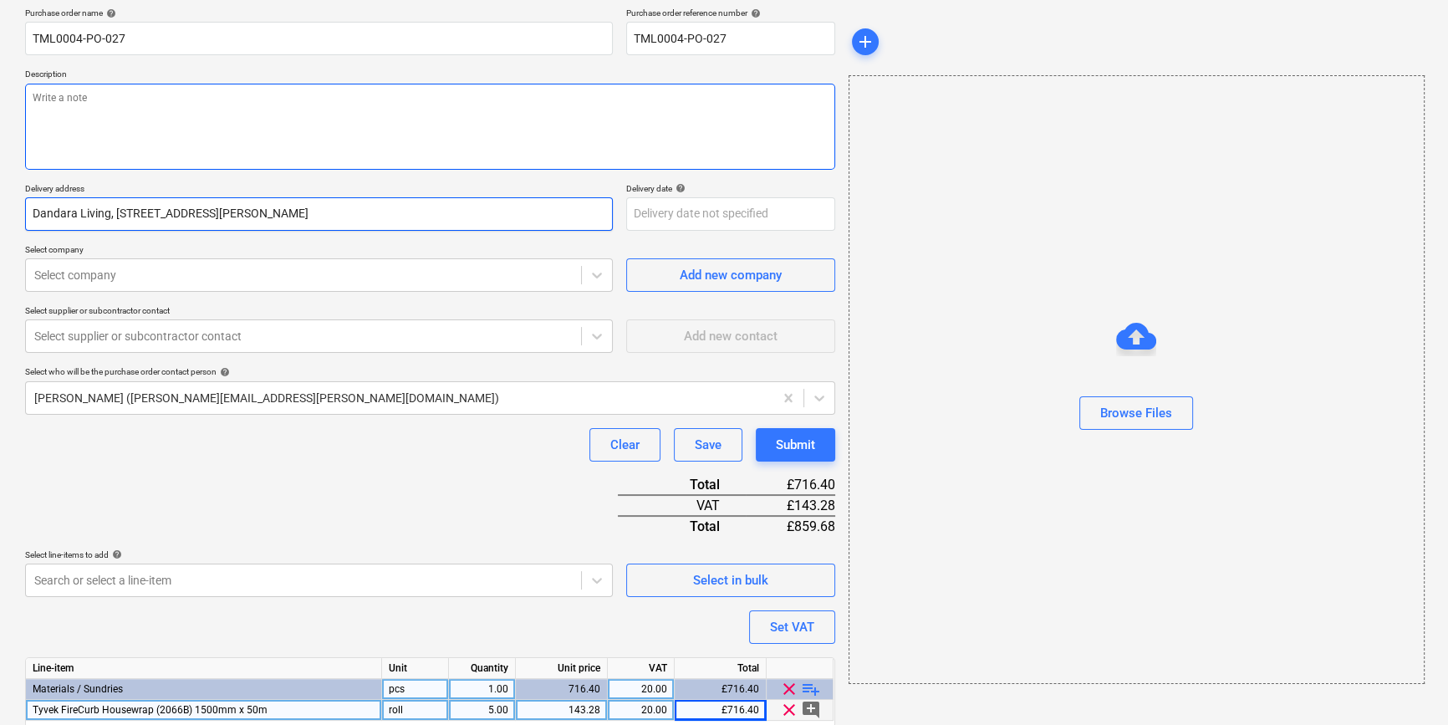
type textarea "x"
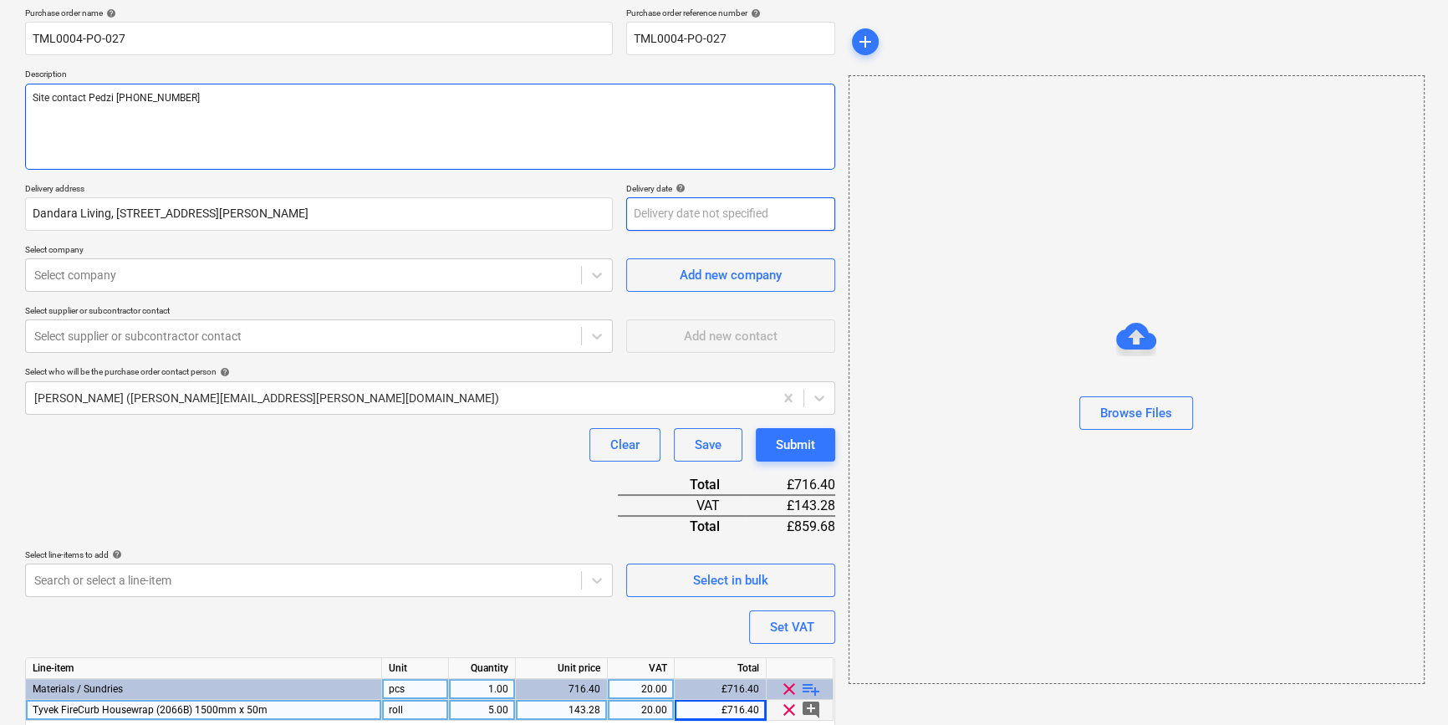
type textarea "Site contact Pedzi [PHONE_NUMBER]"
type textarea "x"
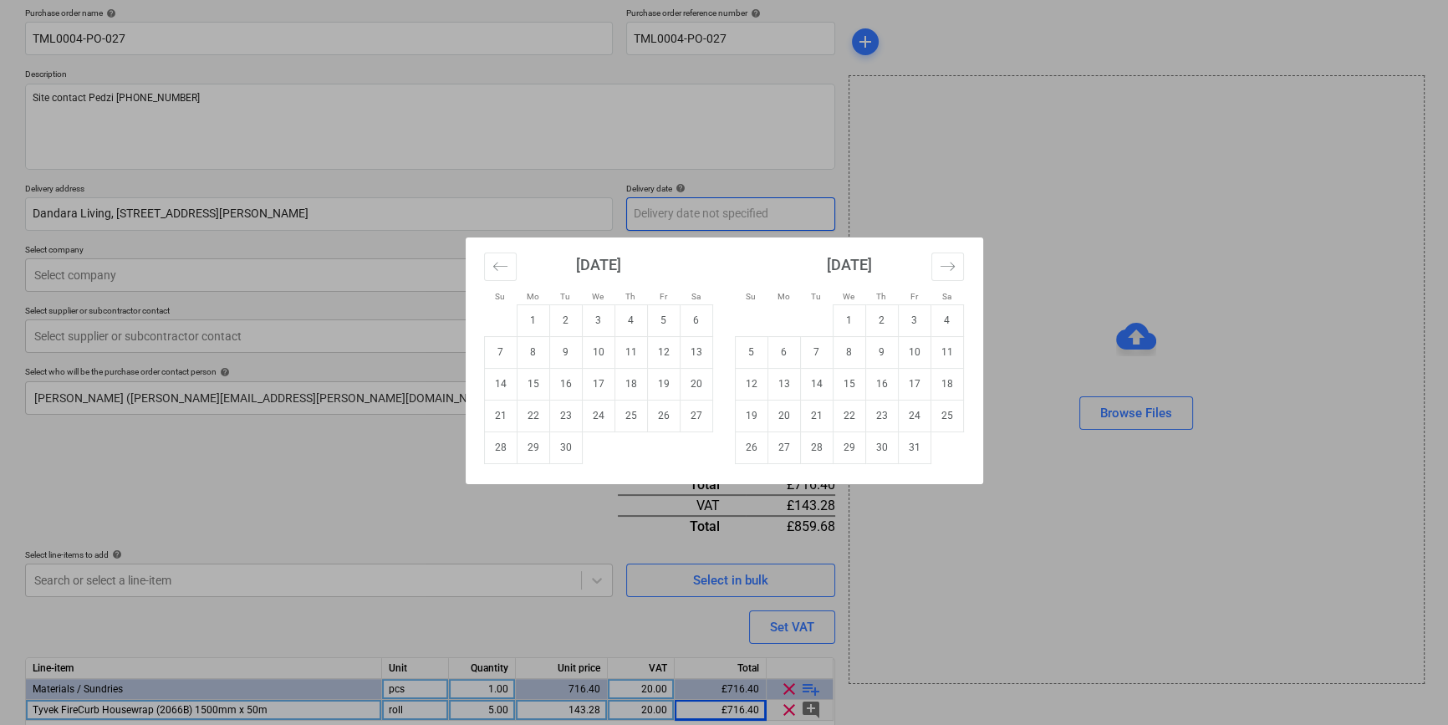
click at [693, 217] on body "Sales Projects Contacts Company Inbox 1 format_size keyboard_arrow_down help se…" at bounding box center [724, 232] width 1448 height 725
click at [693, 217] on div "Su Mo Tu We Th Fr Sa Su Mo Tu We Th Fr Sa [DATE] 1 2 3 4 5 6 7 8 9 10 11 12 13 …" at bounding box center [724, 362] width 1448 height 725
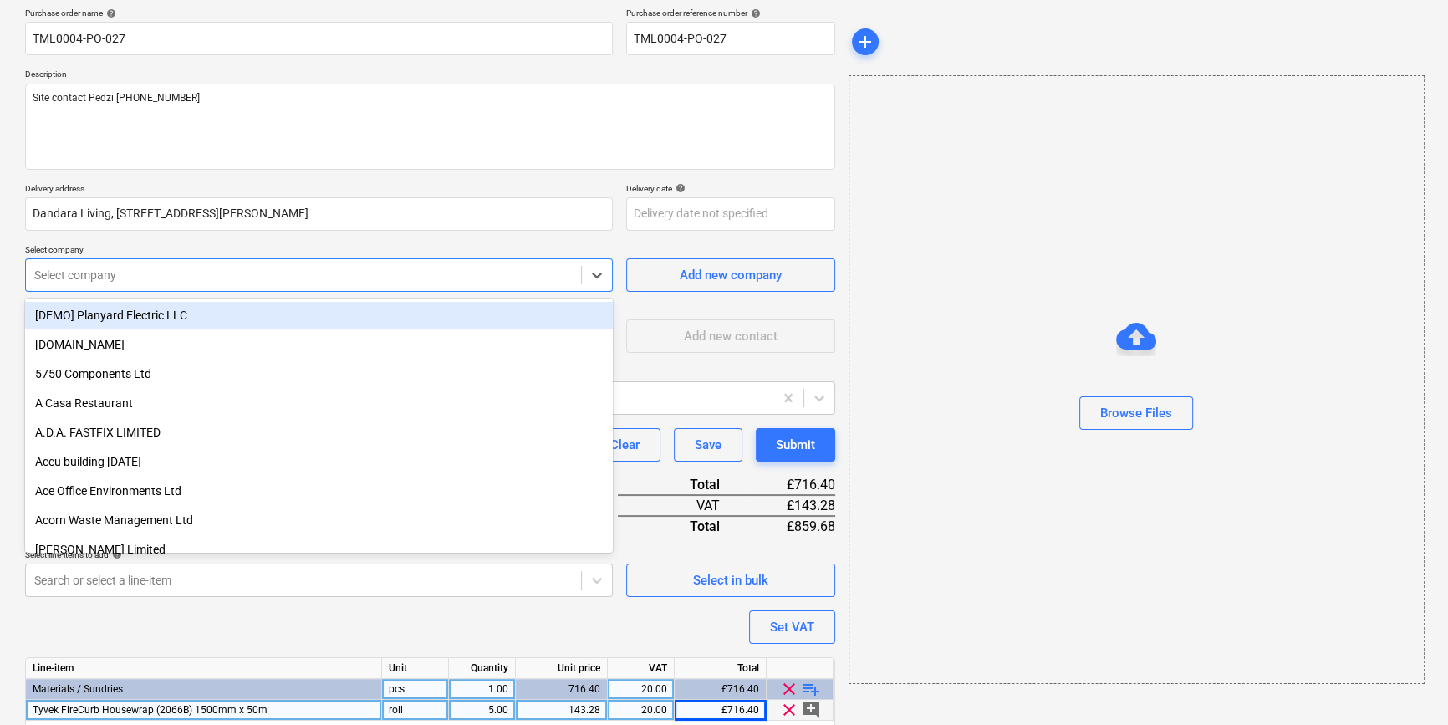
click at [181, 276] on div at bounding box center [303, 275] width 538 height 17
type input "sig"
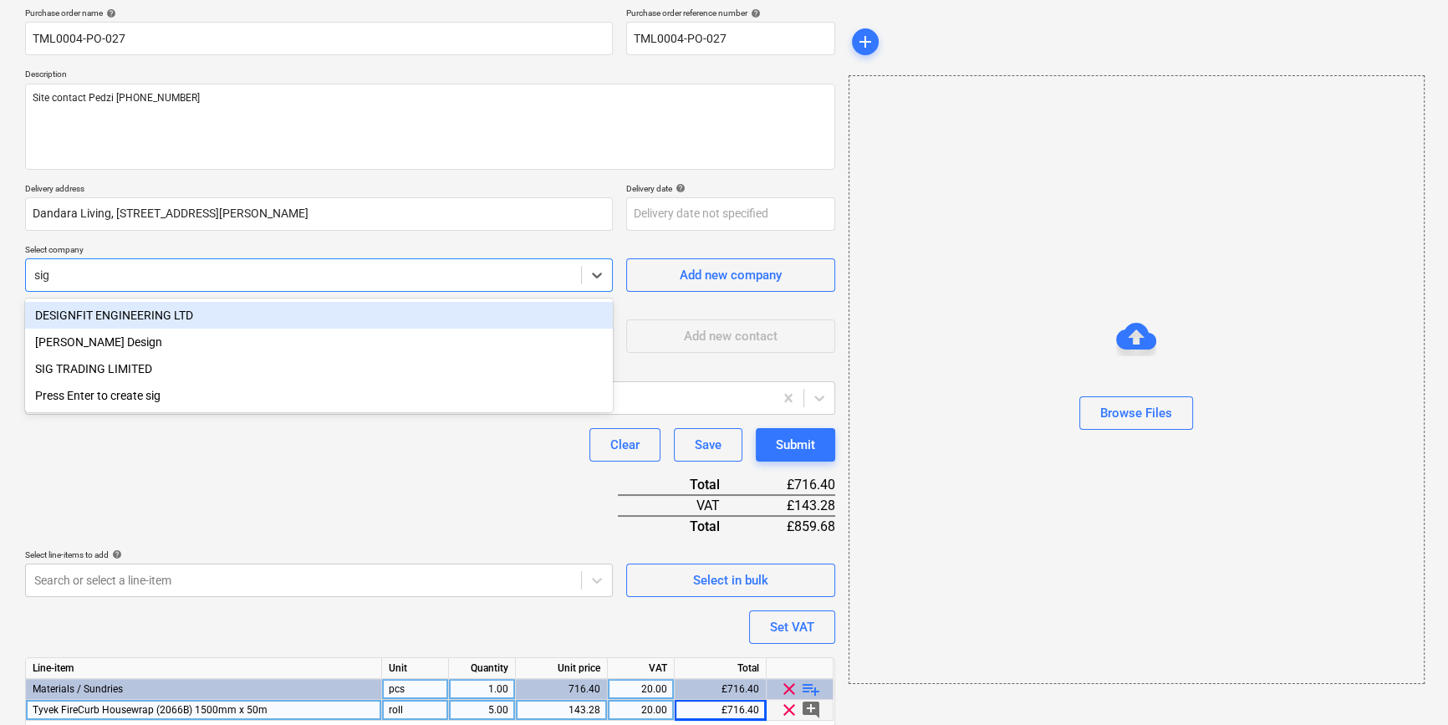
type textarea "x"
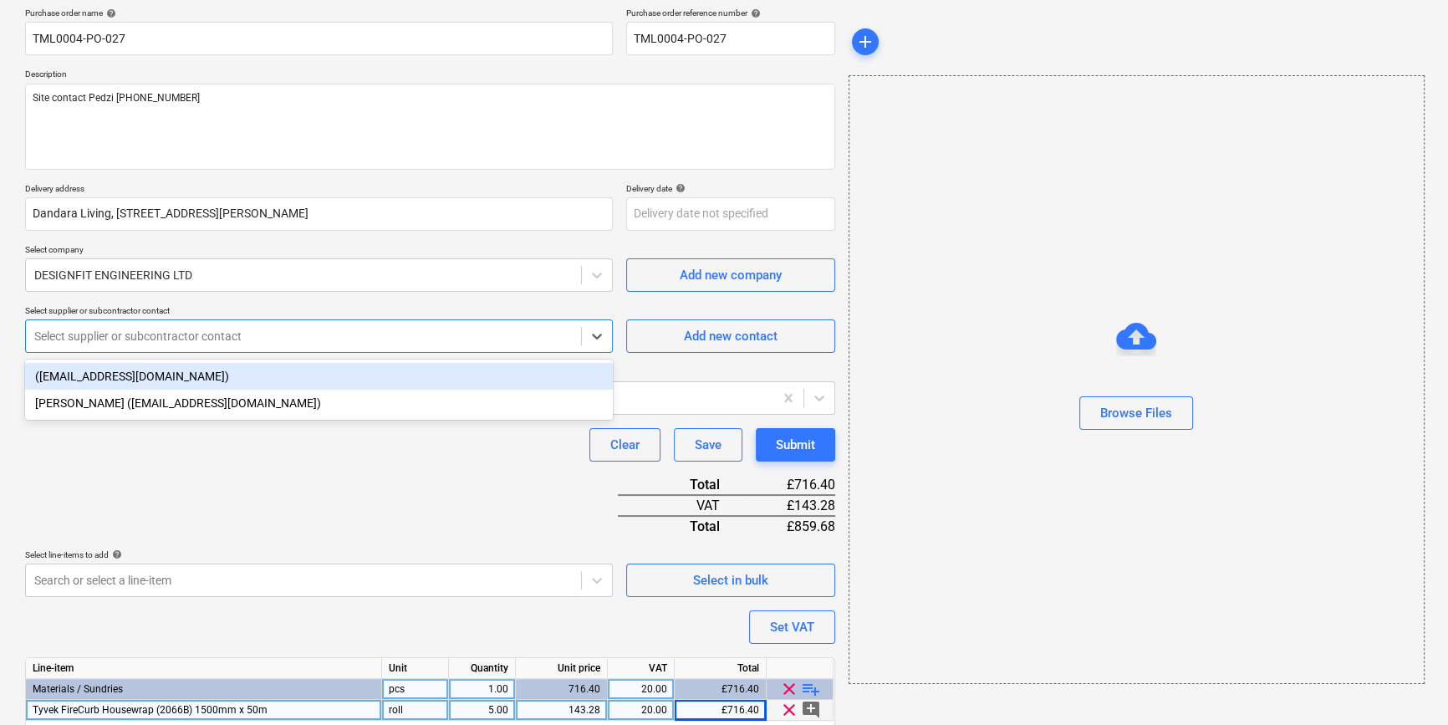
click at [175, 338] on div at bounding box center [303, 336] width 538 height 17
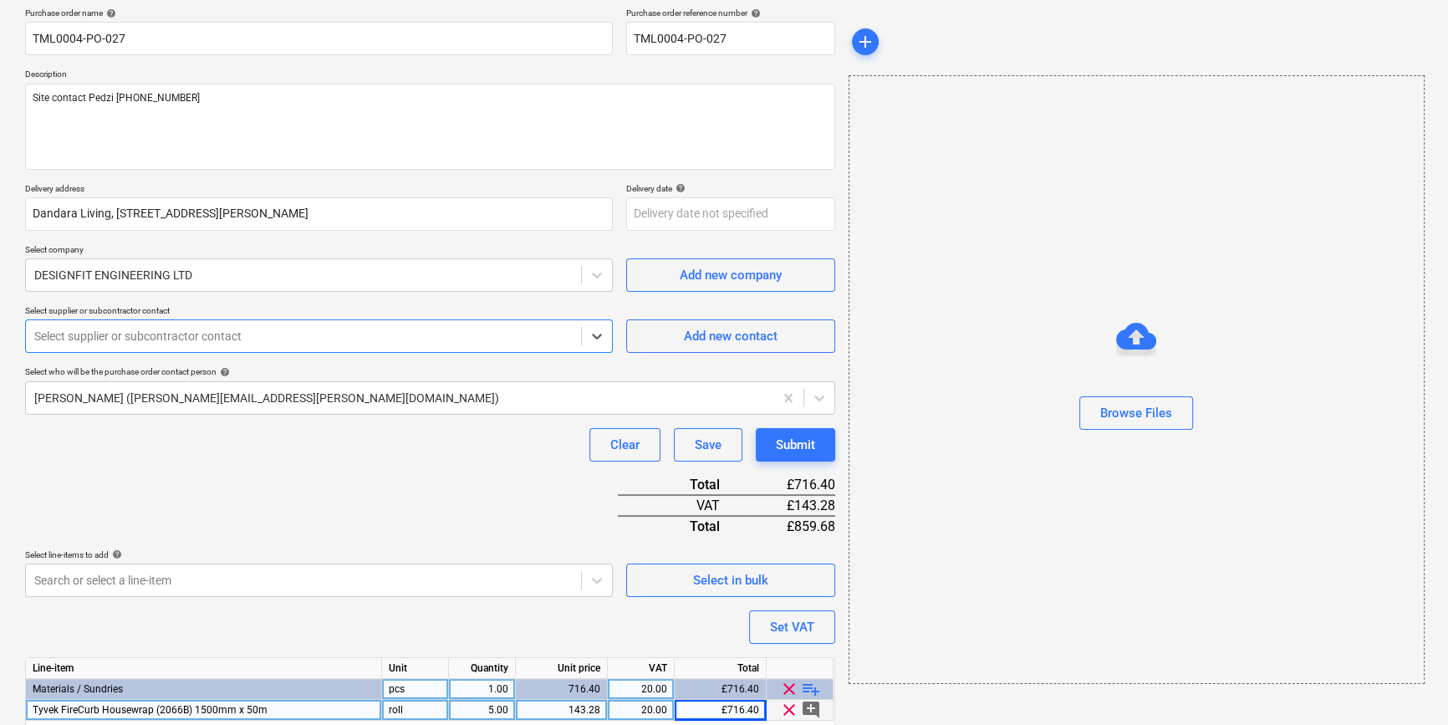
click at [165, 339] on div at bounding box center [303, 336] width 538 height 17
type textarea "x"
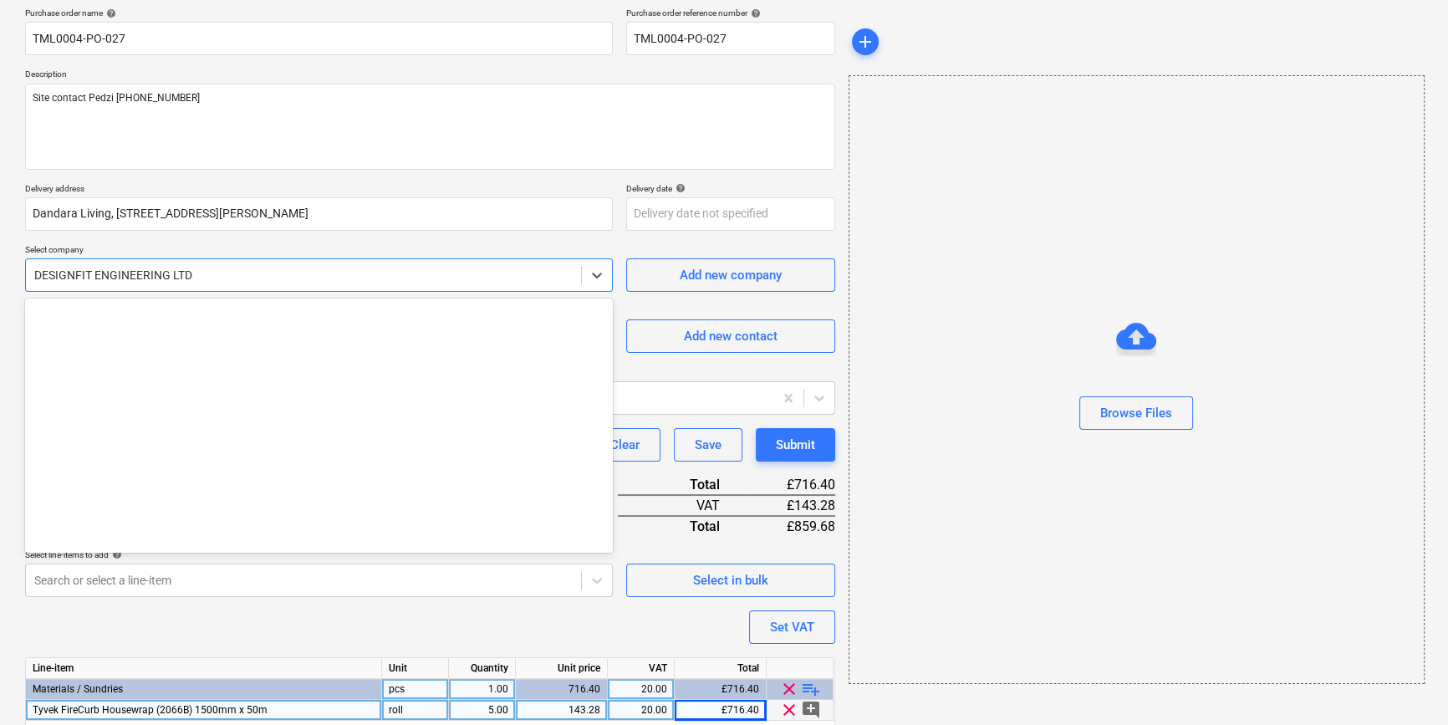
click at [132, 273] on div at bounding box center [303, 275] width 538 height 17
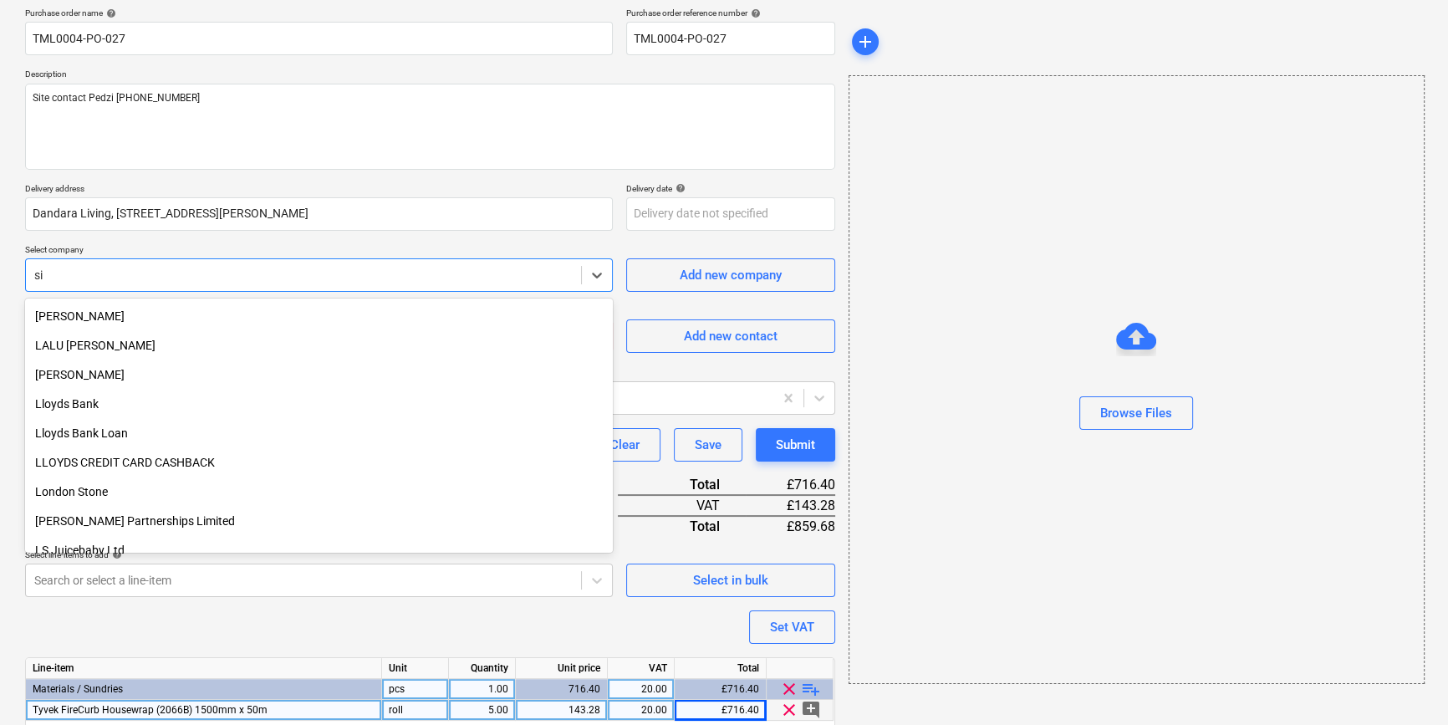
scroll to position [685, 0]
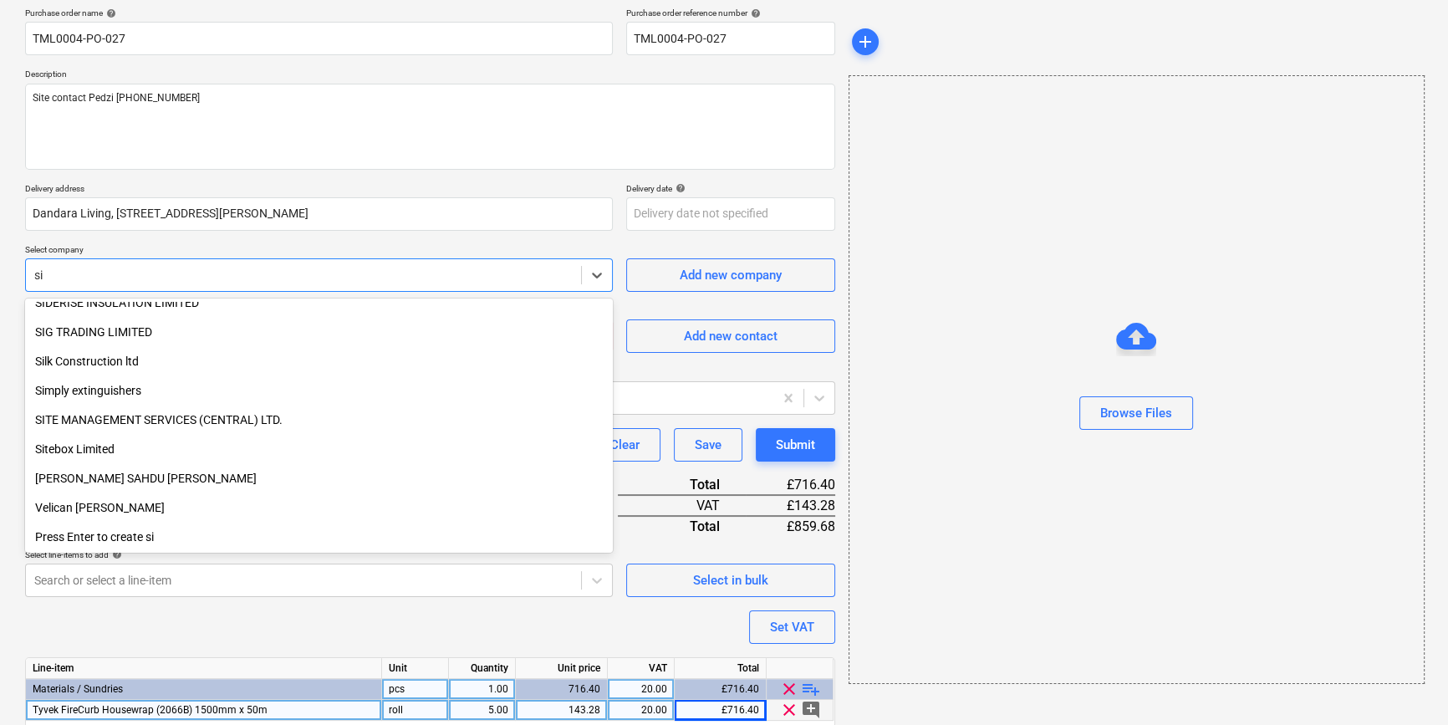
type input "sig"
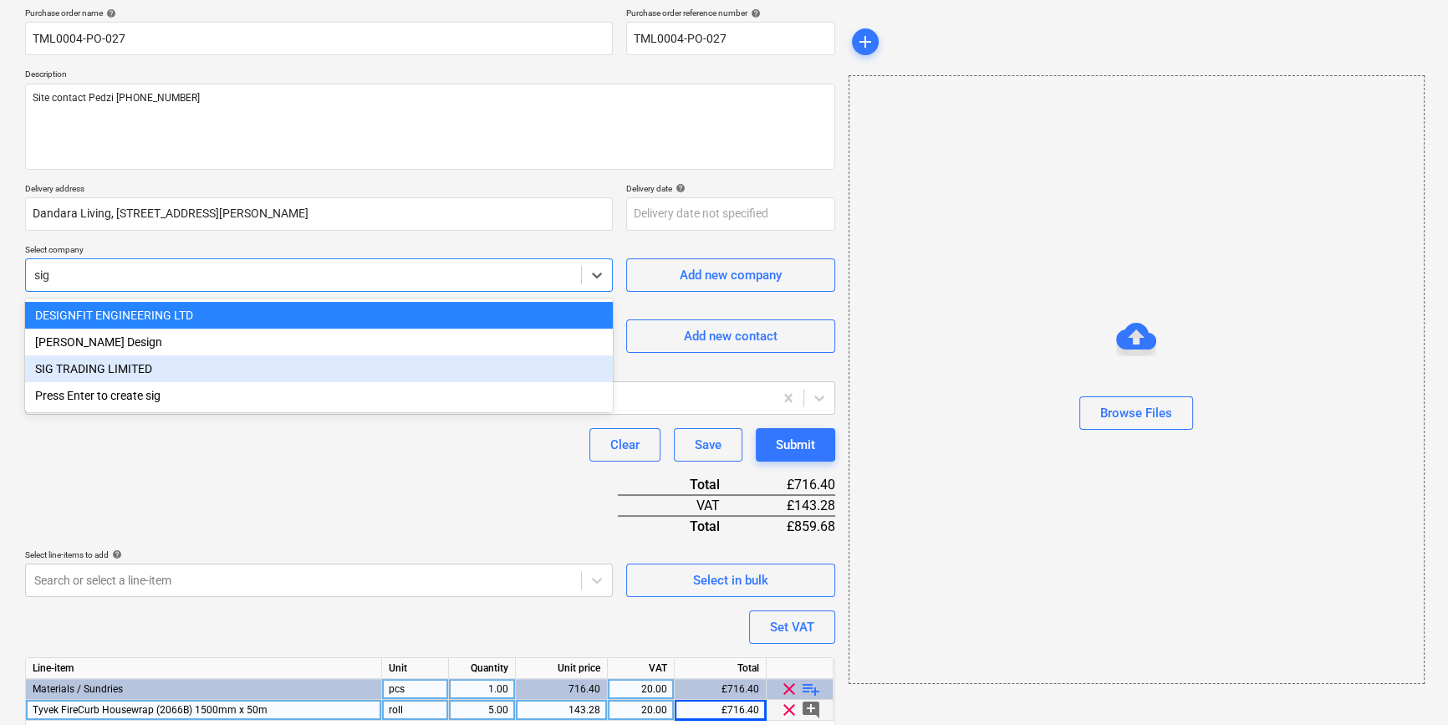
click at [130, 366] on div "SIG TRADING LIMITED" at bounding box center [319, 368] width 588 height 27
type textarea "x"
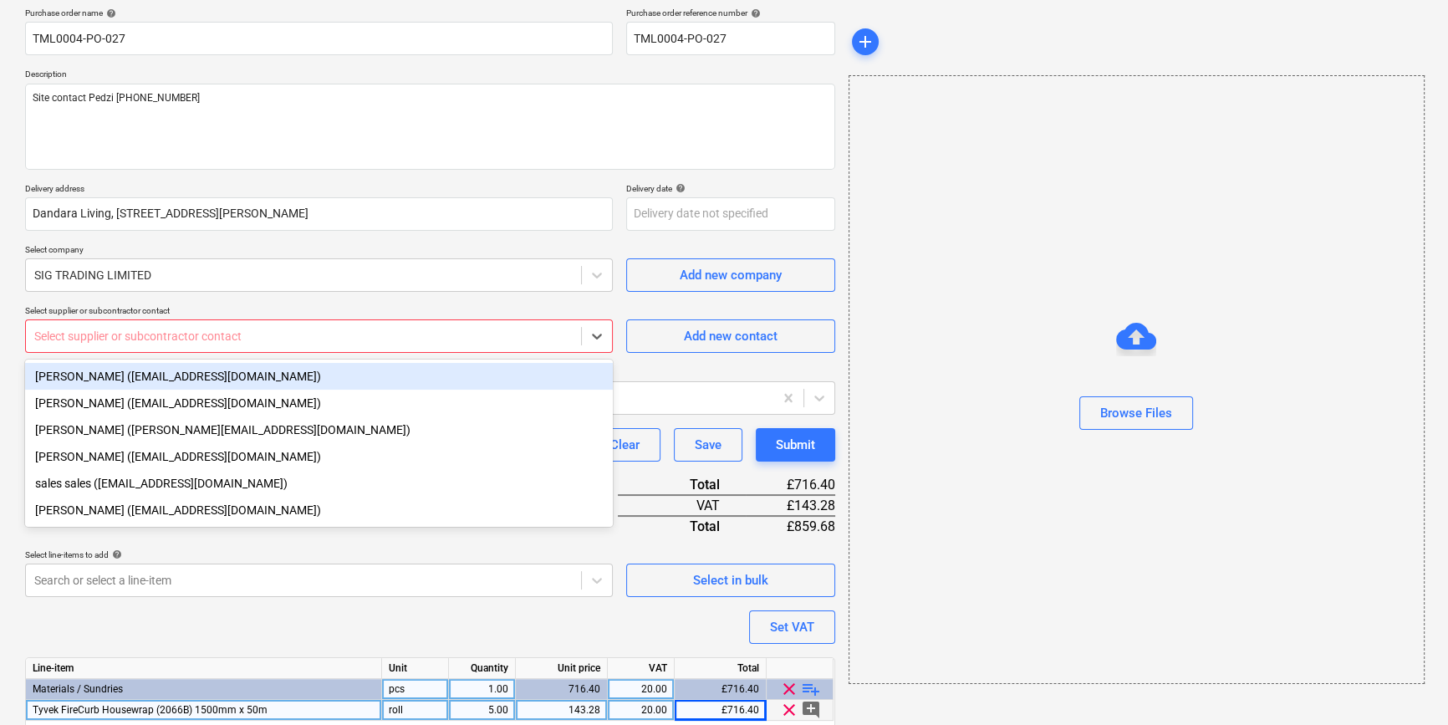
click at [103, 335] on div at bounding box center [303, 336] width 538 height 17
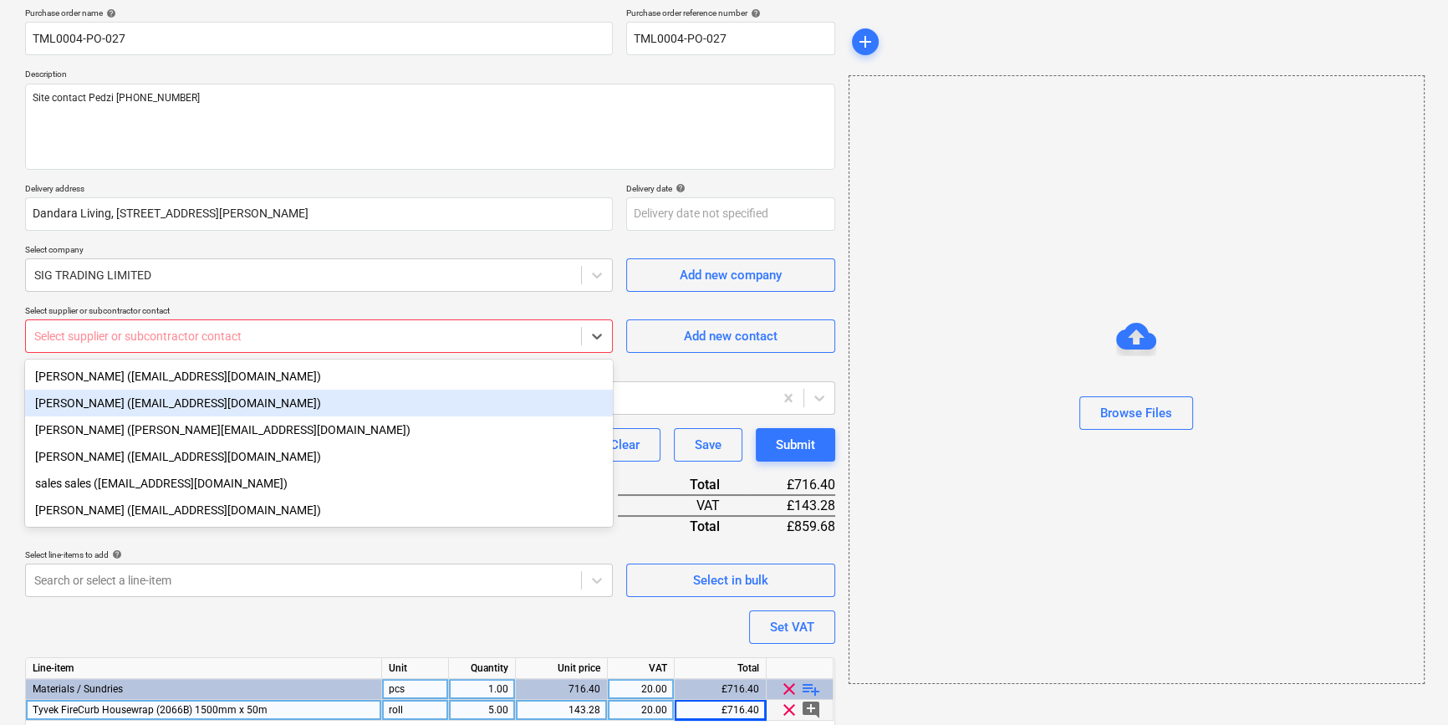
click at [108, 406] on div "[PERSON_NAME] ([EMAIL_ADDRESS][DOMAIN_NAME])" at bounding box center [319, 402] width 588 height 27
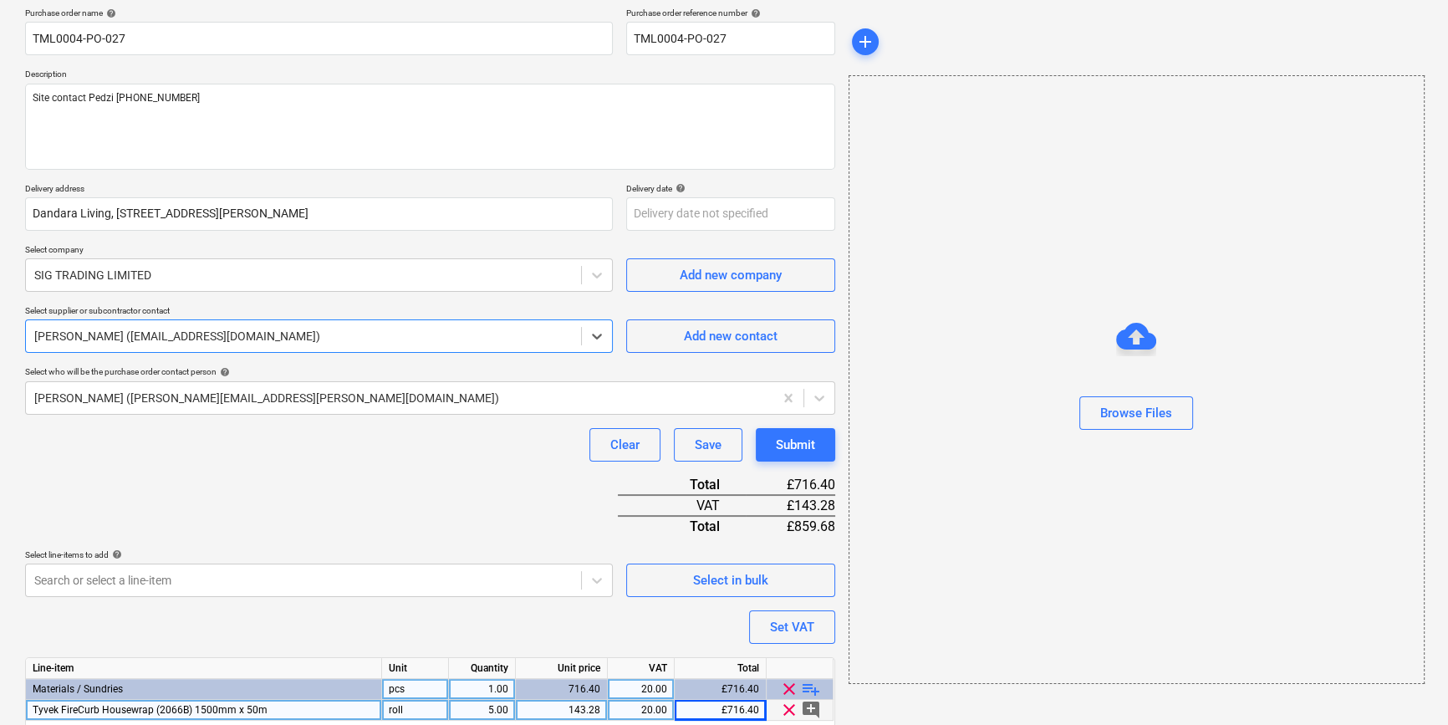
scroll to position [192, 0]
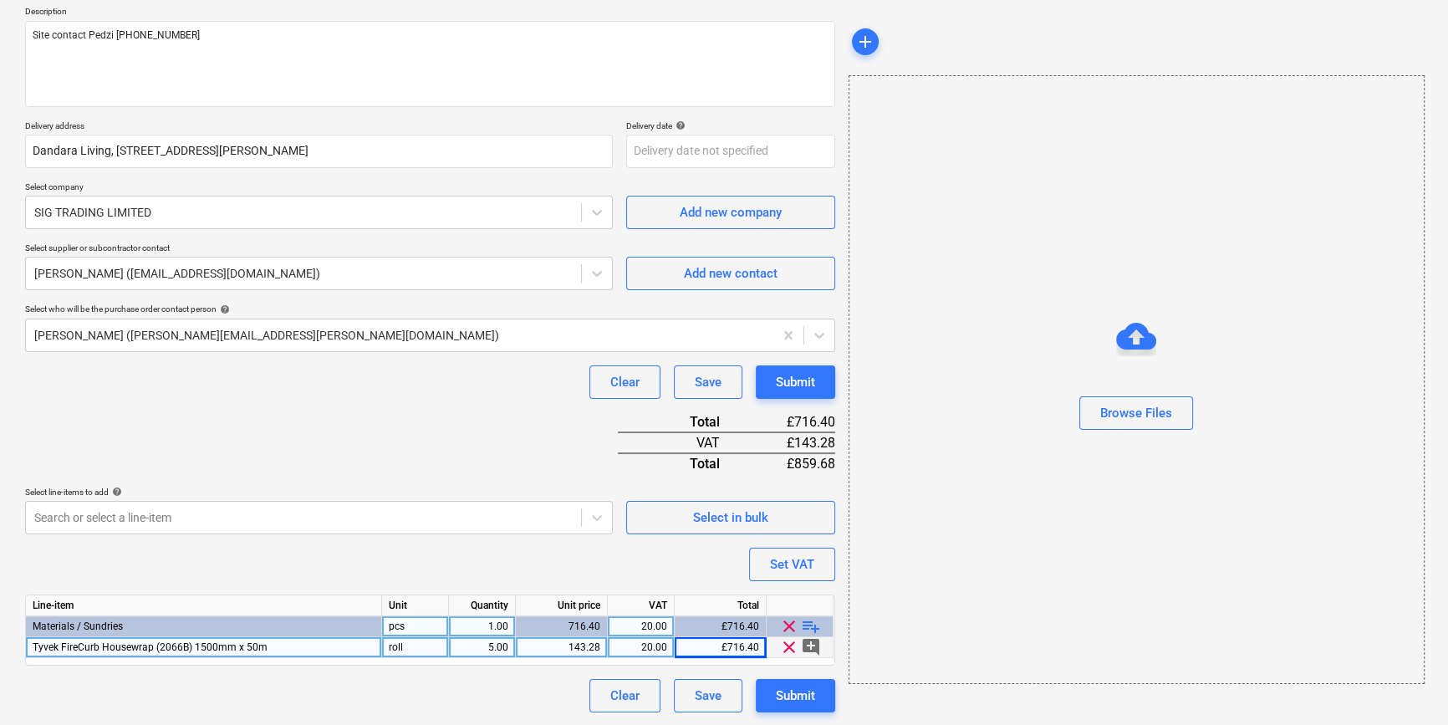
click at [812, 620] on span "playlist_add" at bounding box center [811, 626] width 20 height 20
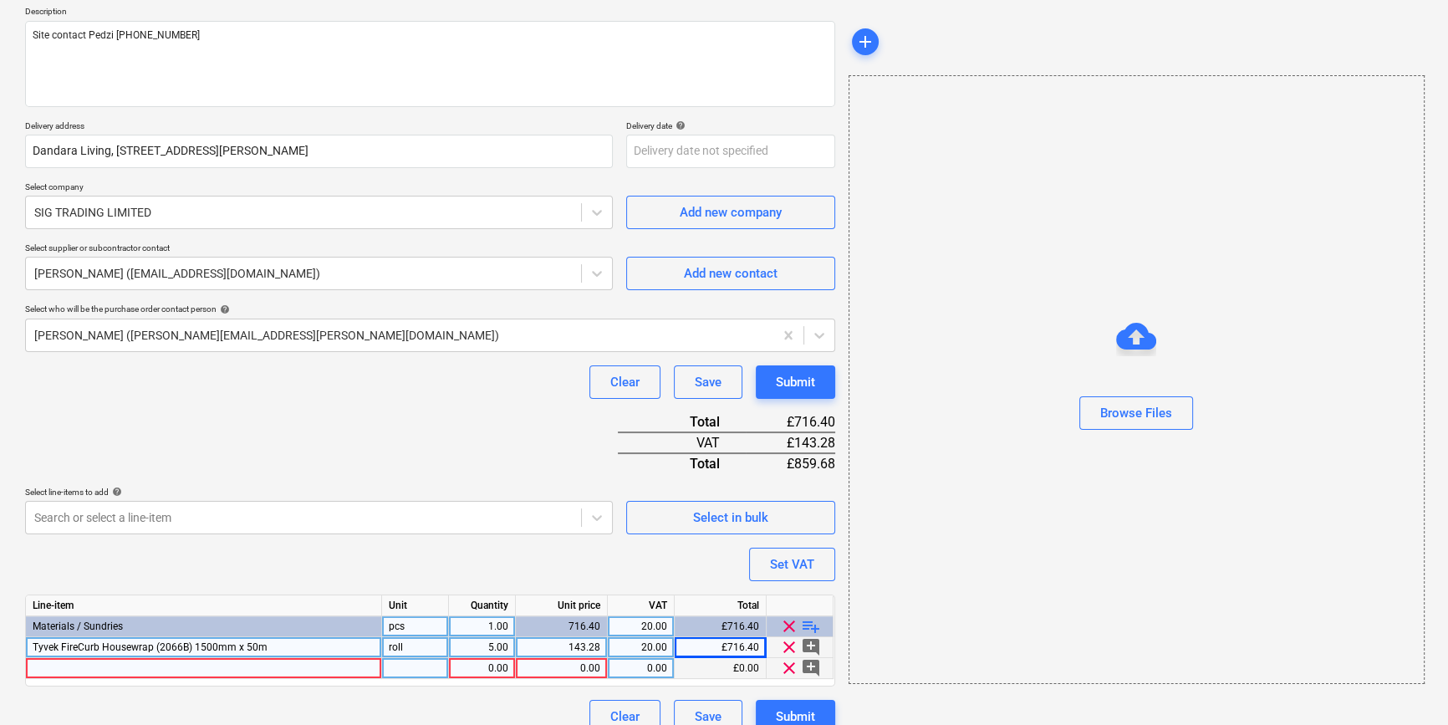
click at [44, 665] on div at bounding box center [204, 668] width 356 height 21
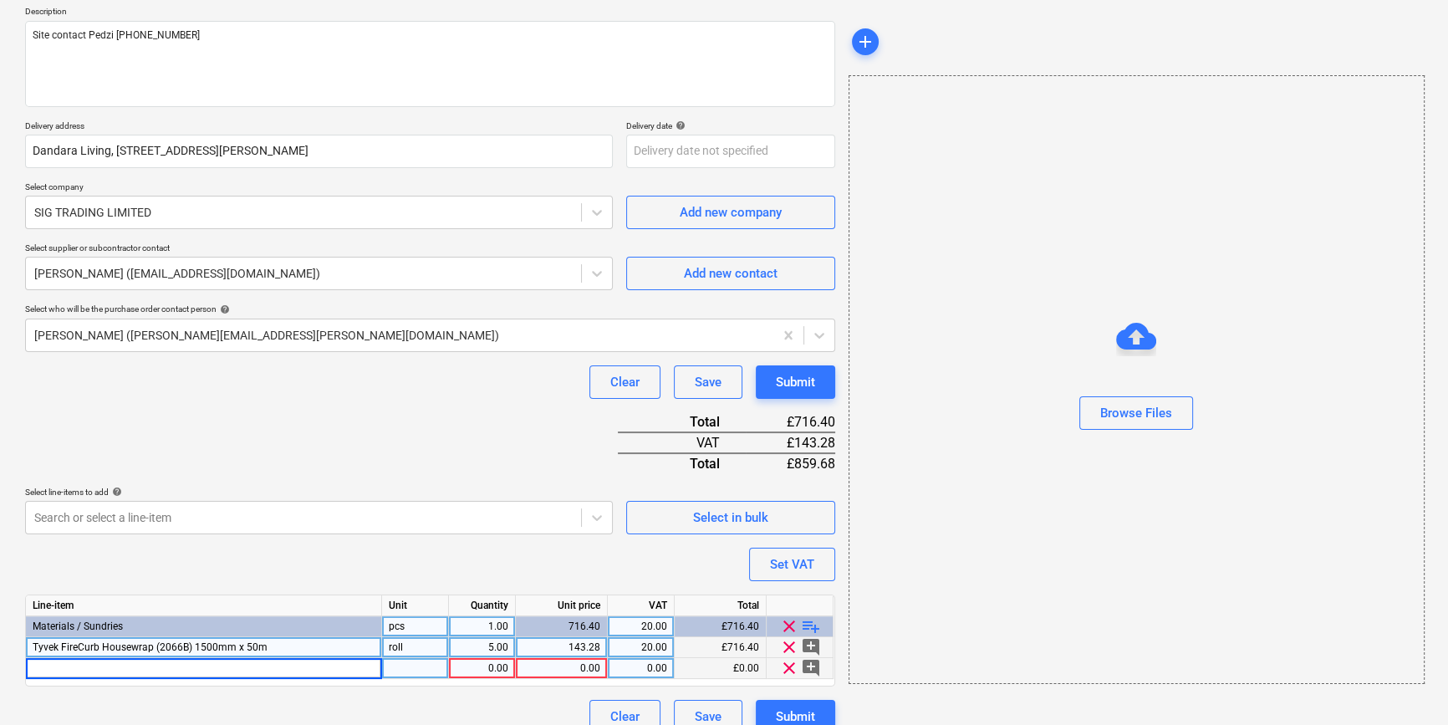
type textarea "x"
type input "Tyvek Sgl Sided Acrylic Tape (2060B) 75mm x 25m"
type textarea "x"
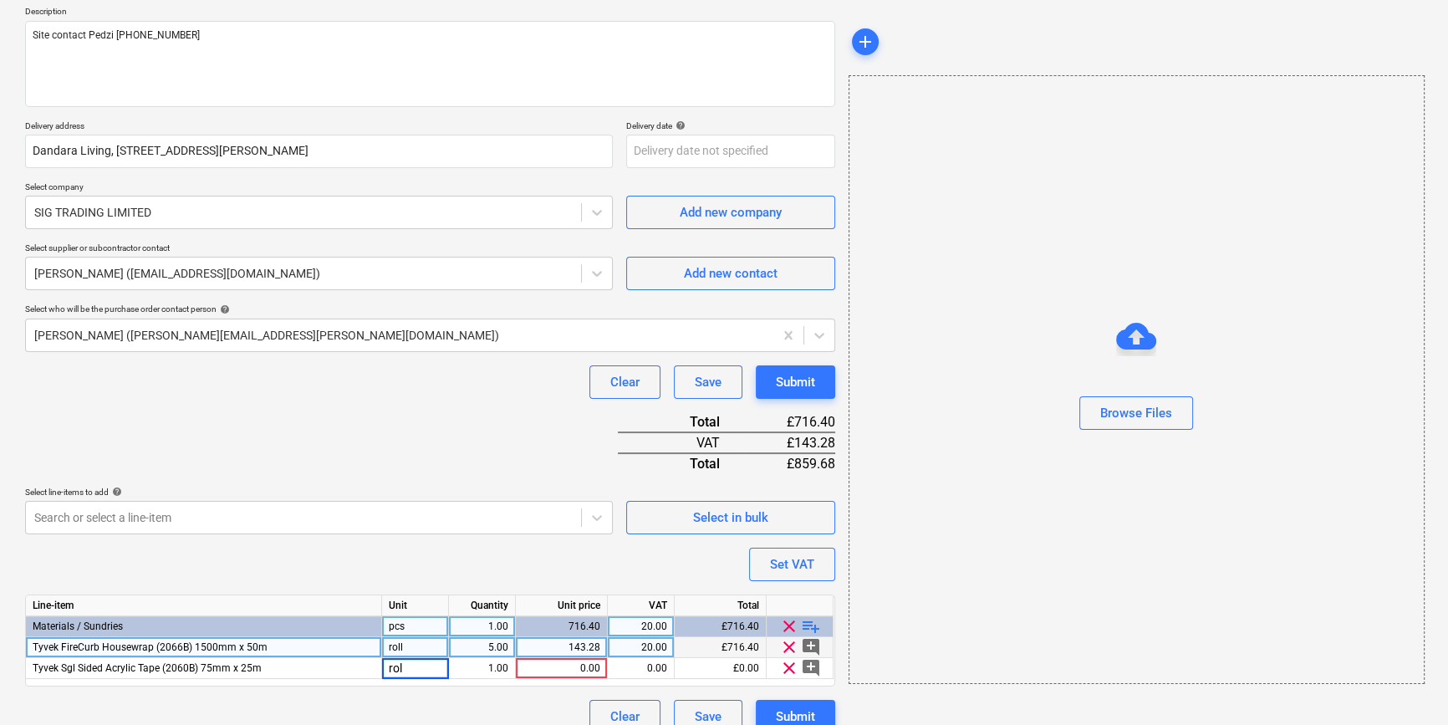
type input "roll"
type textarea "x"
type input "60"
type textarea "x"
type input "17.81"
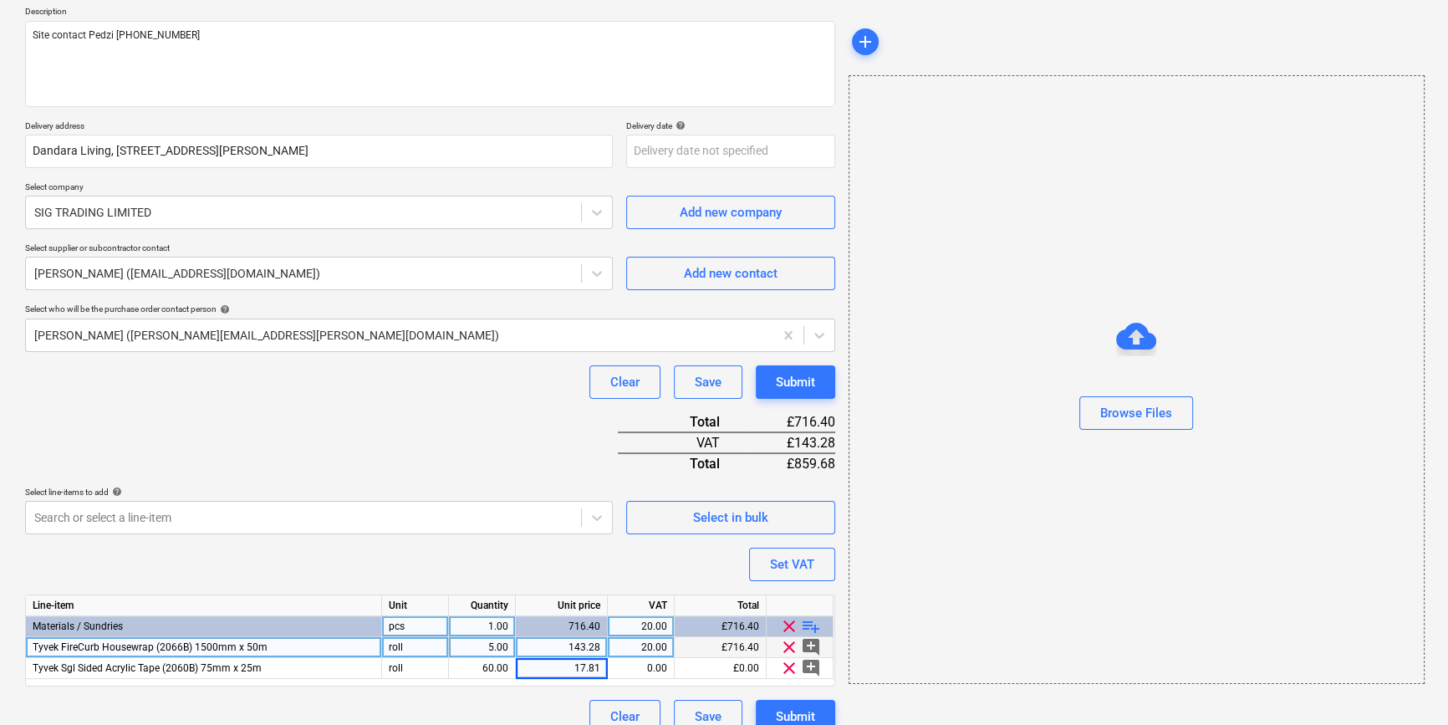
type textarea "x"
type input "20"
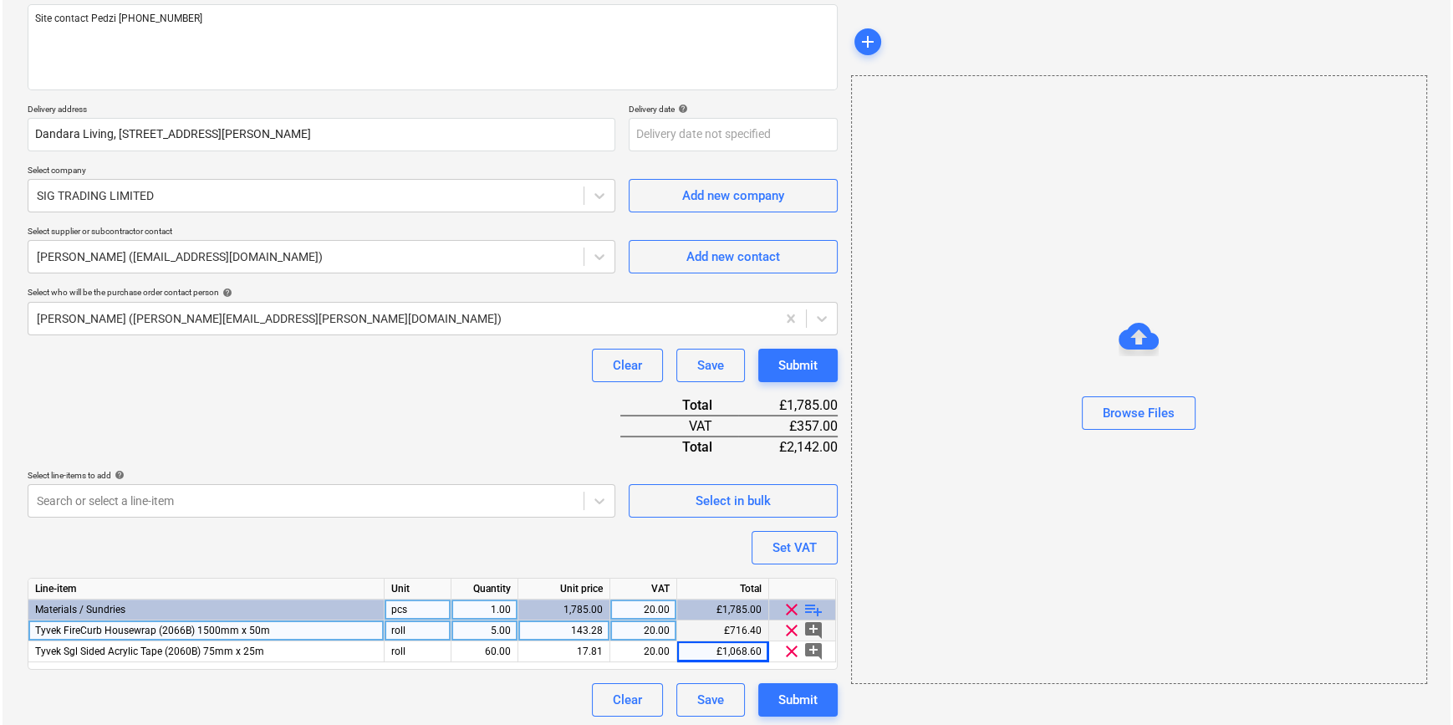
scroll to position [213, 0]
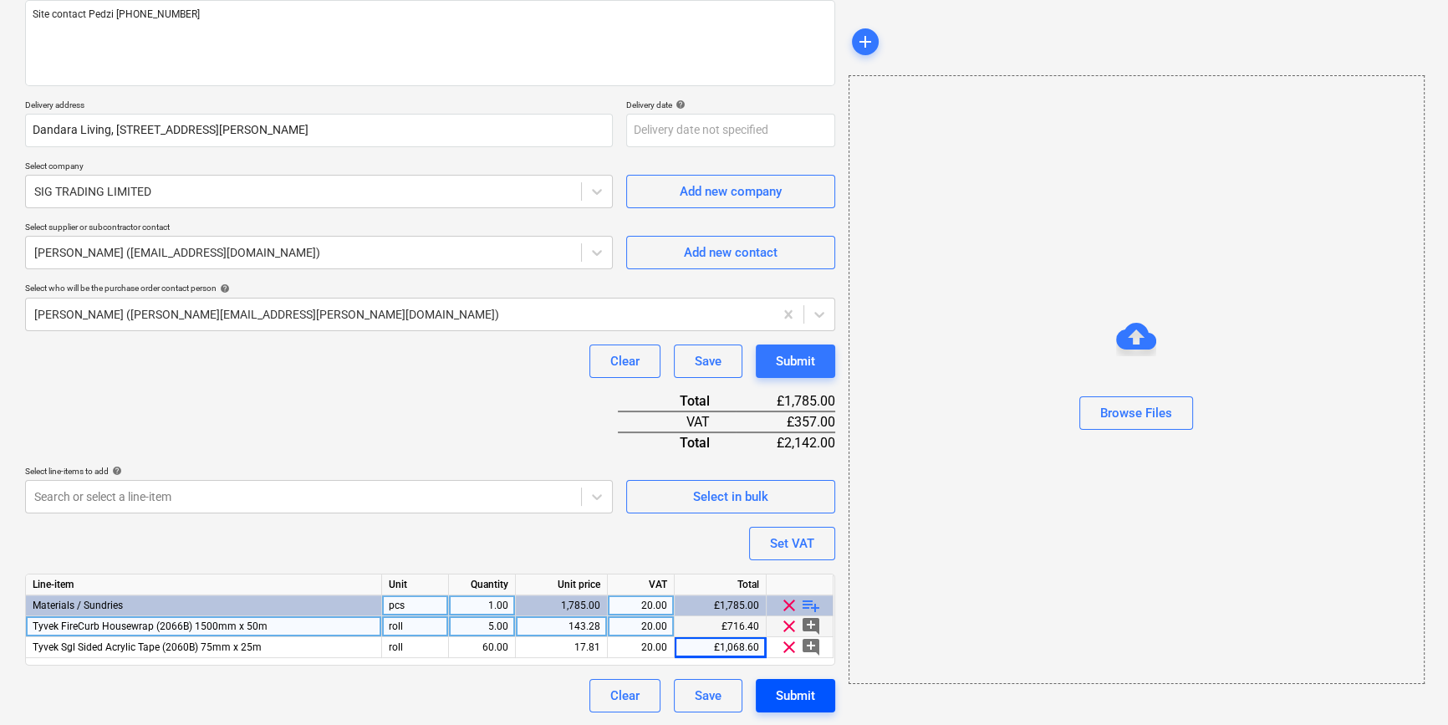
click at [785, 699] on div "Submit" at bounding box center [795, 695] width 39 height 22
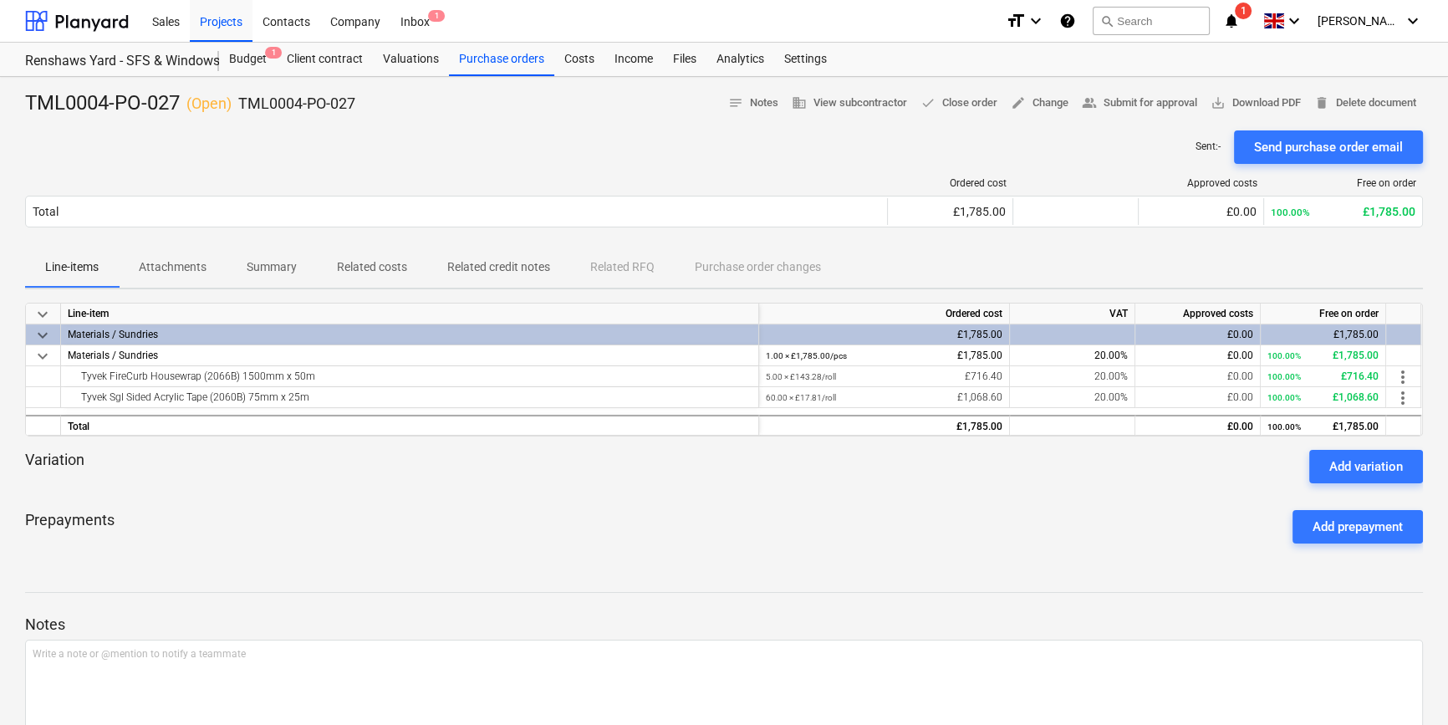
click at [1153, 149] on div "Send purchase order email" at bounding box center [1328, 147] width 149 height 22
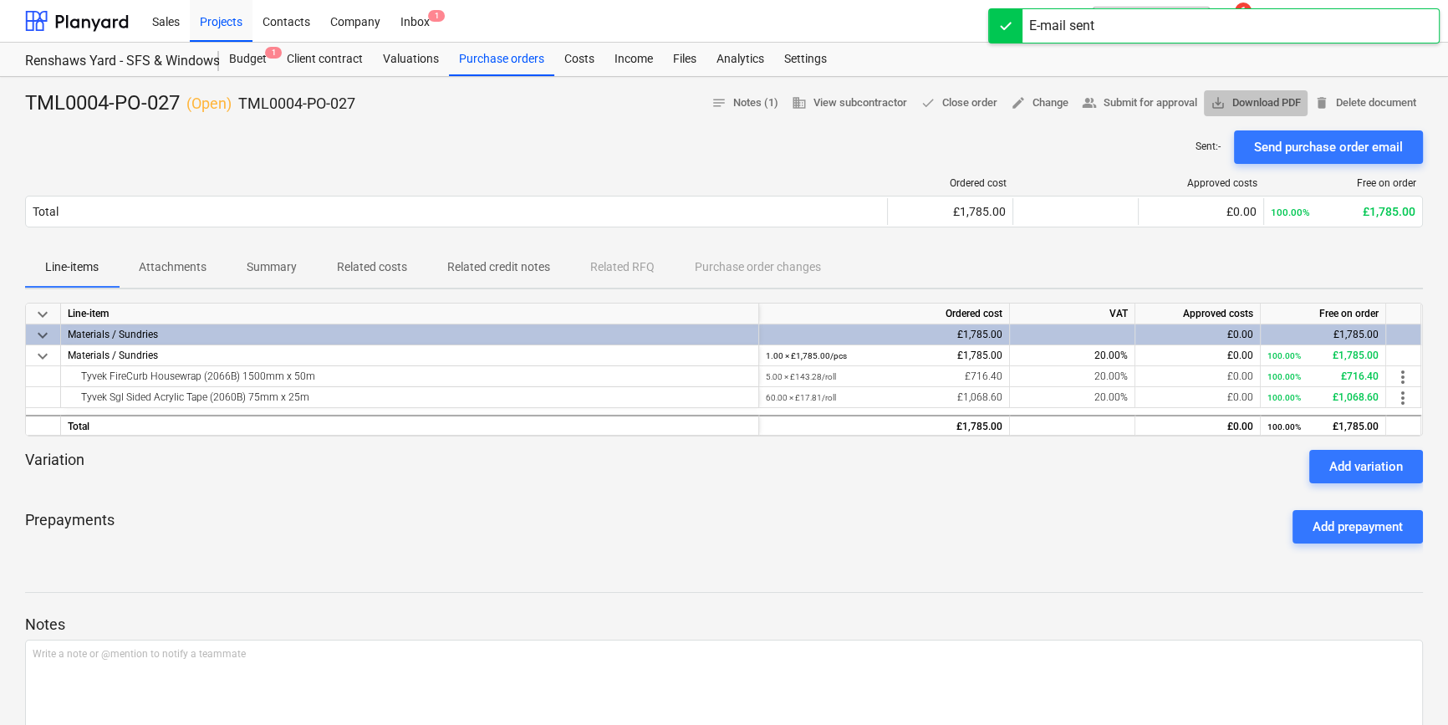
click at [1153, 106] on span "save_alt Download PDF" at bounding box center [1255, 103] width 90 height 19
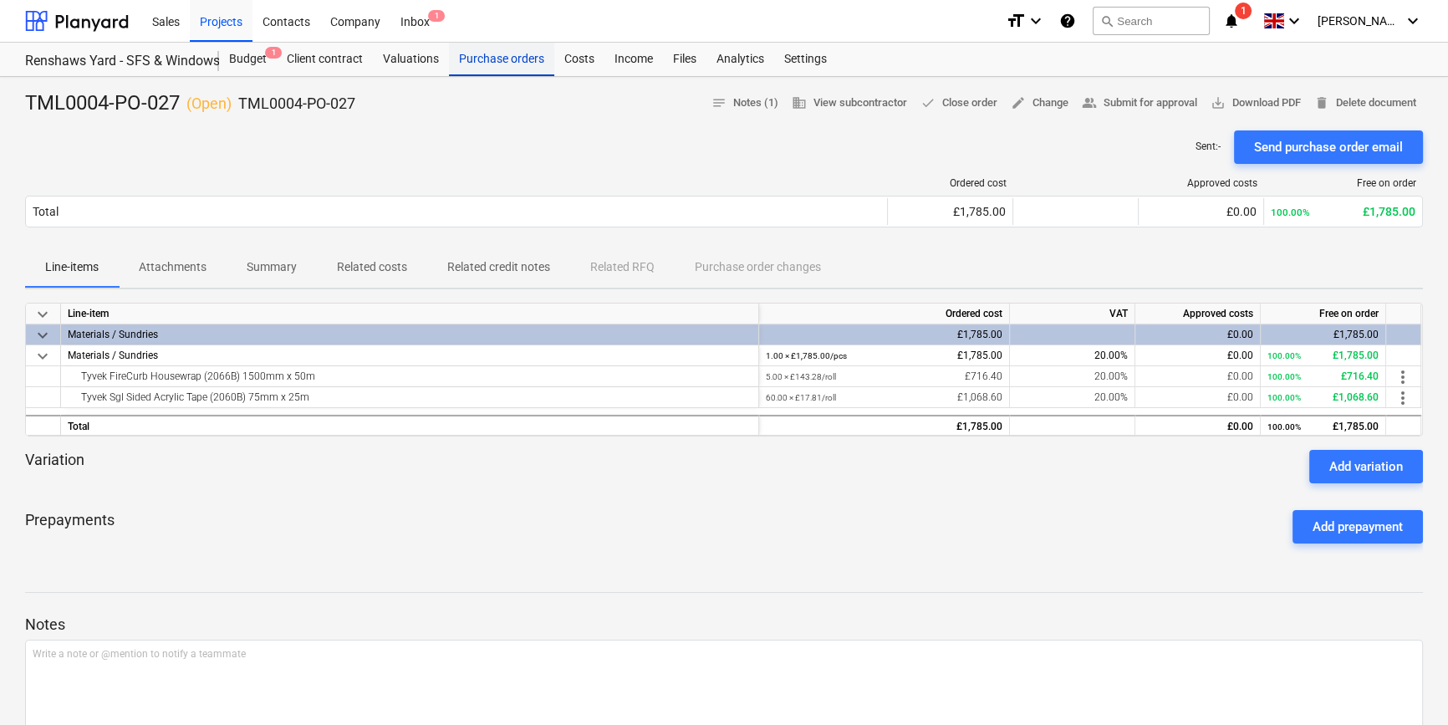
click at [500, 66] on div "Purchase orders" at bounding box center [501, 59] width 105 height 33
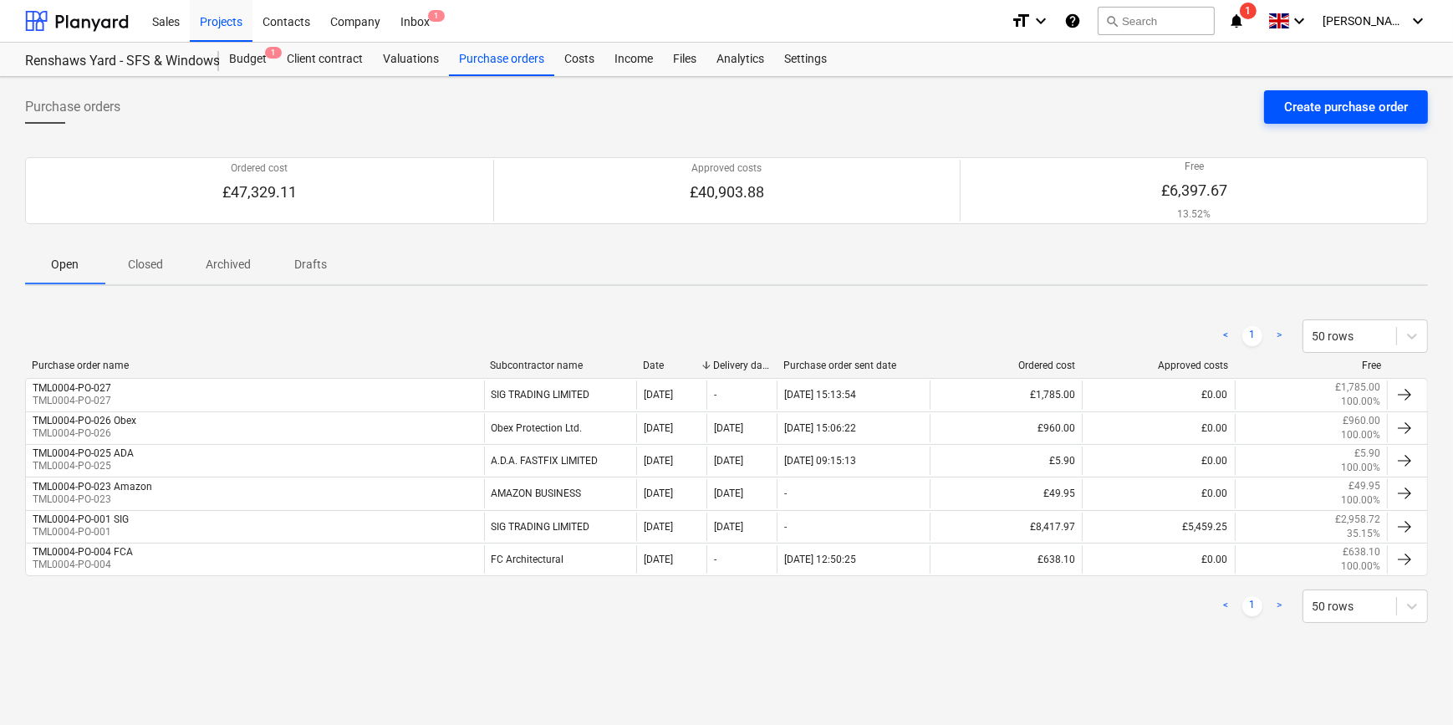
click at [1153, 95] on button "Create purchase order" at bounding box center [1346, 106] width 164 height 33
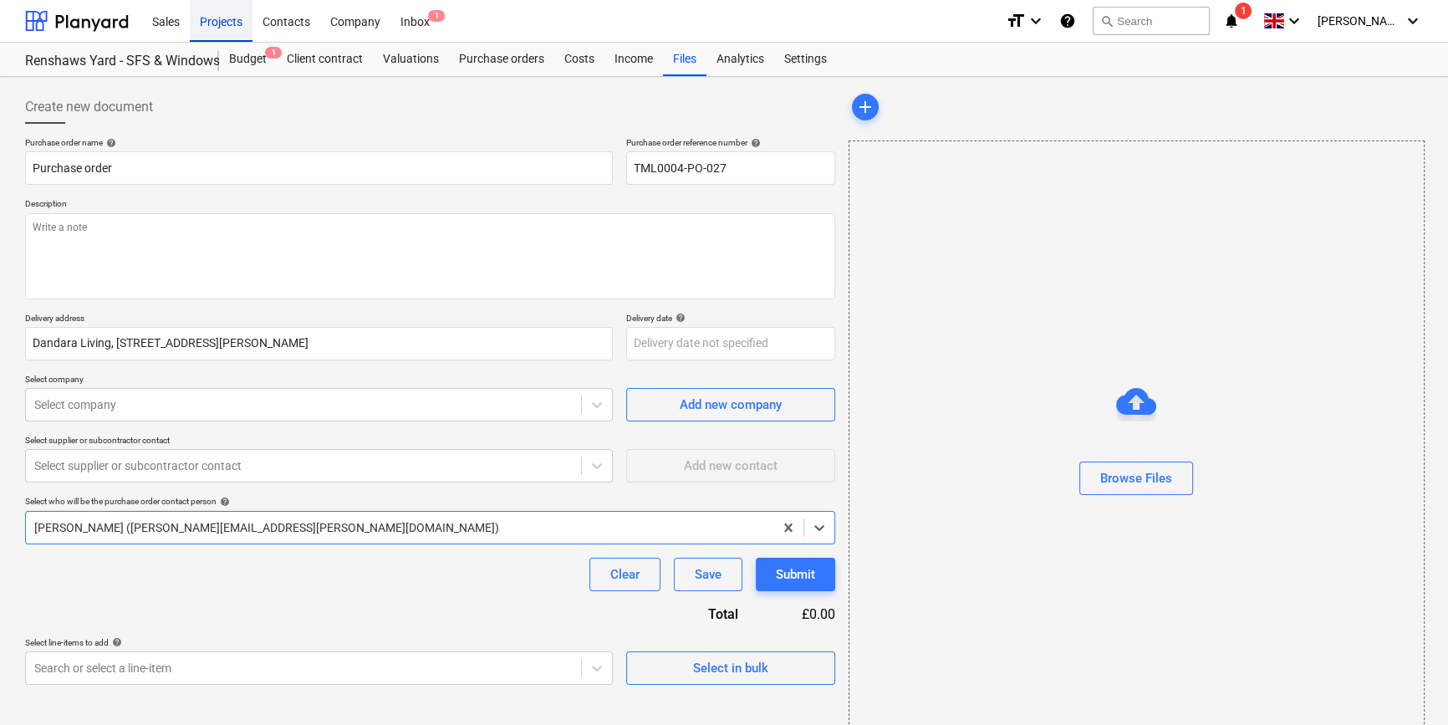
click at [234, 24] on div "Projects" at bounding box center [221, 20] width 63 height 43
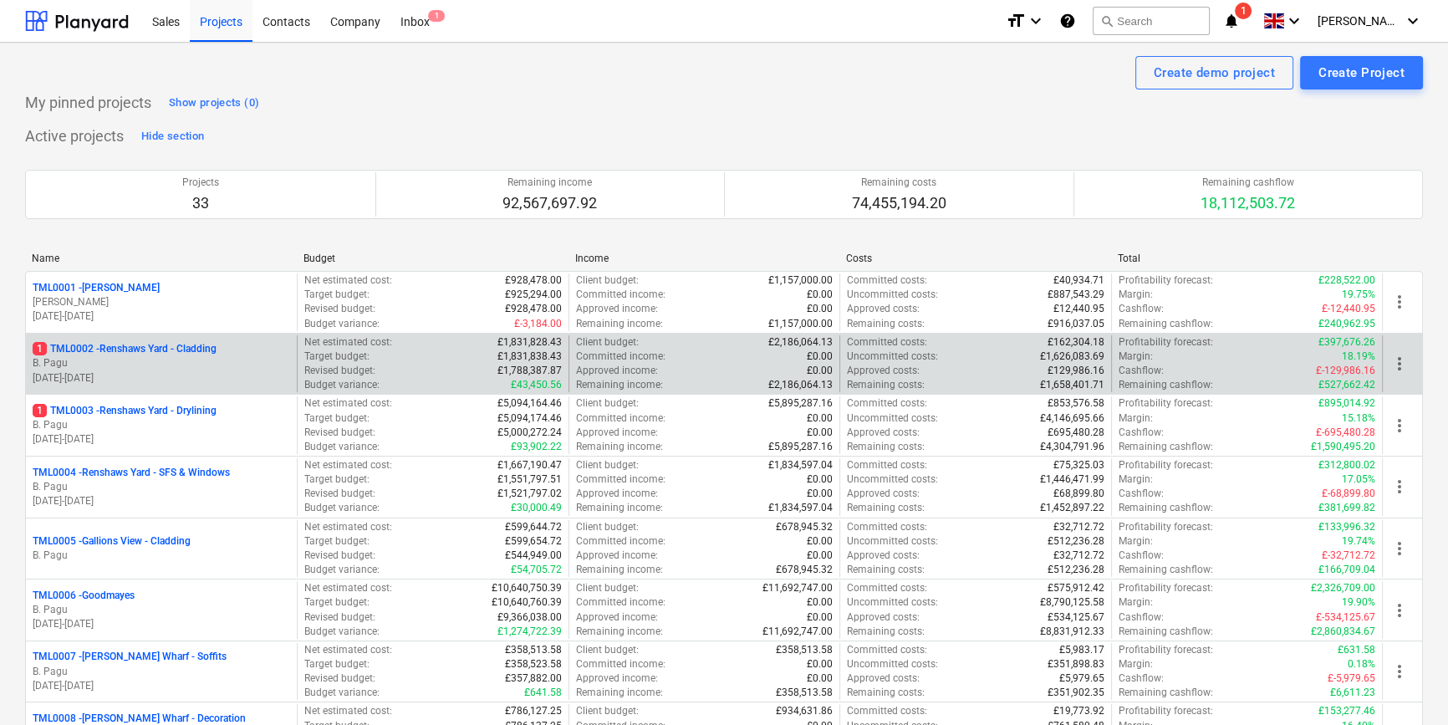
click at [185, 356] on p "1 TML0002 - Renshaws Yard - Cladding" at bounding box center [125, 349] width 184 height 14
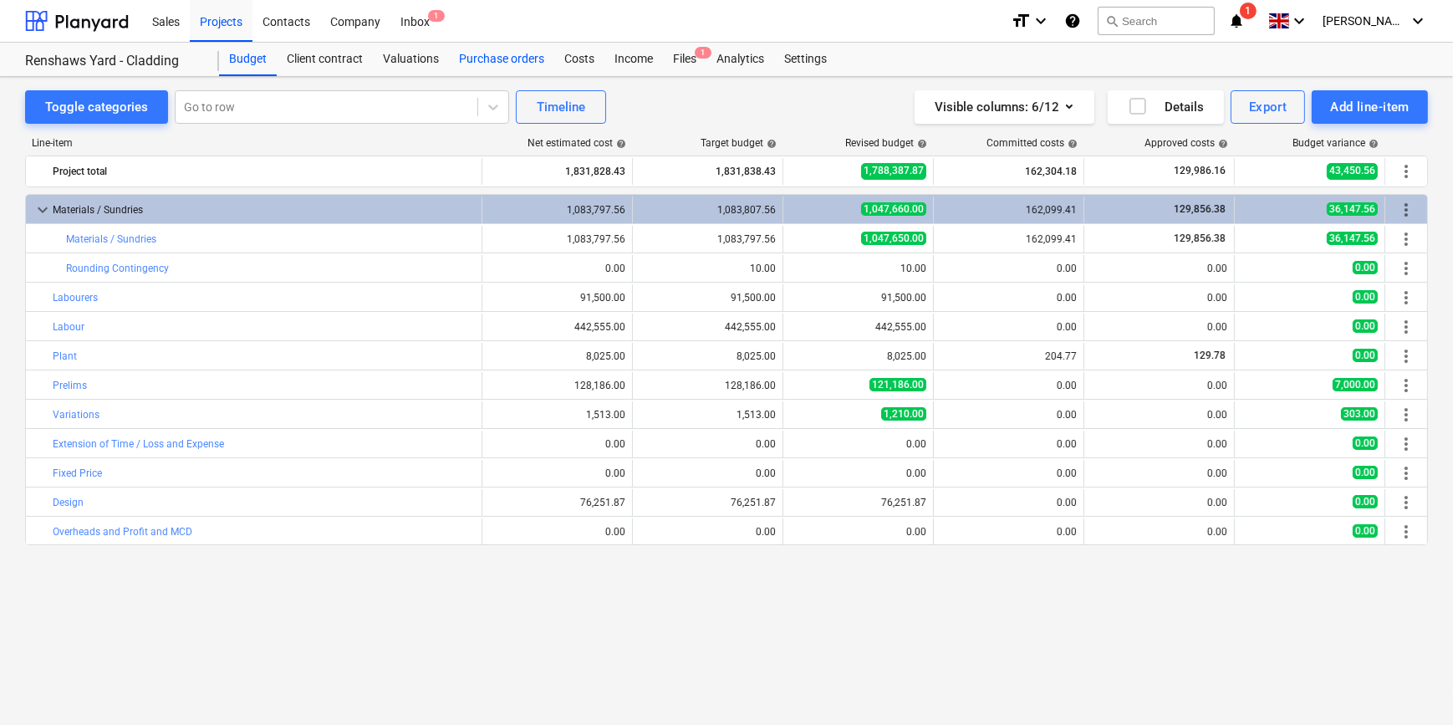
click at [516, 60] on div "Purchase orders" at bounding box center [501, 59] width 105 height 33
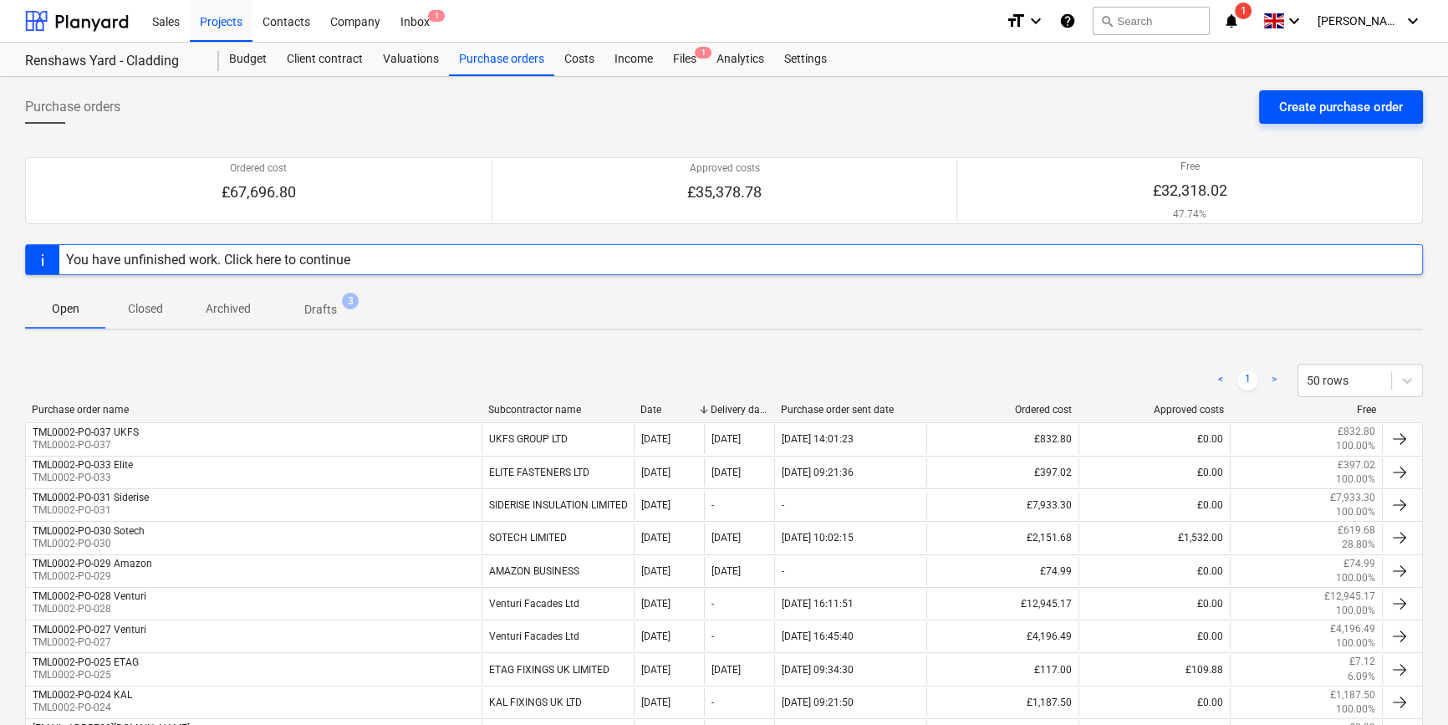
click at [1153, 104] on div "Create purchase order" at bounding box center [1341, 107] width 124 height 22
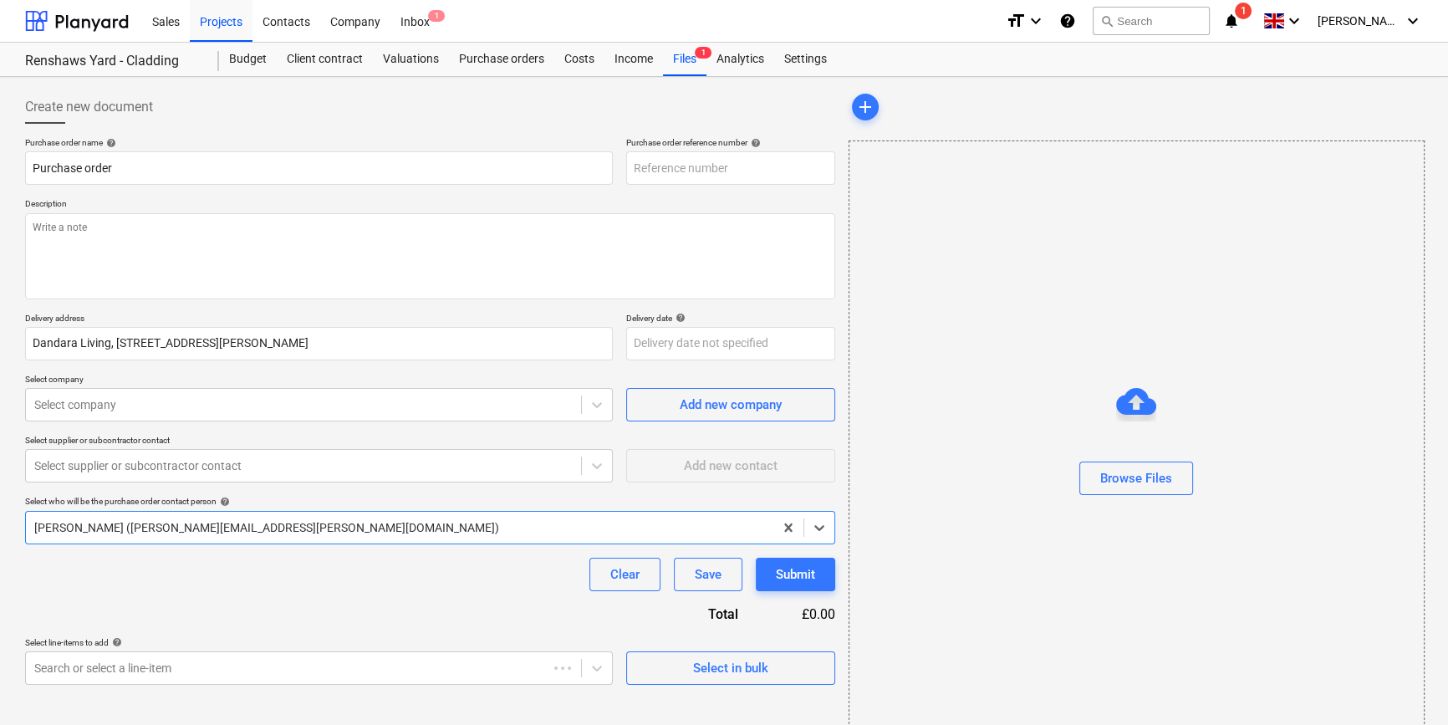
type textarea "x"
type input "TML0002-PO-038"
drag, startPoint x: 733, startPoint y: 169, endPoint x: 634, endPoint y: 169, distance: 98.6
click at [634, 169] on input "TML0002-PO-038" at bounding box center [730, 167] width 209 height 33
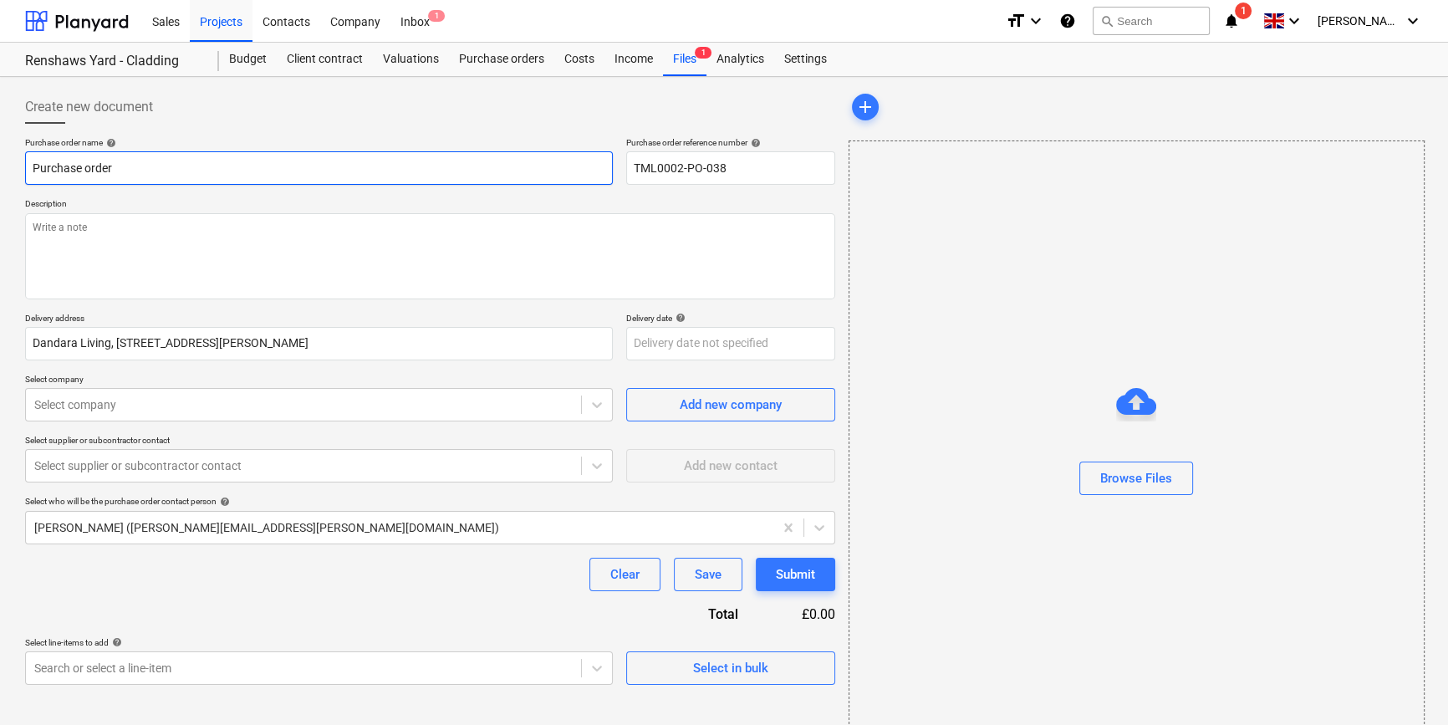
drag, startPoint x: 99, startPoint y: 170, endPoint x: 23, endPoint y: 171, distance: 76.9
click at [23, 171] on div "Create new document Purchase order name help Purchase order Purchase order refe…" at bounding box center [429, 420] width 823 height 672
type textarea "x"
paste input "TML0002-PO-038"
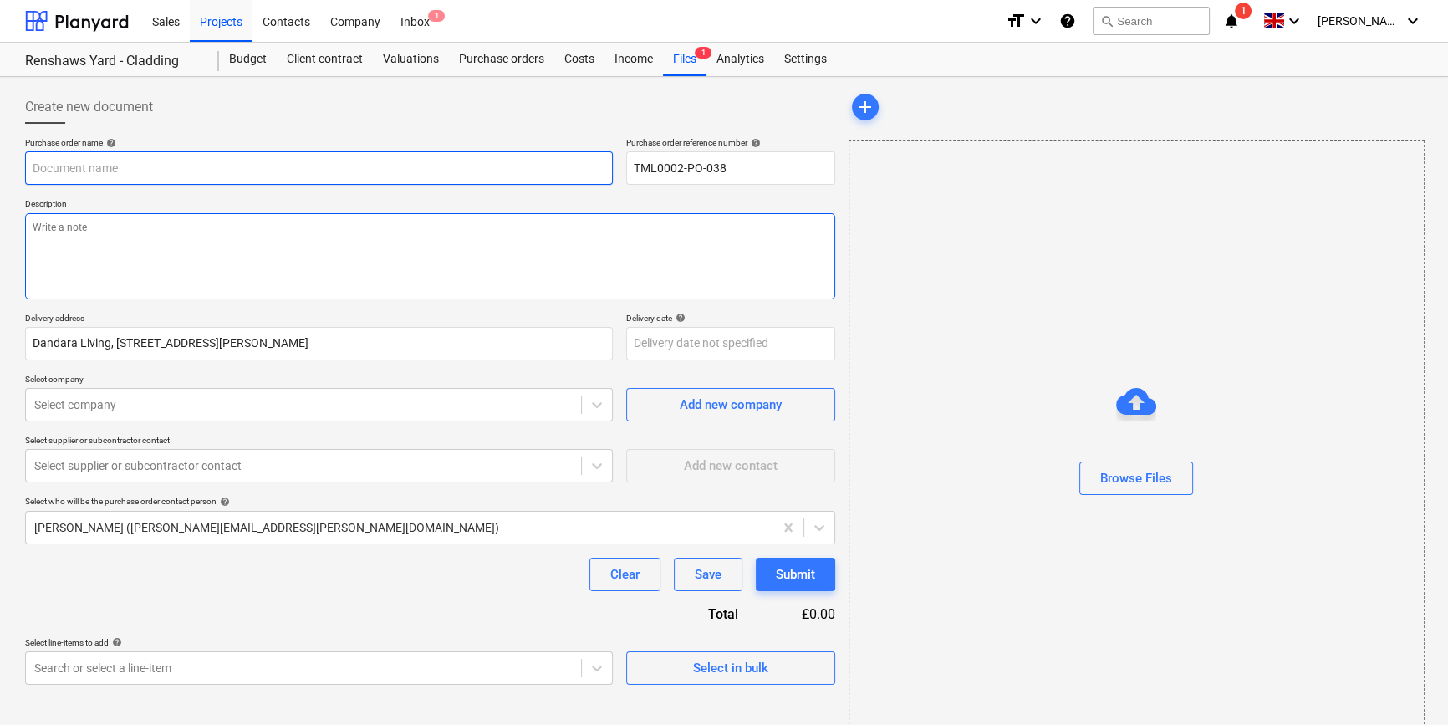
type textarea "x"
type input "TML0002-PO-038"
type textarea "x"
type input "TML0002-PO-038"
type textarea "x"
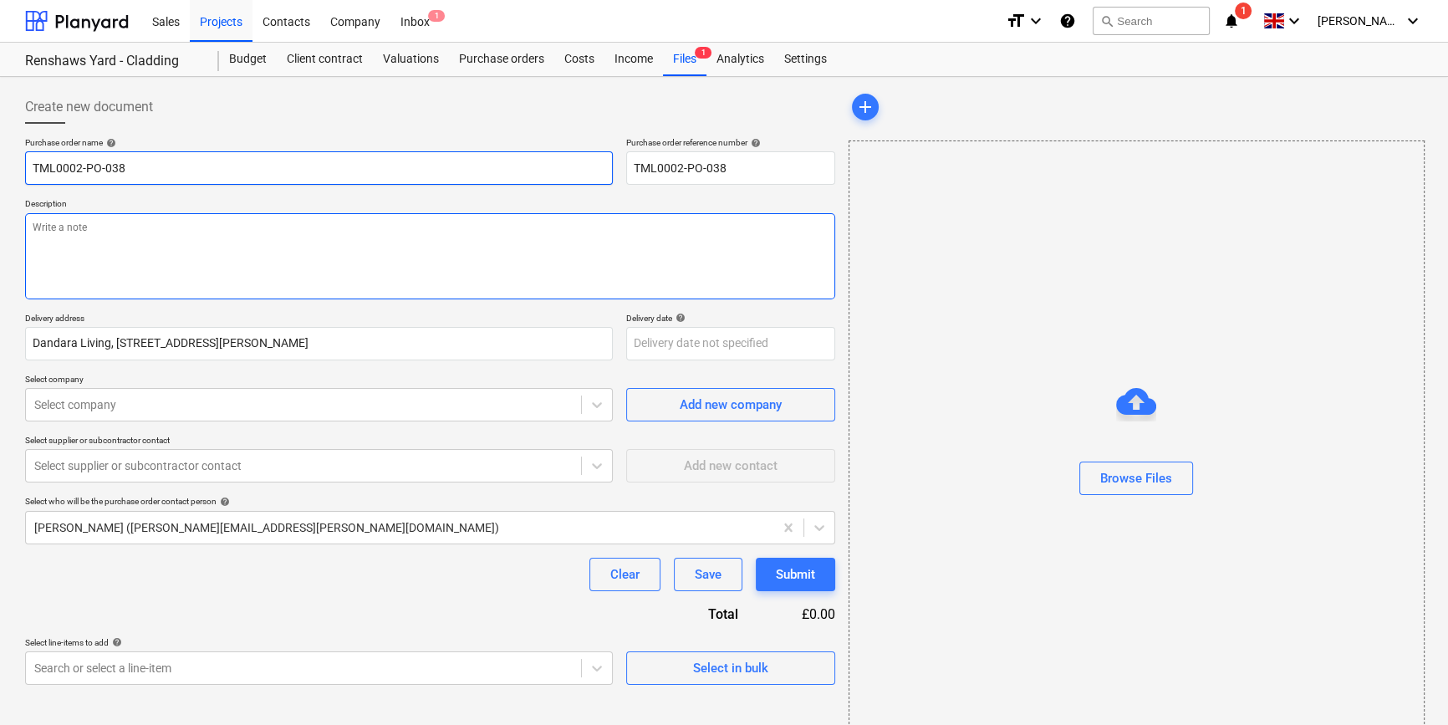
type input "TML0002-PO-038 V"
type textarea "x"
type input "TML0002-PO-038 VJ"
type textarea "x"
type input "TML0002-PO-038 VJT"
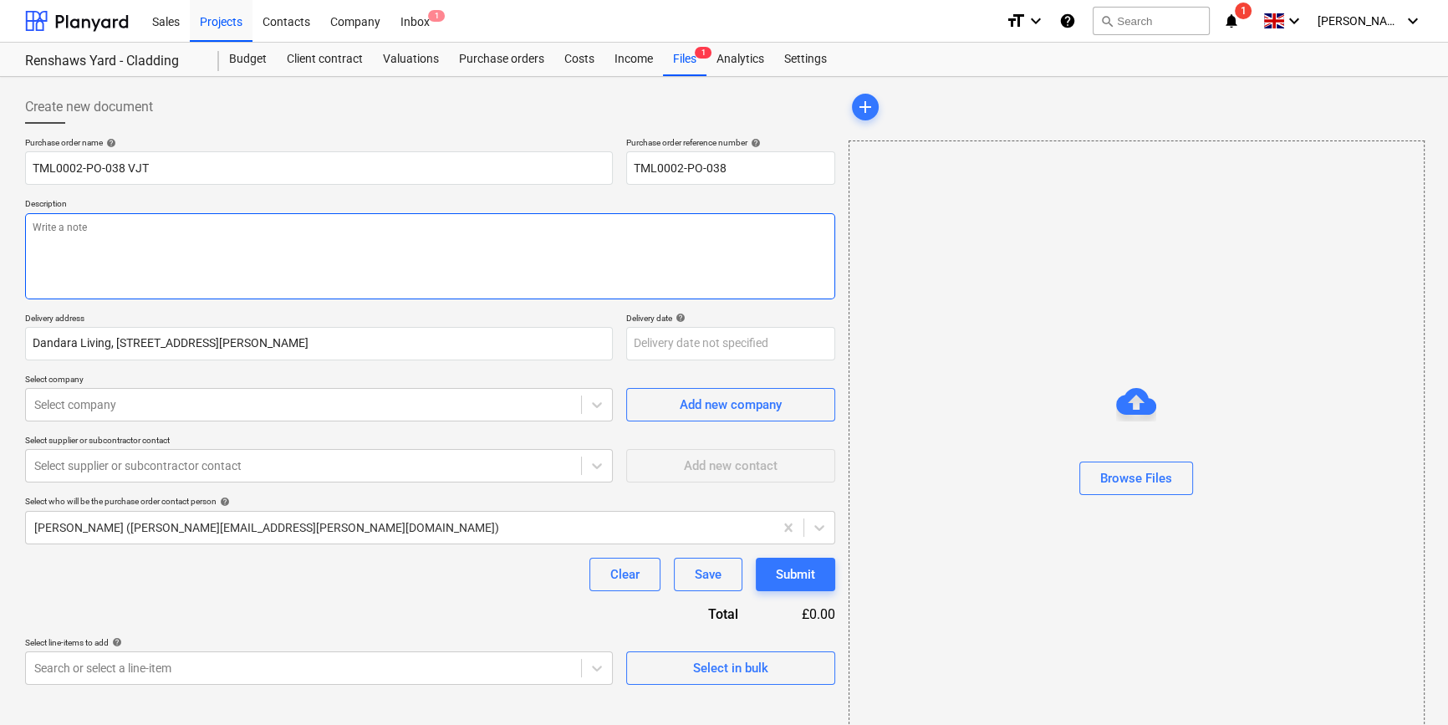
click at [87, 251] on textarea at bounding box center [430, 256] width 810 height 86
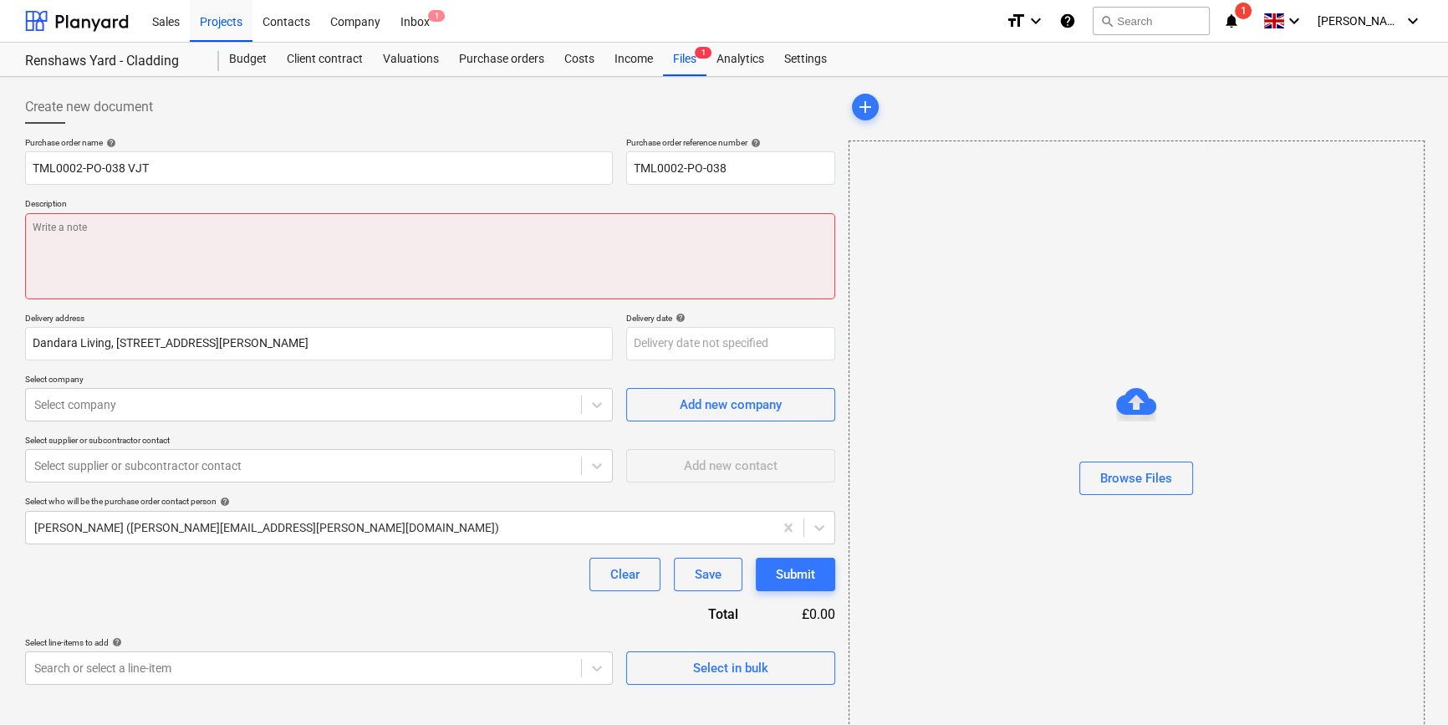
paste textarea "Site contact Pedzi [PHONE_NUMBER]"
type textarea "x"
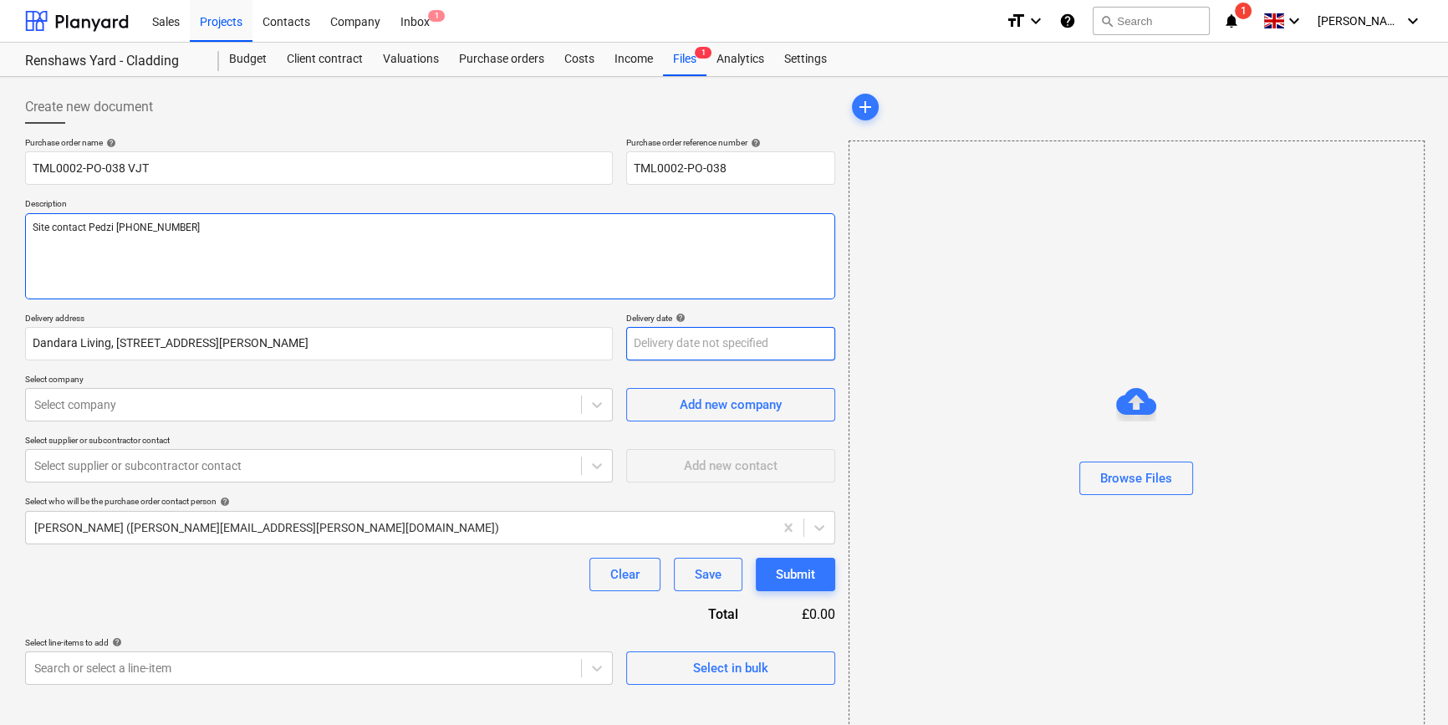
type textarea "Site contact Pedzi [PHONE_NUMBER]"
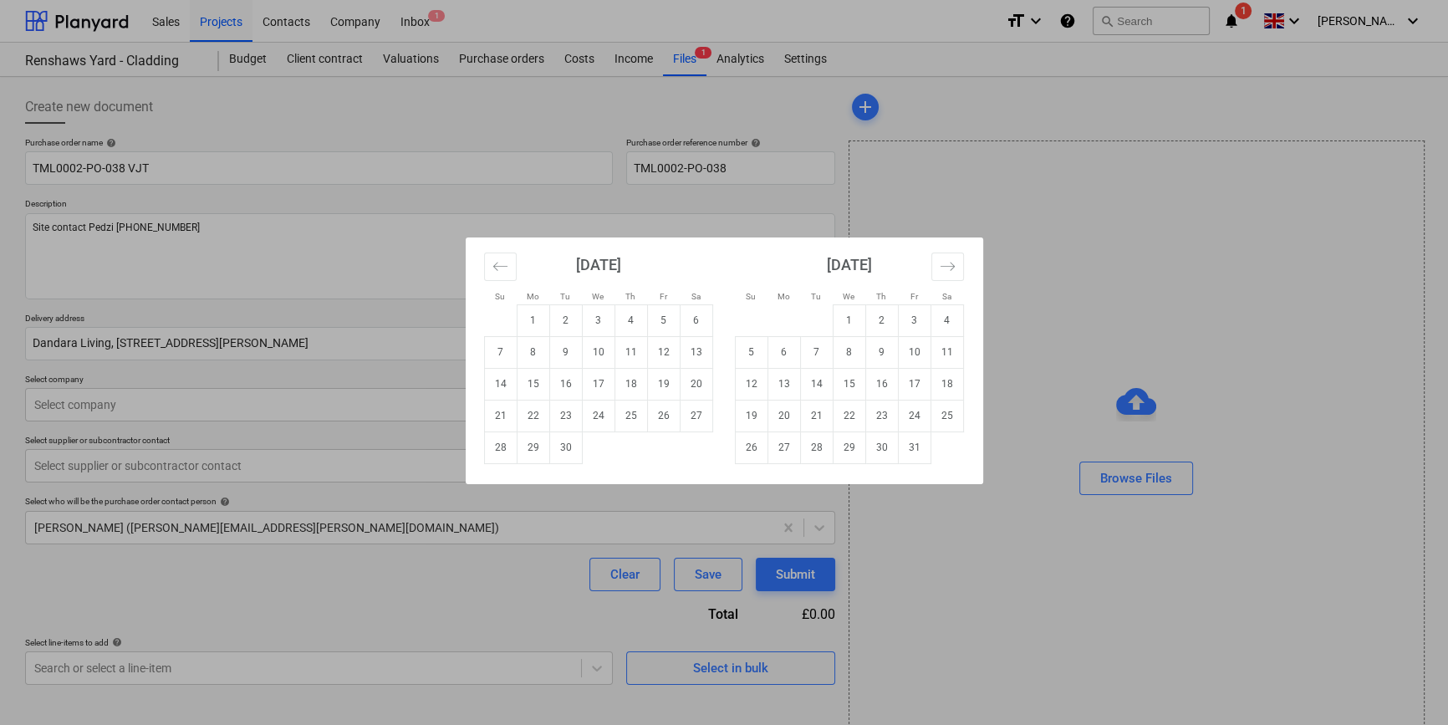
click at [702, 344] on body "Sales Projects Contacts Company Inbox 1 format_size keyboard_arrow_down help se…" at bounding box center [724, 362] width 1448 height 725
click at [599, 415] on td "24" at bounding box center [598, 415] width 33 height 32
type textarea "x"
type input "[DATE]"
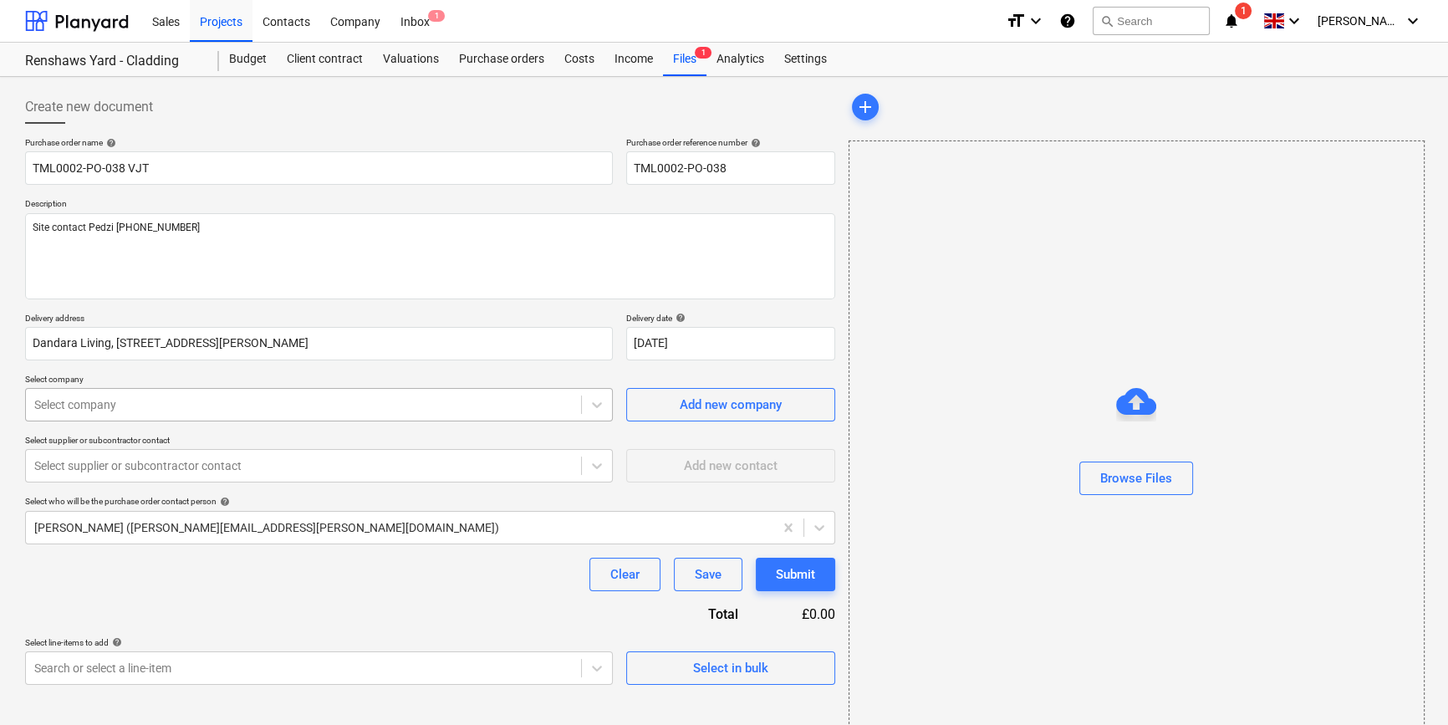
click at [435, 408] on div at bounding box center [303, 404] width 538 height 17
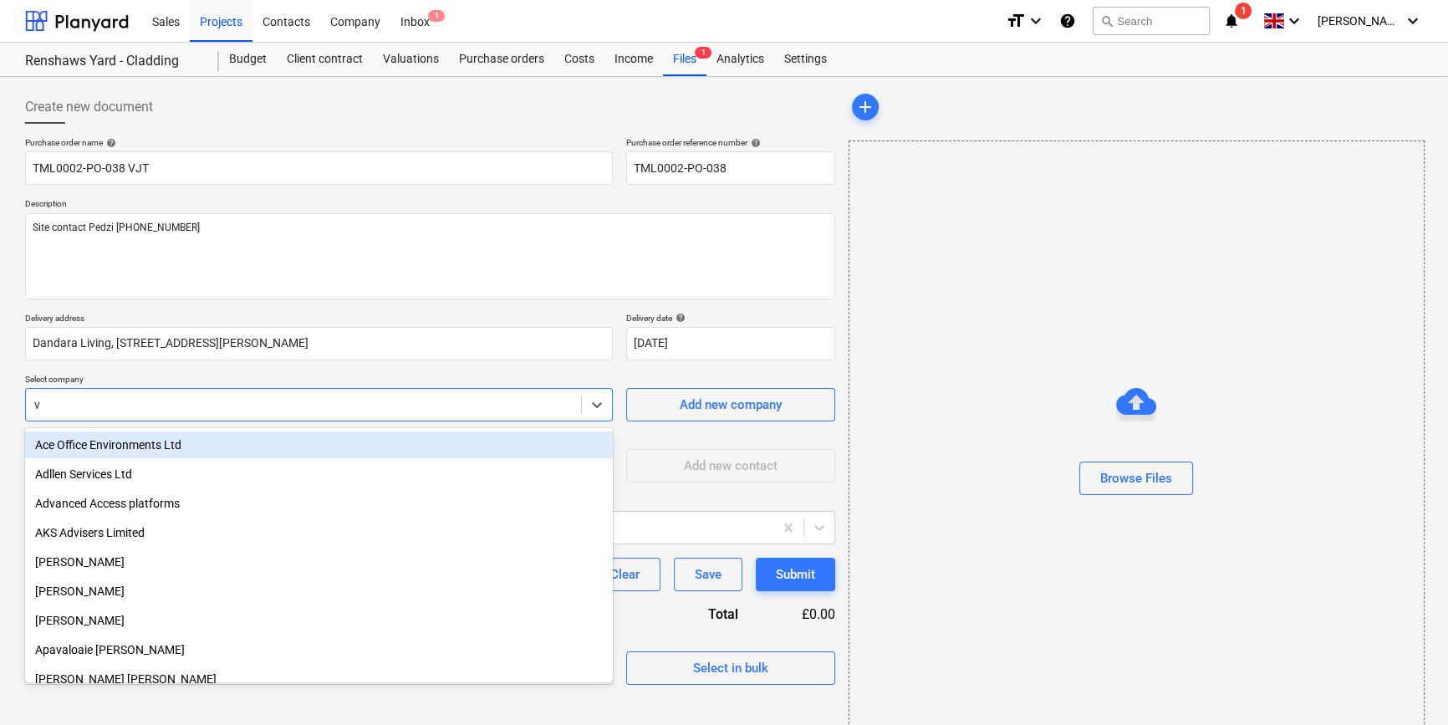
type input "vj"
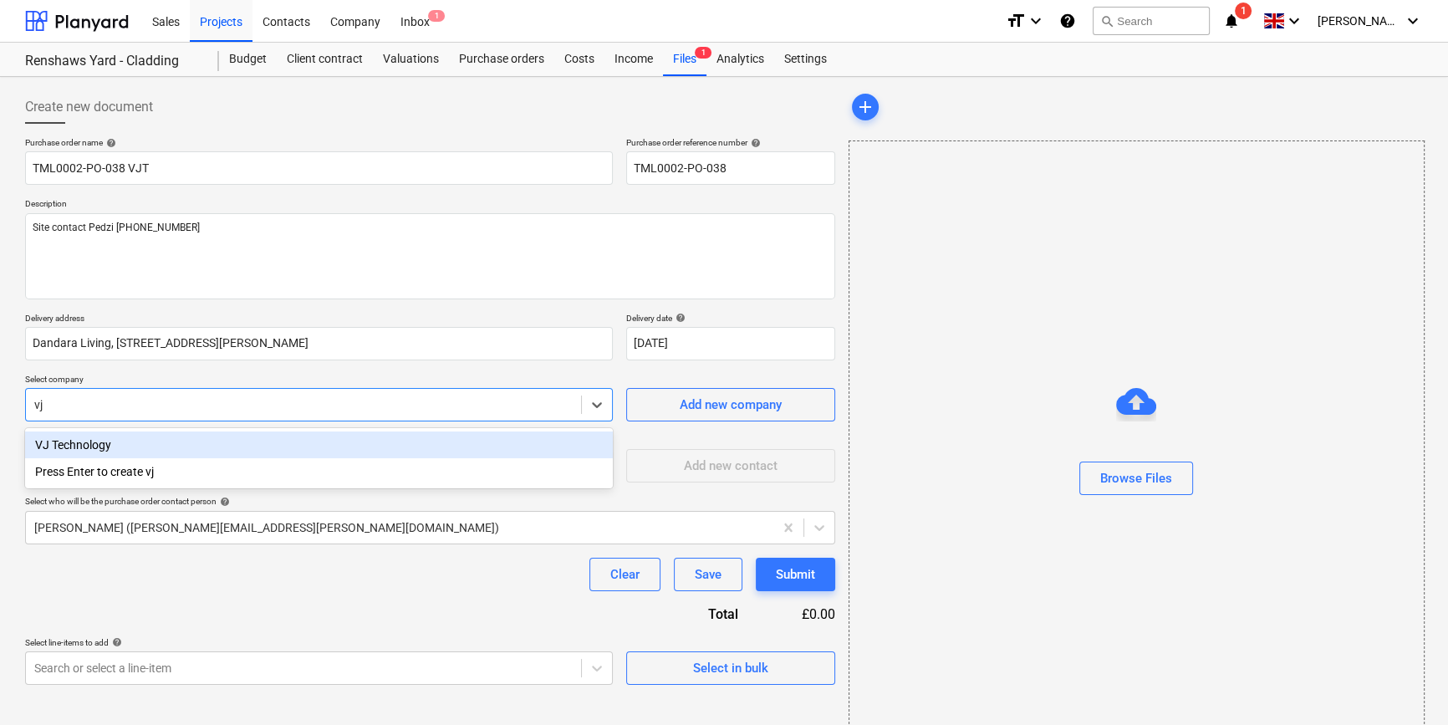
click at [50, 447] on div "VJ Technology" at bounding box center [319, 444] width 588 height 27
type textarea "x"
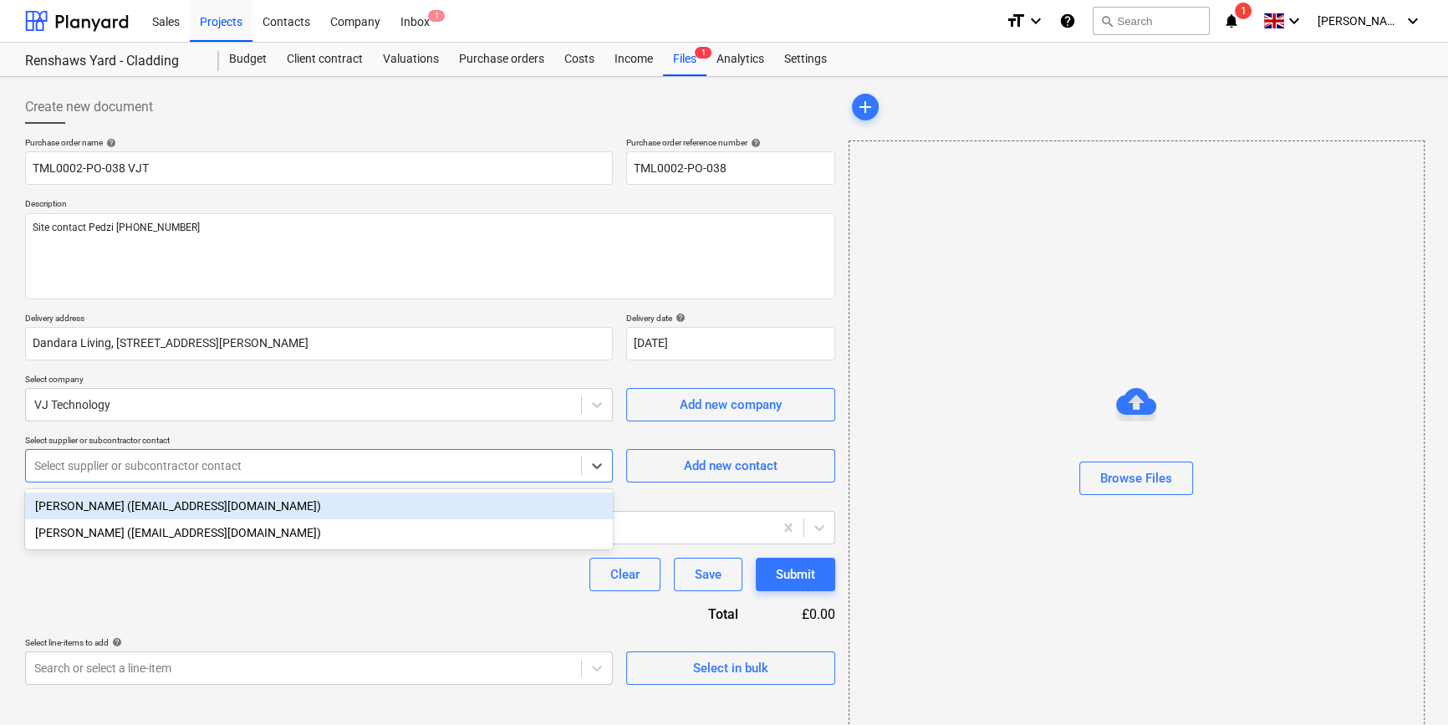
click at [144, 472] on div at bounding box center [303, 465] width 538 height 17
click at [145, 504] on div "[PERSON_NAME] ([EMAIL_ADDRESS][DOMAIN_NAME])" at bounding box center [319, 505] width 588 height 27
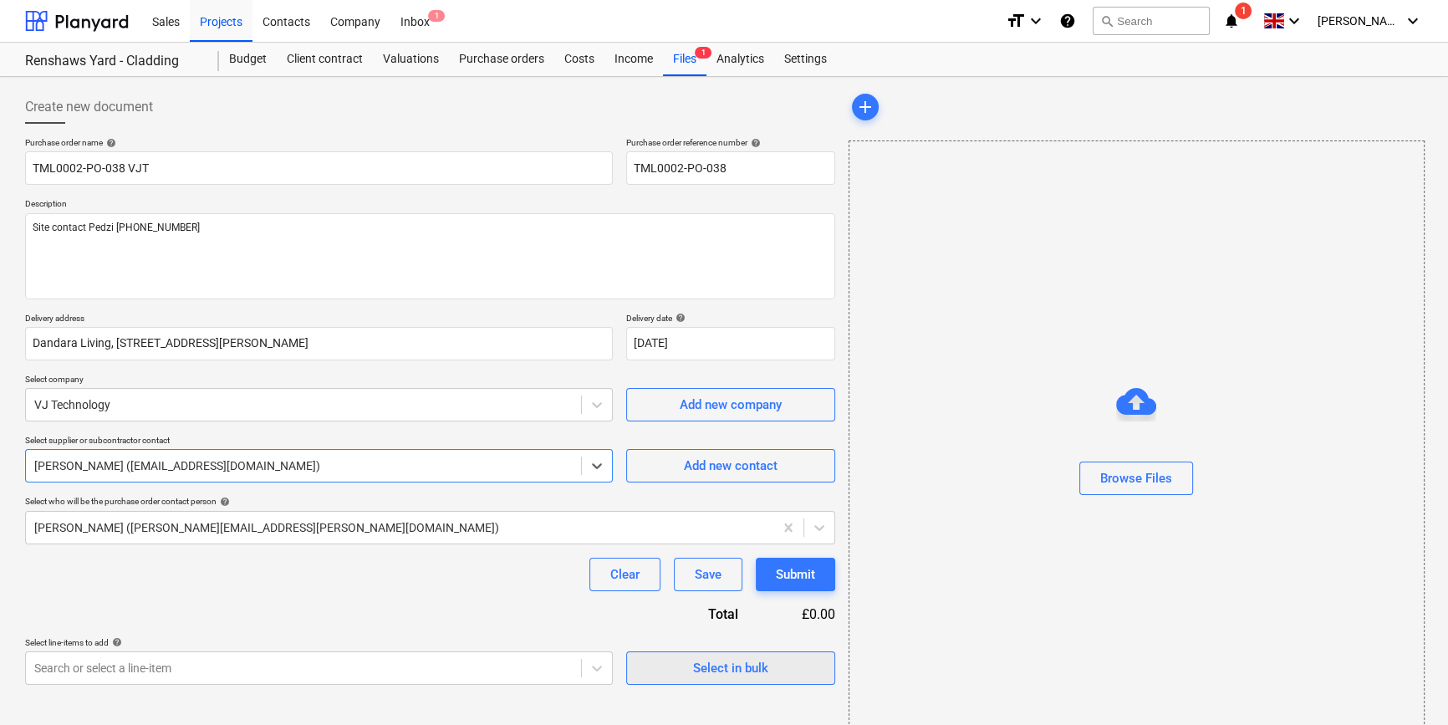
click at [689, 675] on span "Select in bulk" at bounding box center [730, 668] width 167 height 22
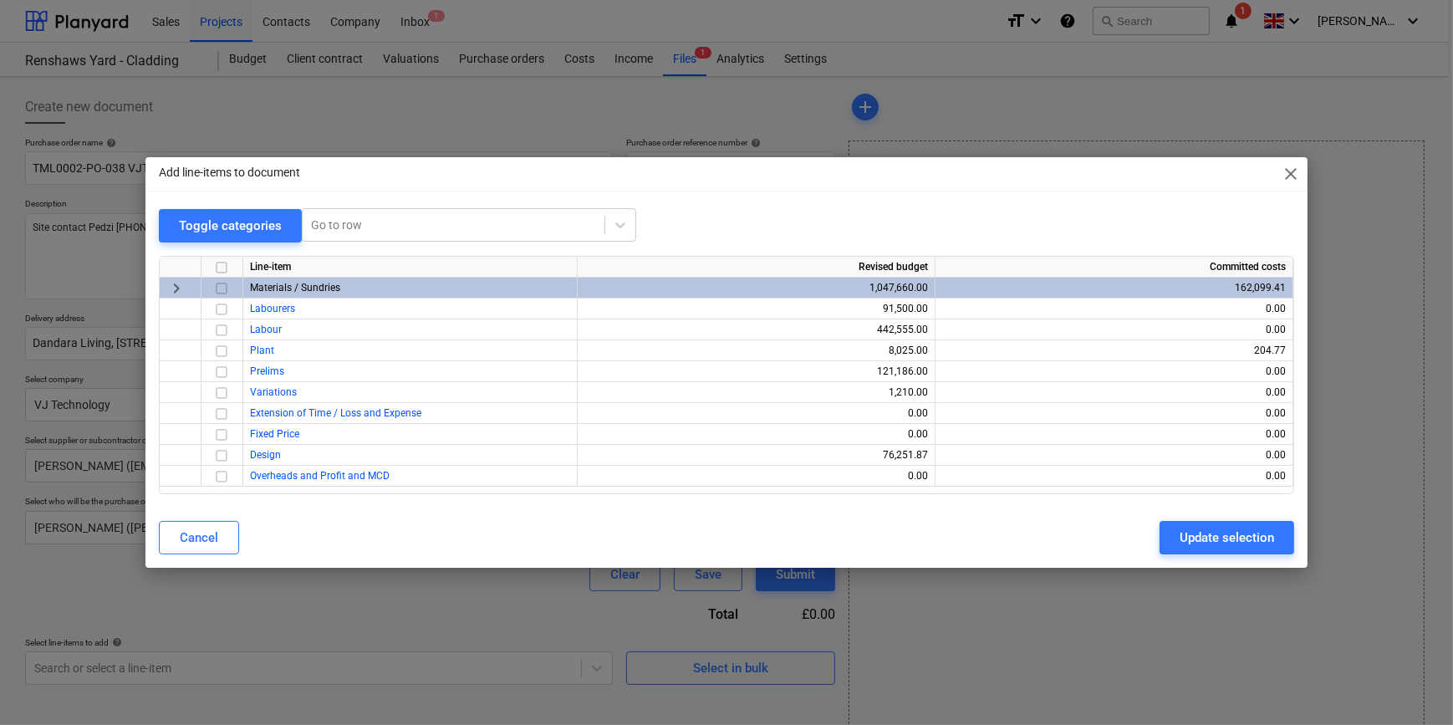
click at [223, 287] on input "checkbox" at bounding box center [221, 288] width 20 height 20
click at [1153, 536] on div "Update selection" at bounding box center [1226, 538] width 94 height 22
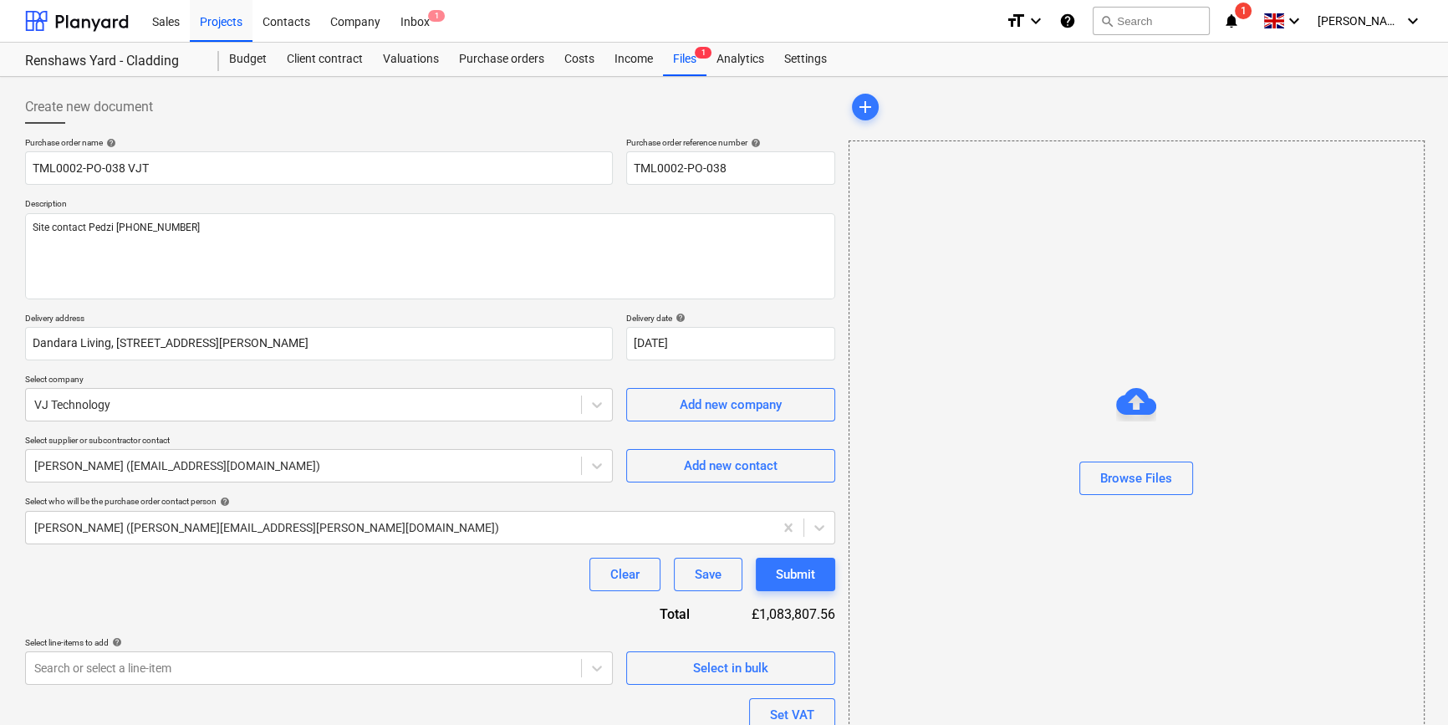
scroll to position [150, 0]
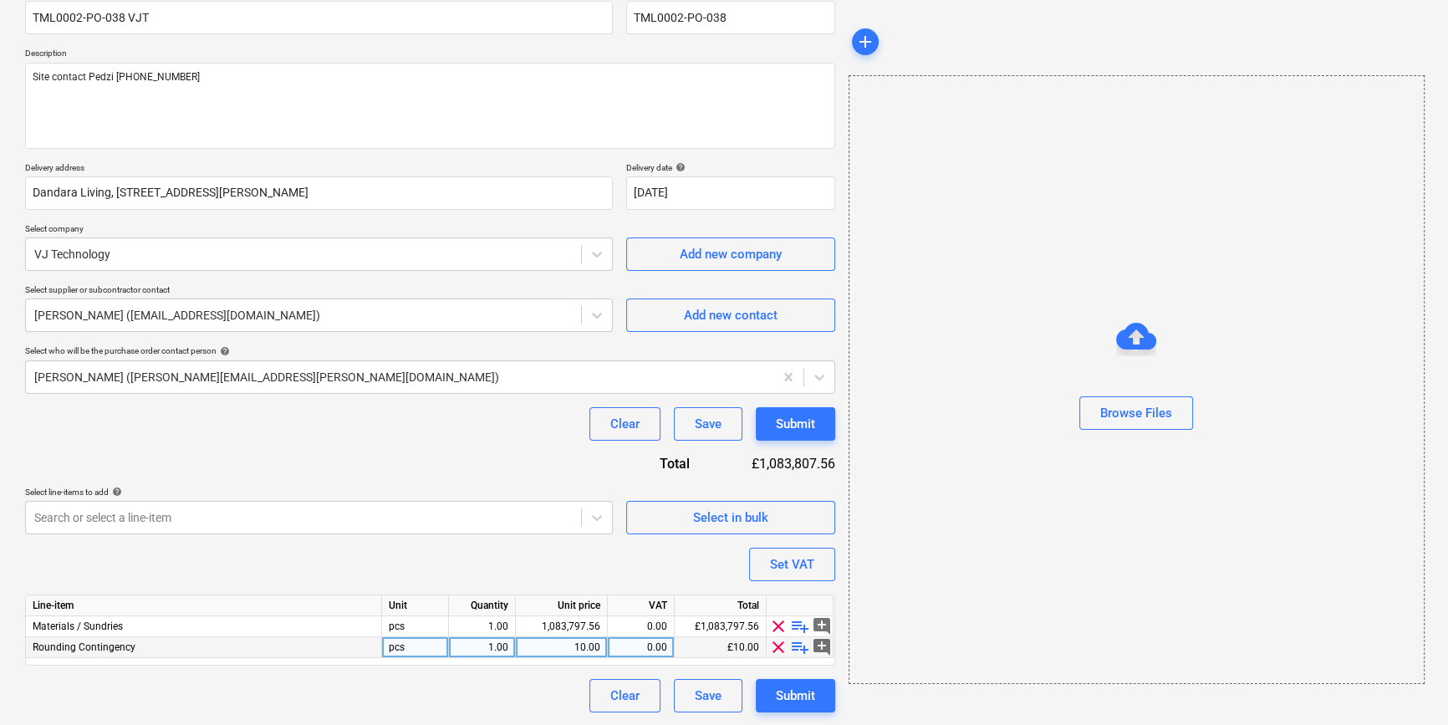
click at [773, 651] on span "clear" at bounding box center [778, 647] width 20 height 20
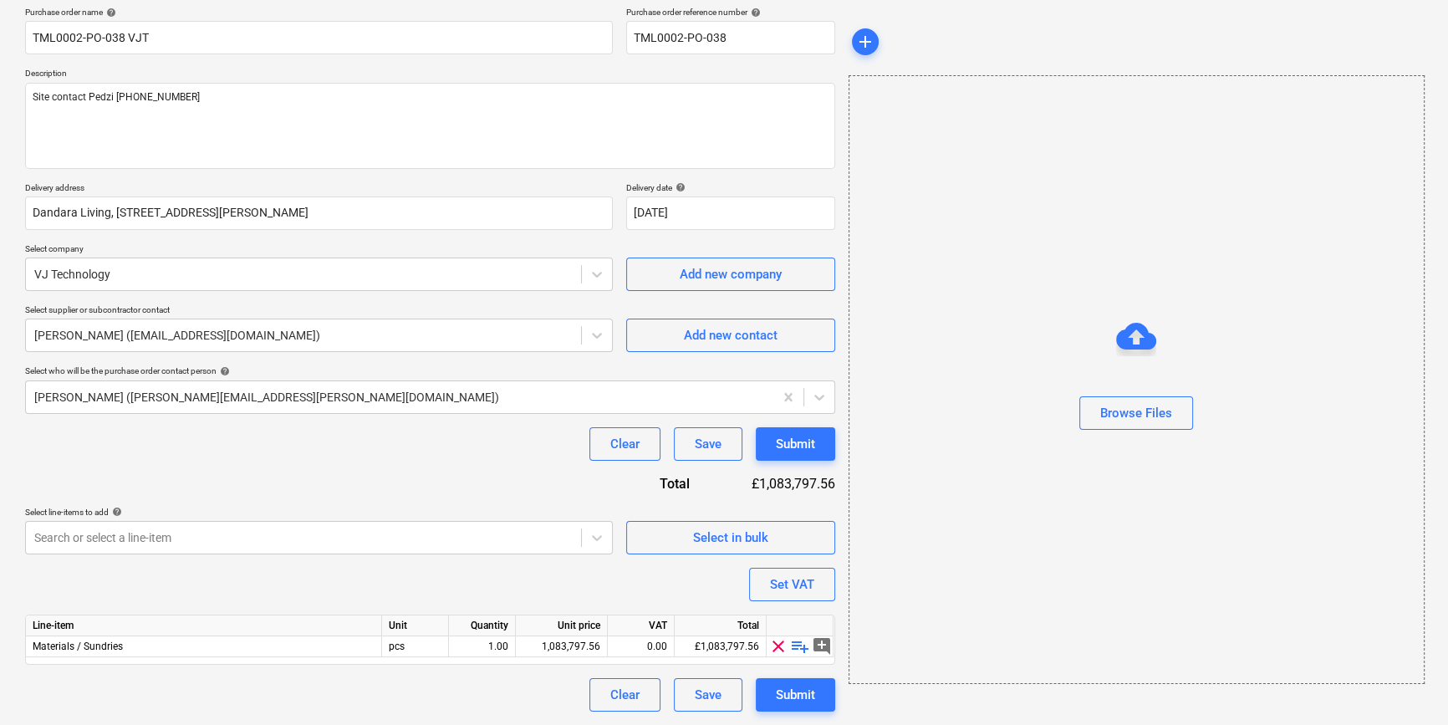
scroll to position [130, 0]
click at [798, 641] on span "playlist_add" at bounding box center [800, 647] width 20 height 20
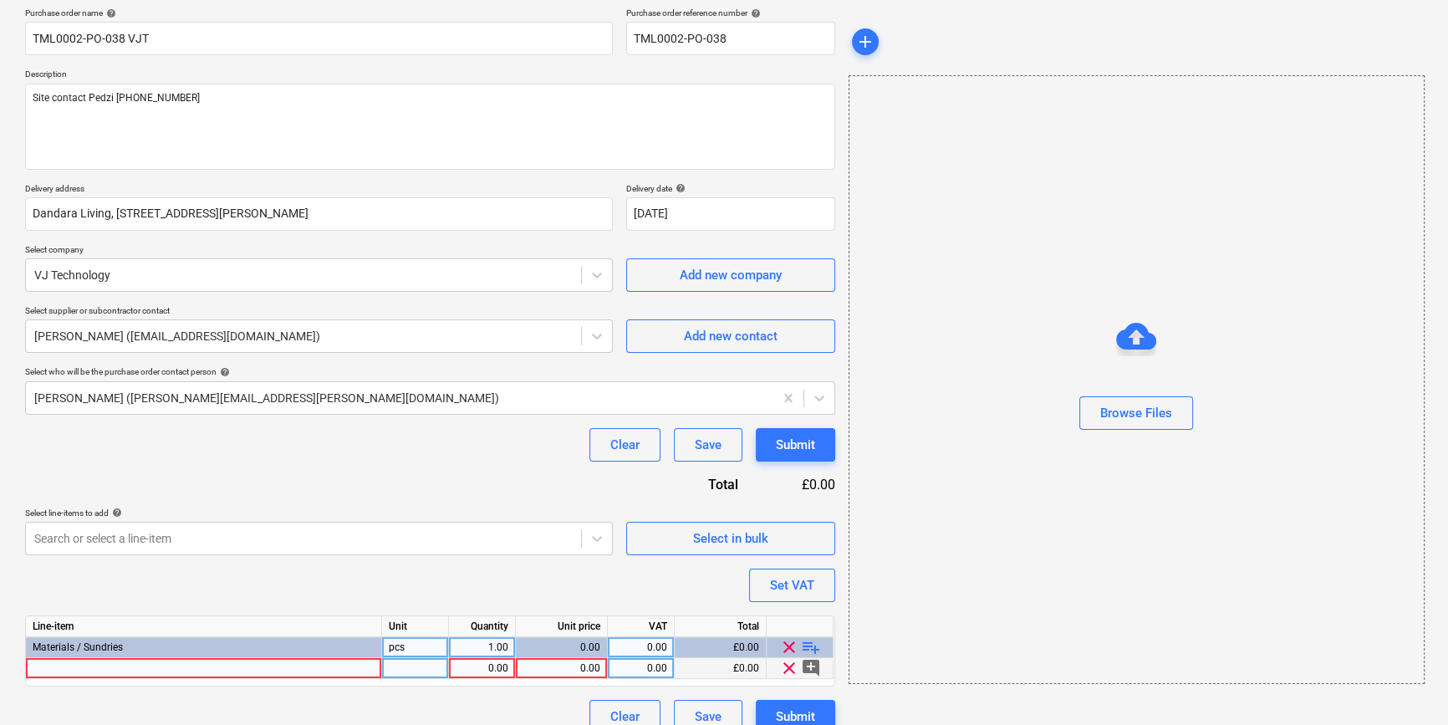
click at [62, 664] on div at bounding box center [204, 668] width 356 height 21
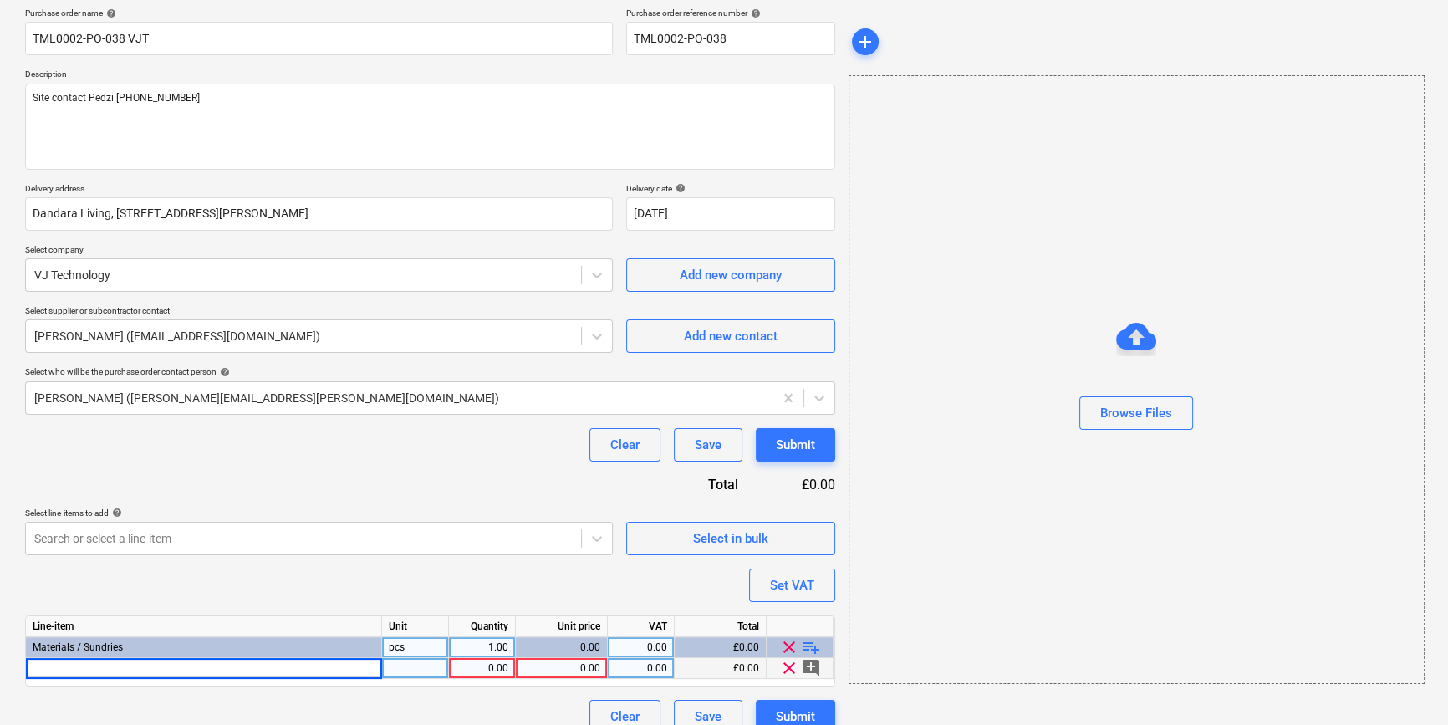
type textarea "x"
type input "Illbruck OT015 EPDM Adhesive 600ML"
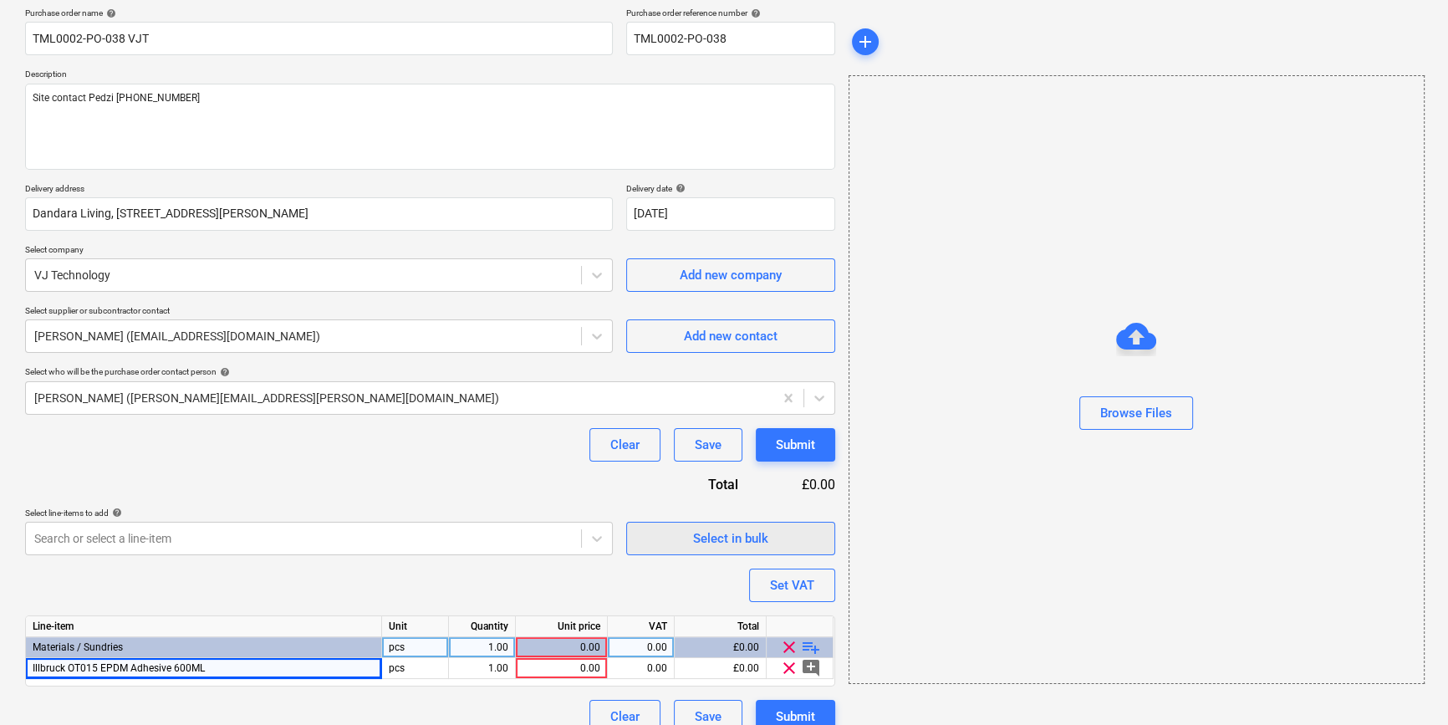
type textarea "x"
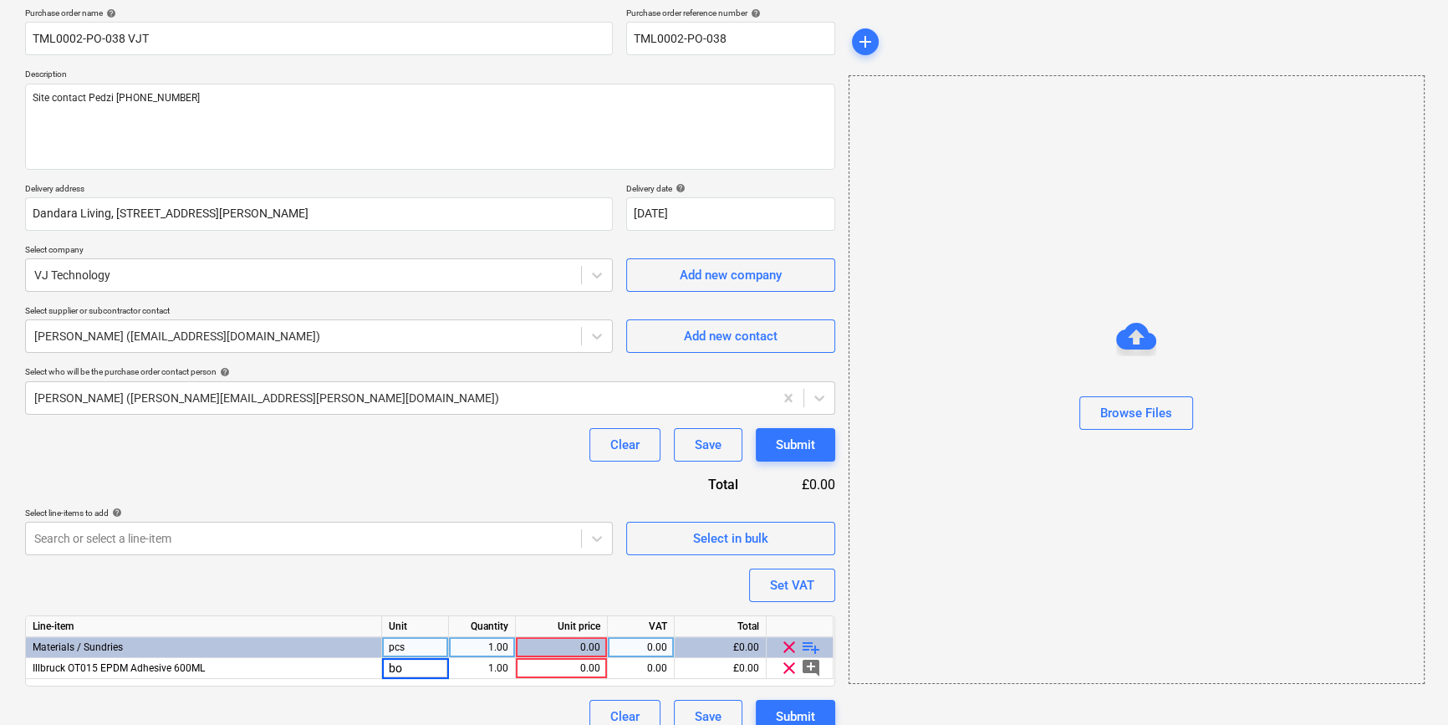
type input "box"
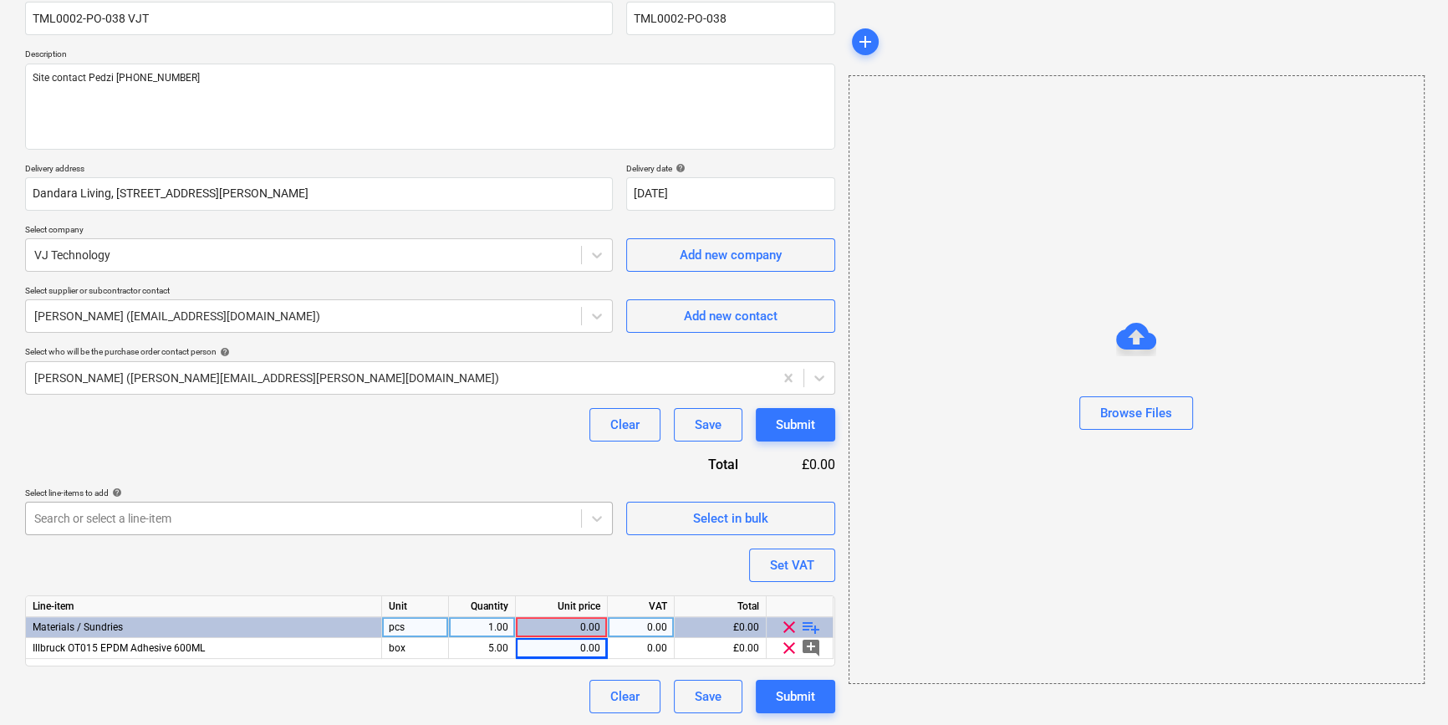
scroll to position [150, 0]
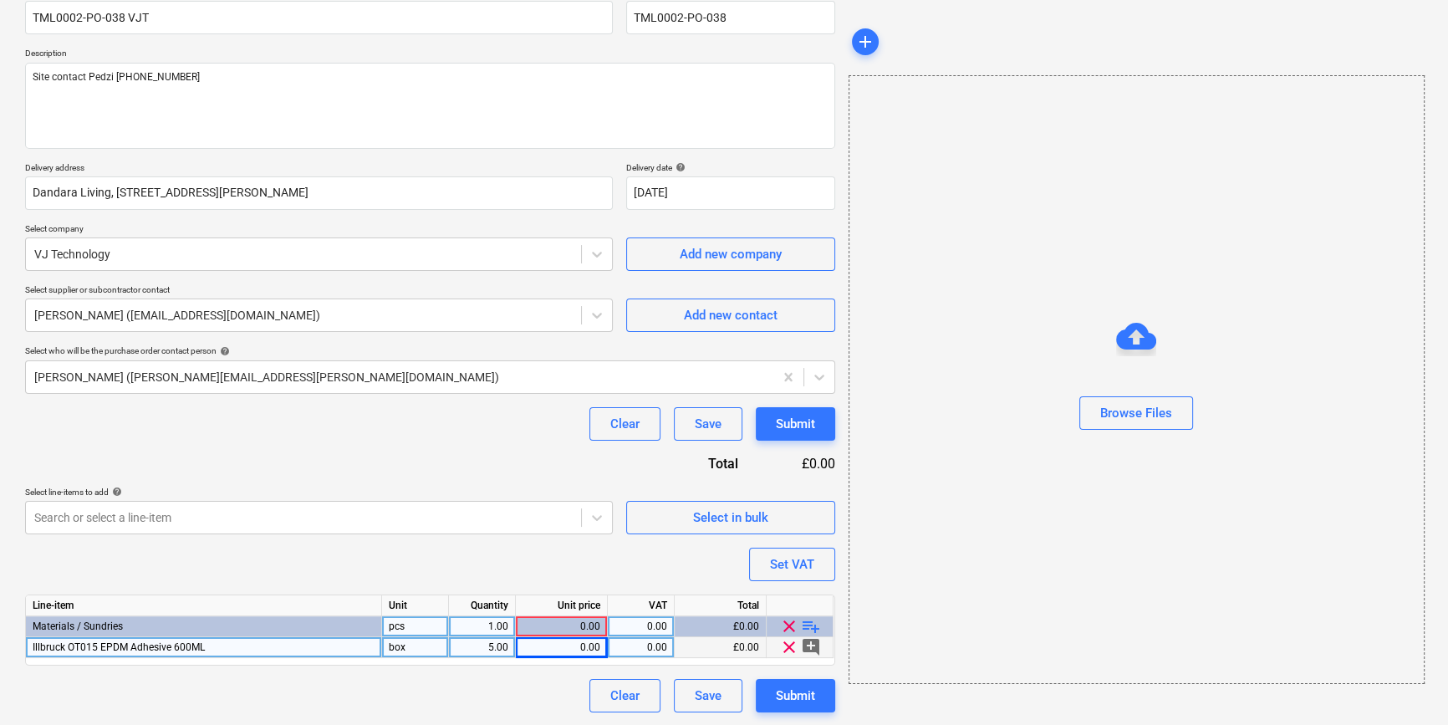
click at [408, 644] on div "box" at bounding box center [415, 647] width 67 height 21
type textarea "x"
type input "ea"
type textarea "x"
type input "60"
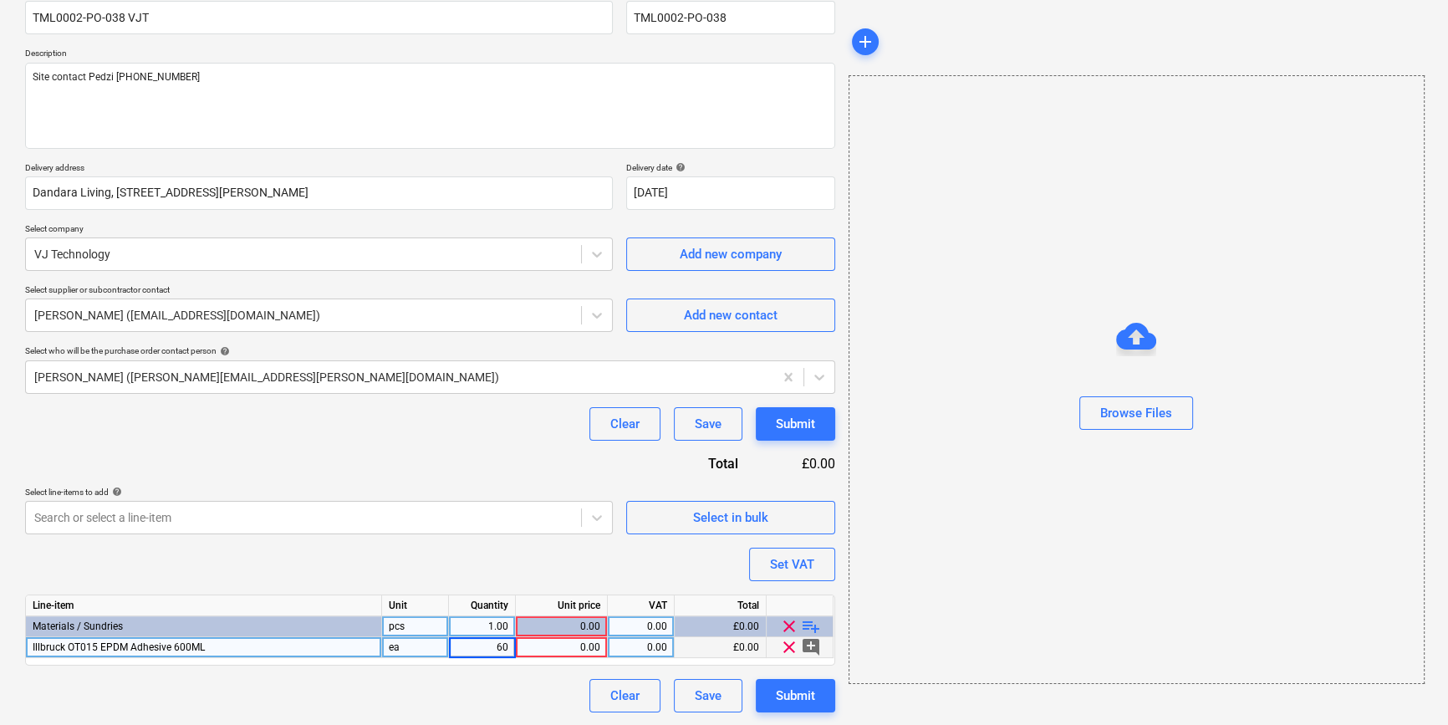
type textarea "x"
type input "5.25"
type textarea "x"
type input "20"
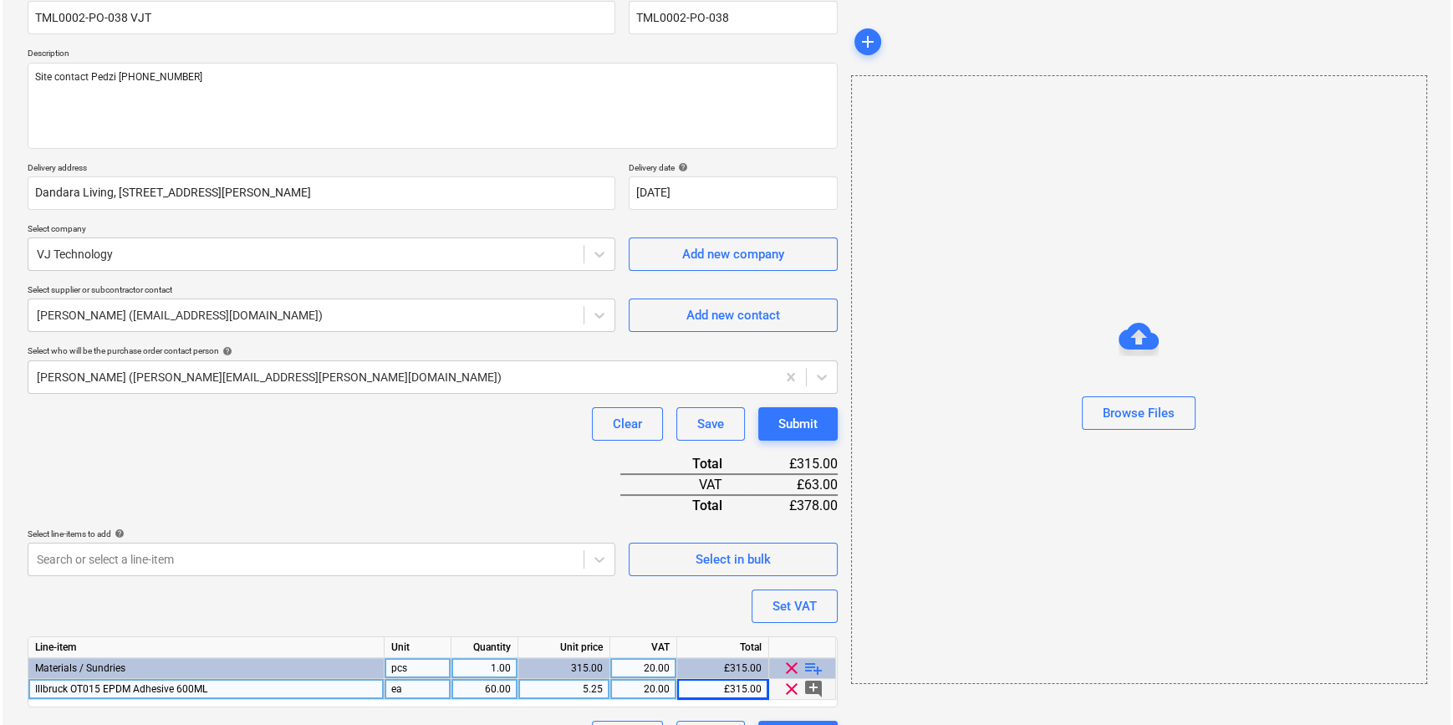
scroll to position [192, 0]
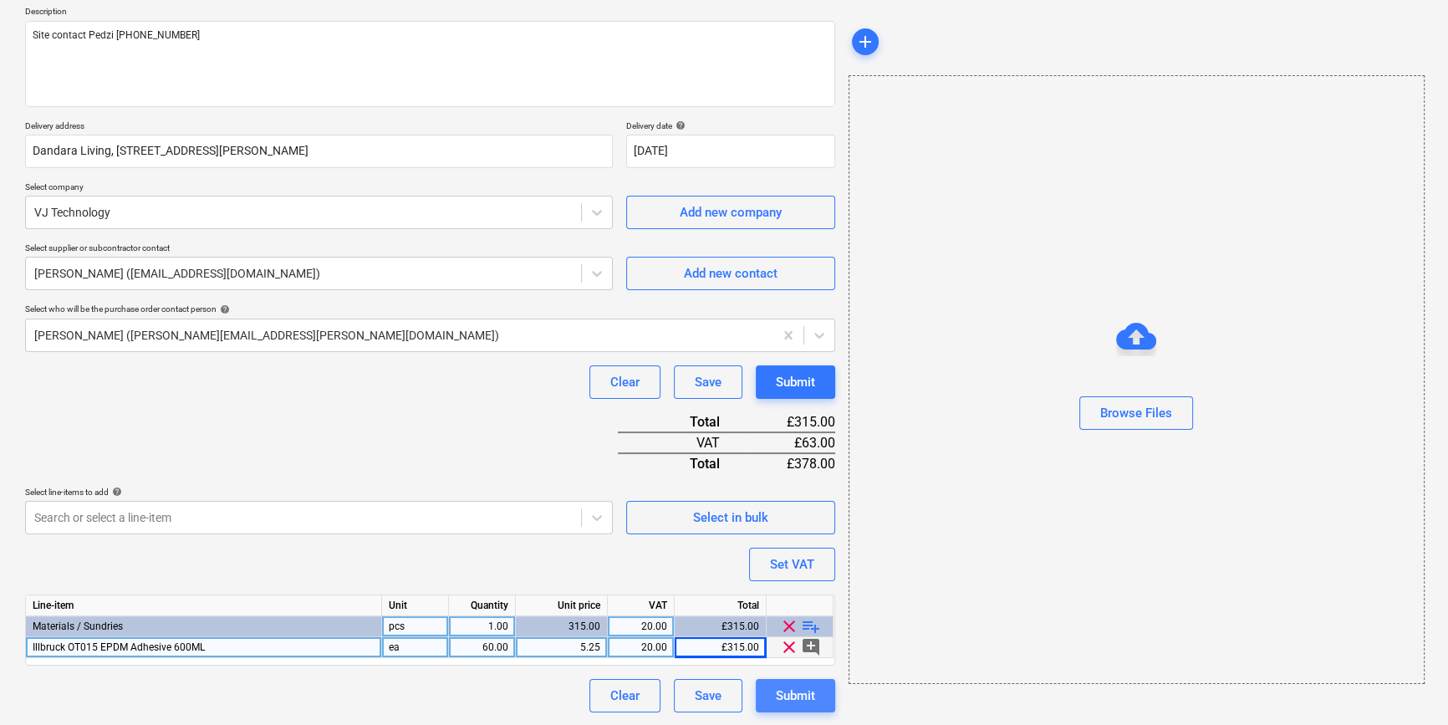
click at [811, 695] on div "Submit" at bounding box center [795, 695] width 39 height 22
type textarea "x"
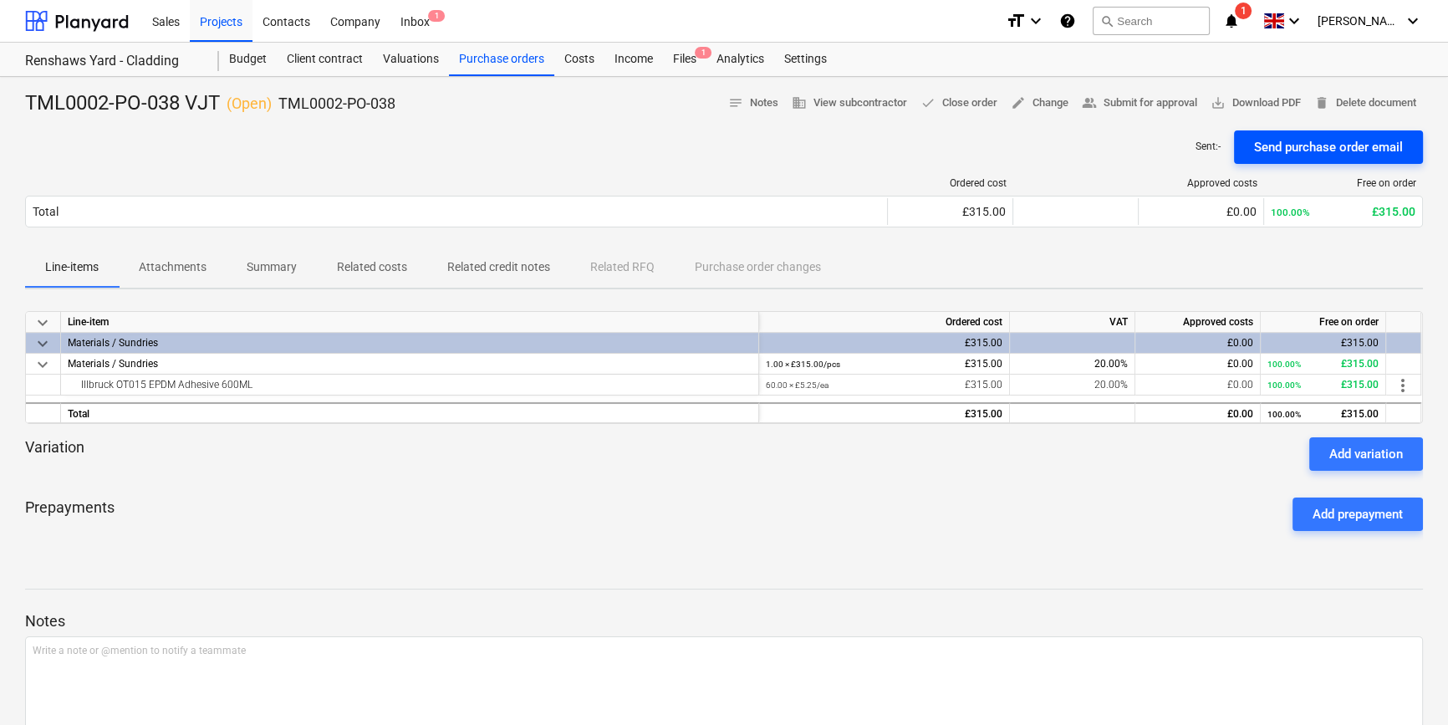
click at [1153, 149] on div "Send purchase order email" at bounding box center [1328, 147] width 149 height 22
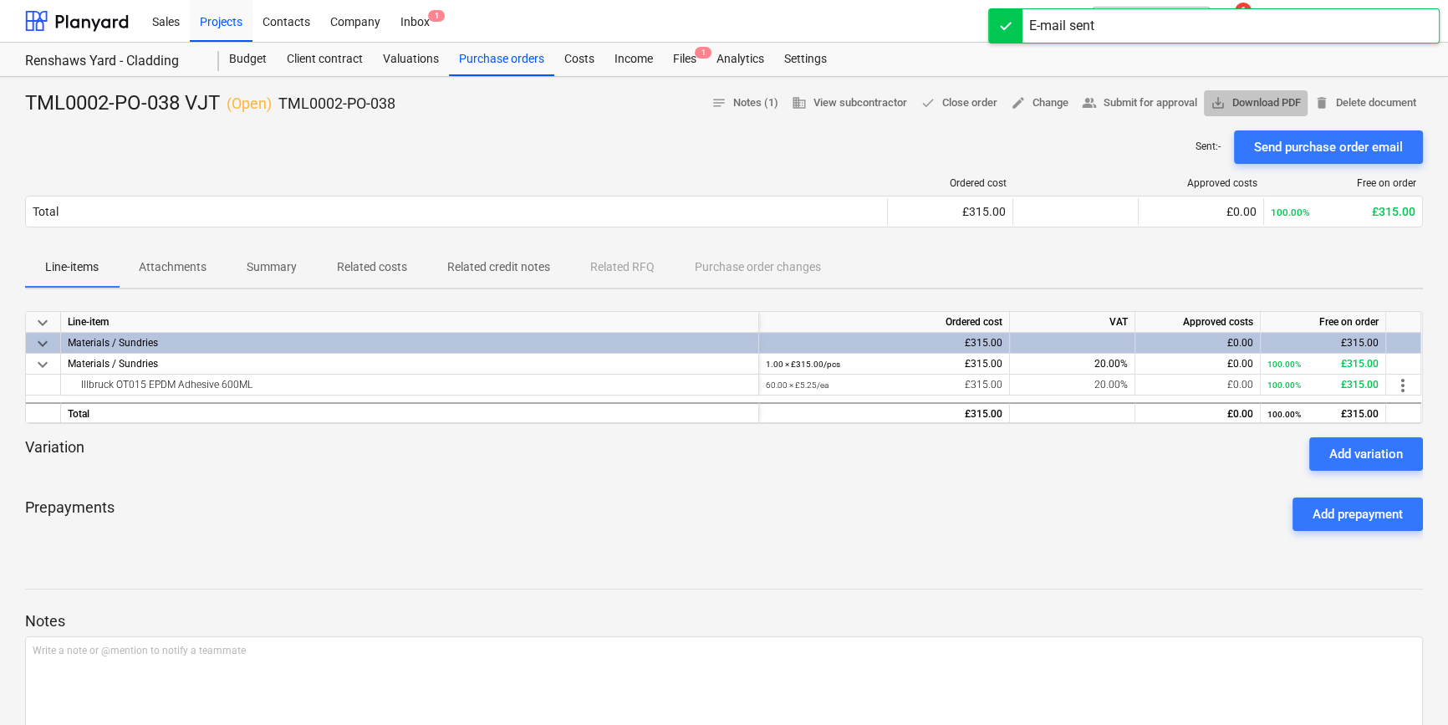
click at [1153, 103] on span "save_alt Download PDF" at bounding box center [1255, 103] width 90 height 19
